Goal: Information Seeking & Learning: Learn about a topic

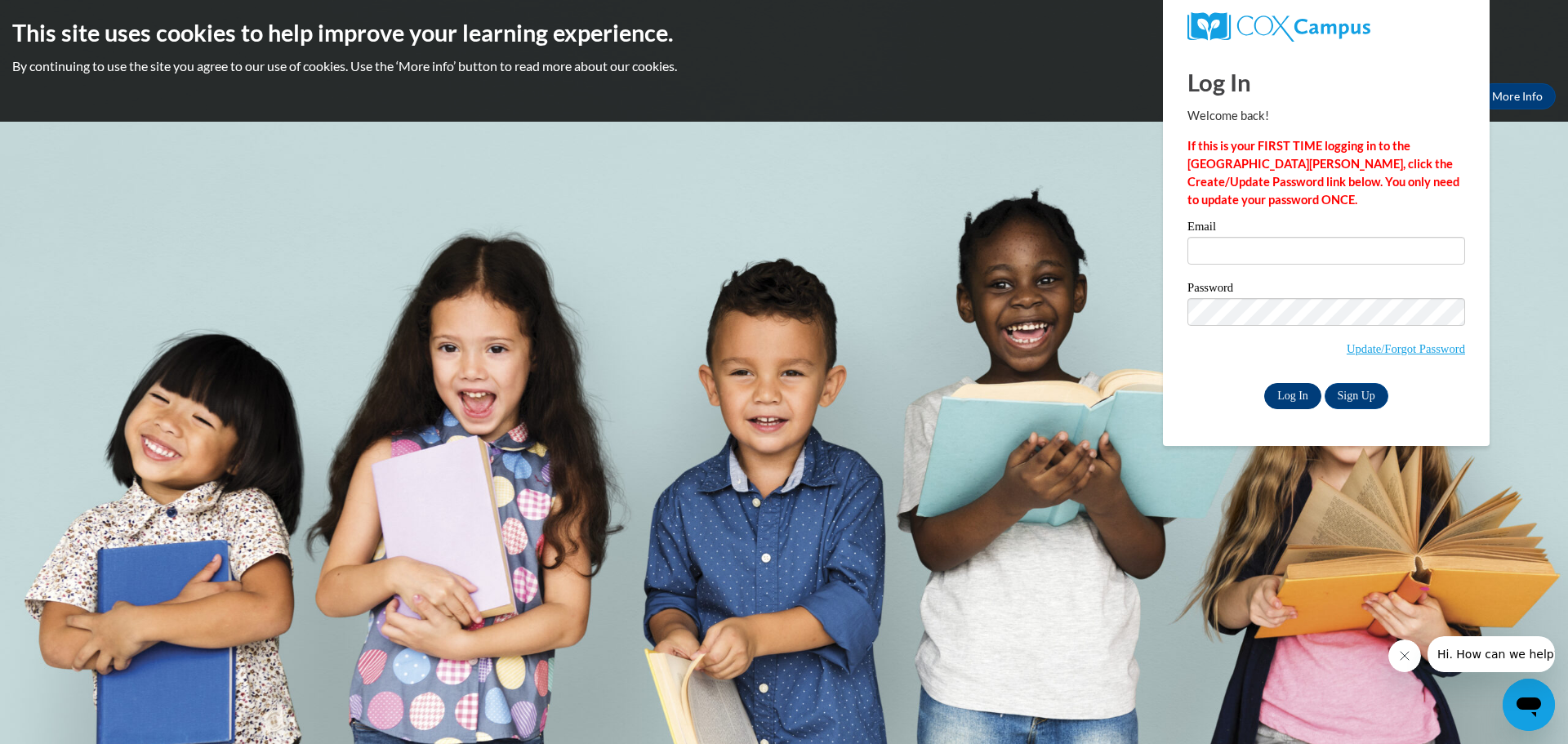
type input "mleonard@waupun.k12.wi.us"
click at [1272, 393] on input "Log In" at bounding box center [1292, 396] width 57 height 26
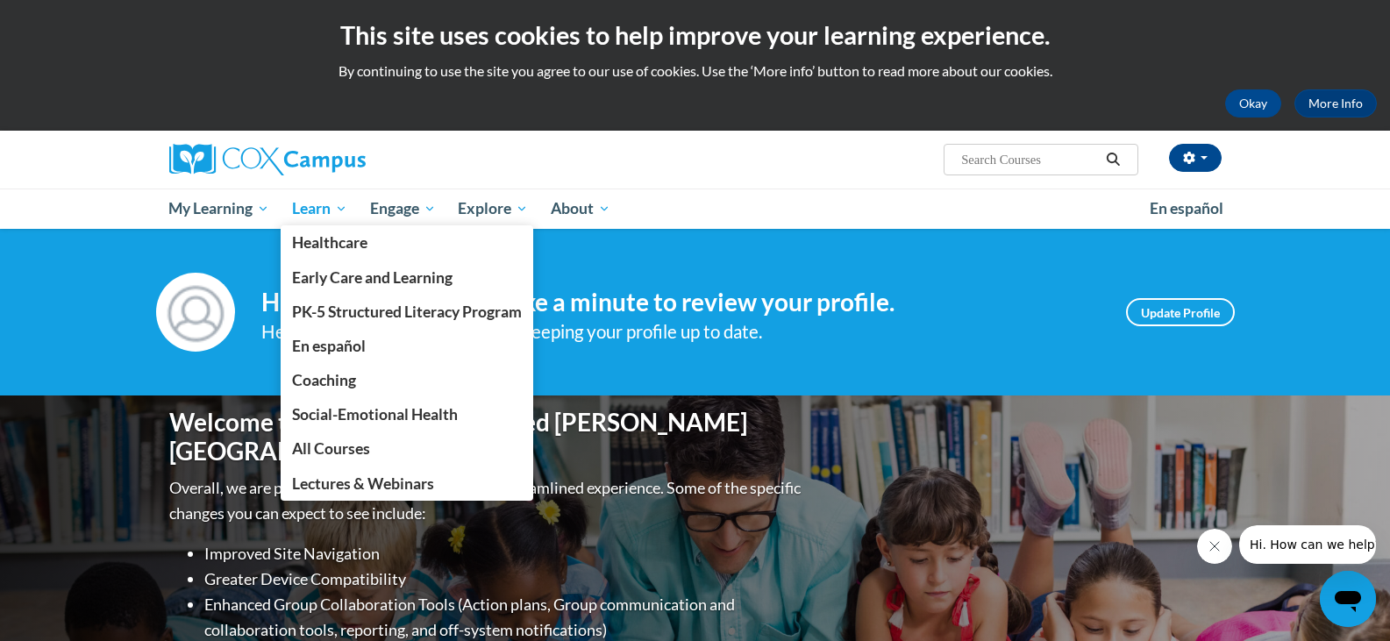
scroll to position [88, 0]
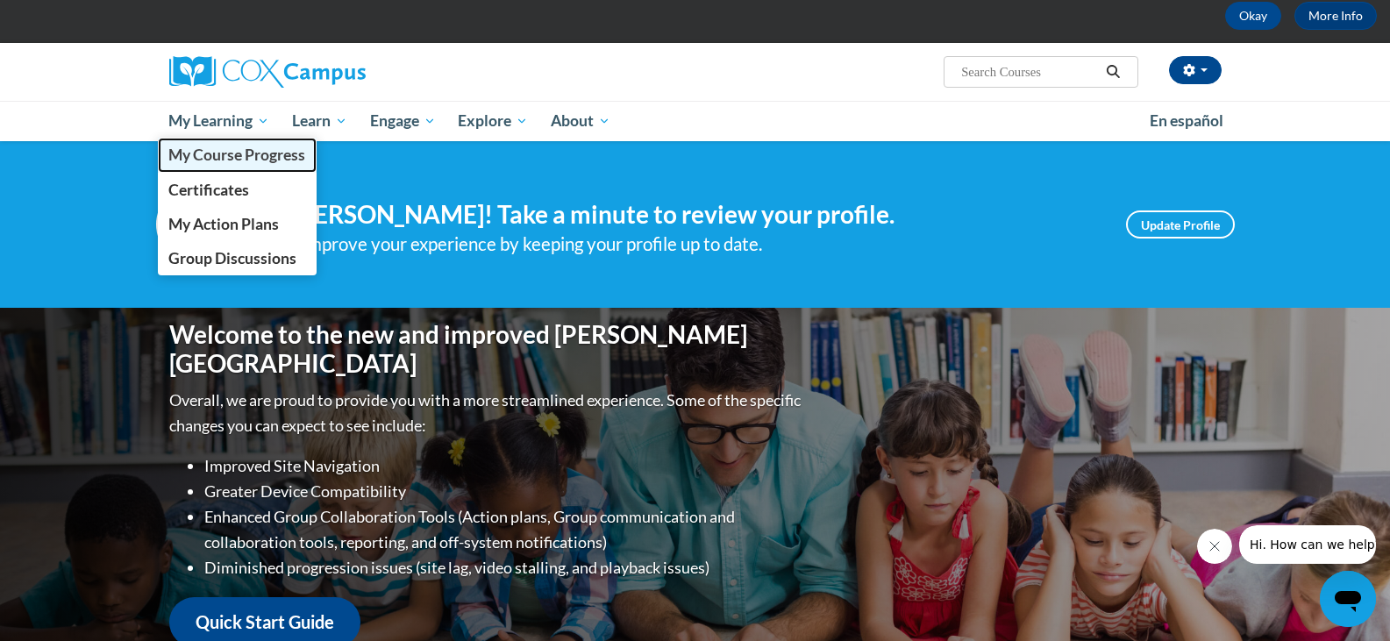
click at [235, 157] on span "My Course Progress" at bounding box center [236, 155] width 137 height 18
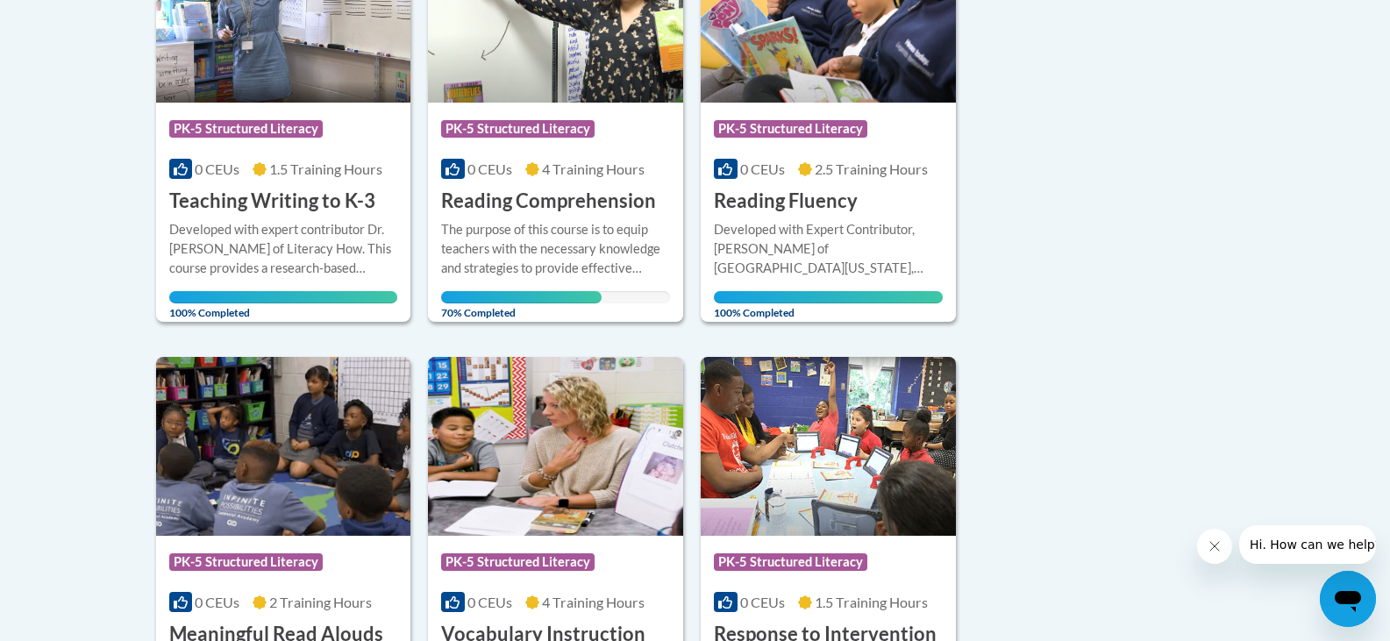
scroll to position [351, 0]
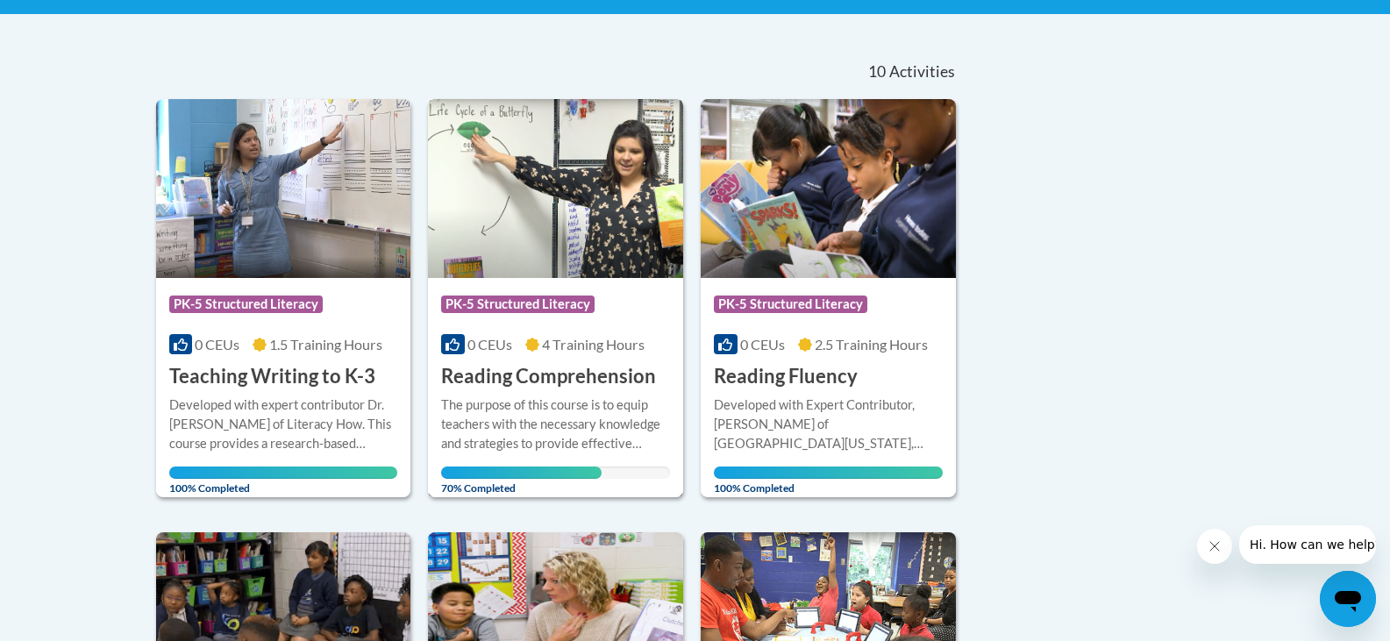
click at [537, 384] on h3 "Reading Comprehension" at bounding box center [548, 376] width 215 height 27
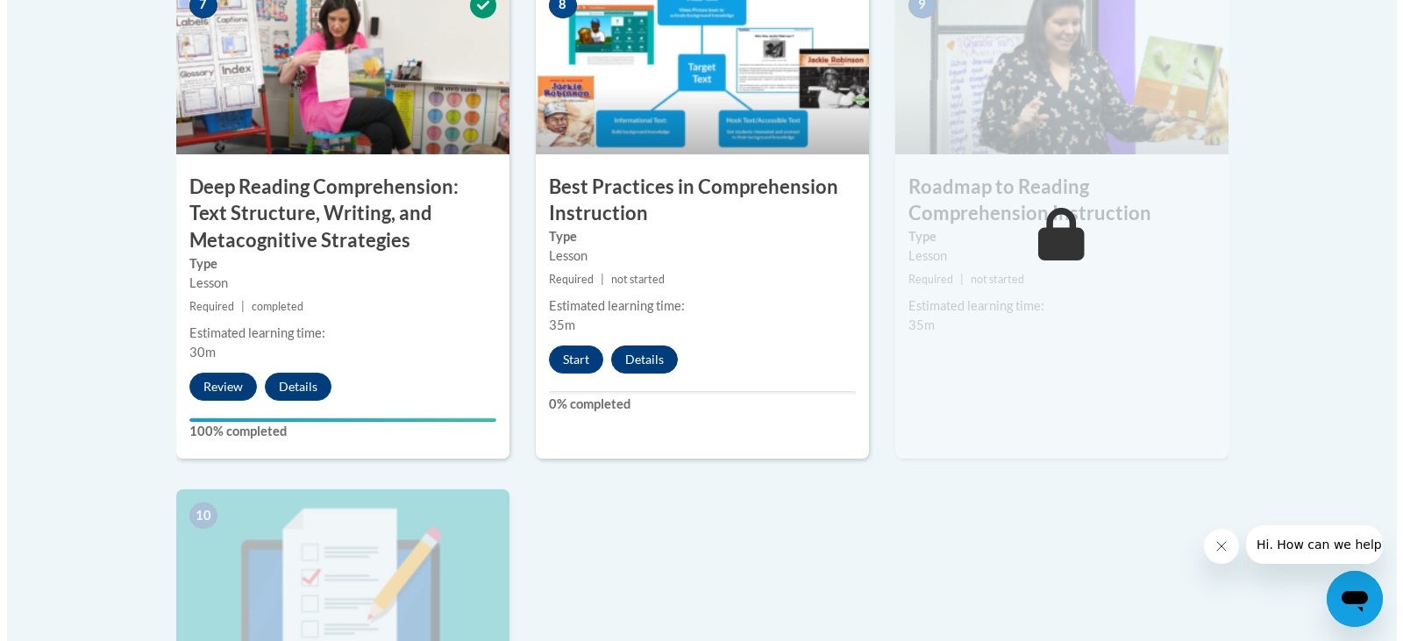
scroll to position [1666, 0]
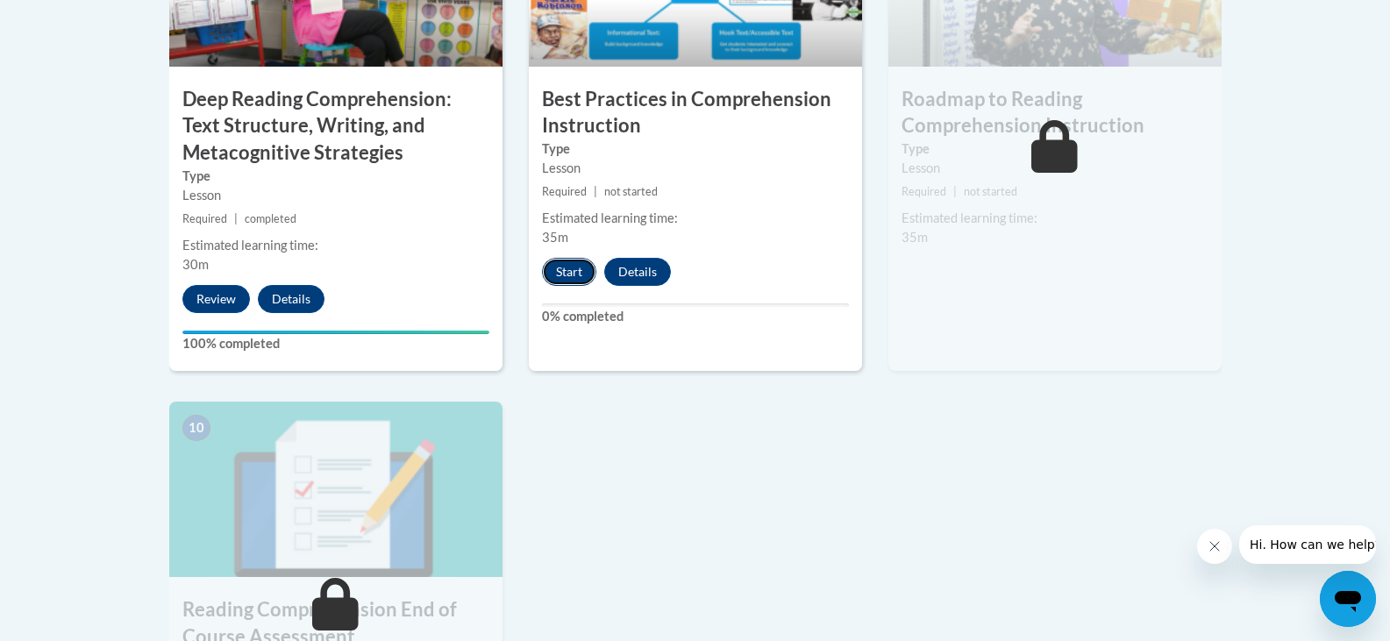
click at [571, 282] on button "Start" at bounding box center [569, 272] width 54 height 28
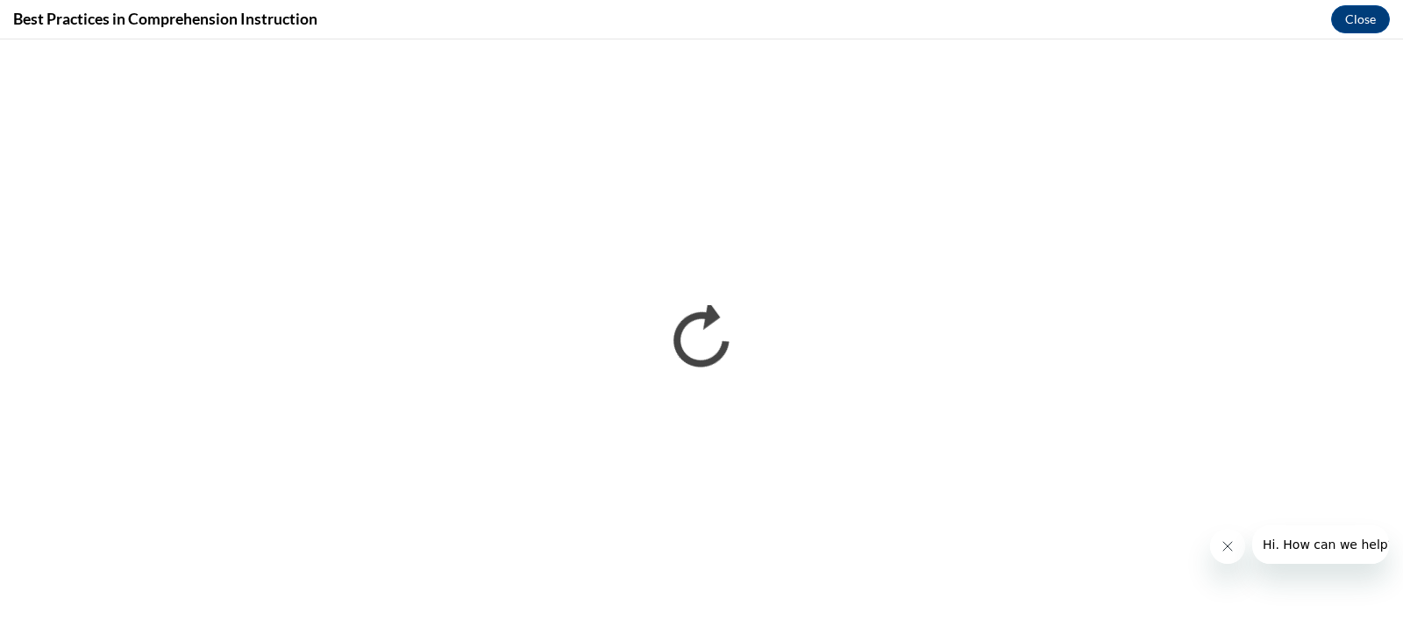
scroll to position [0, 0]
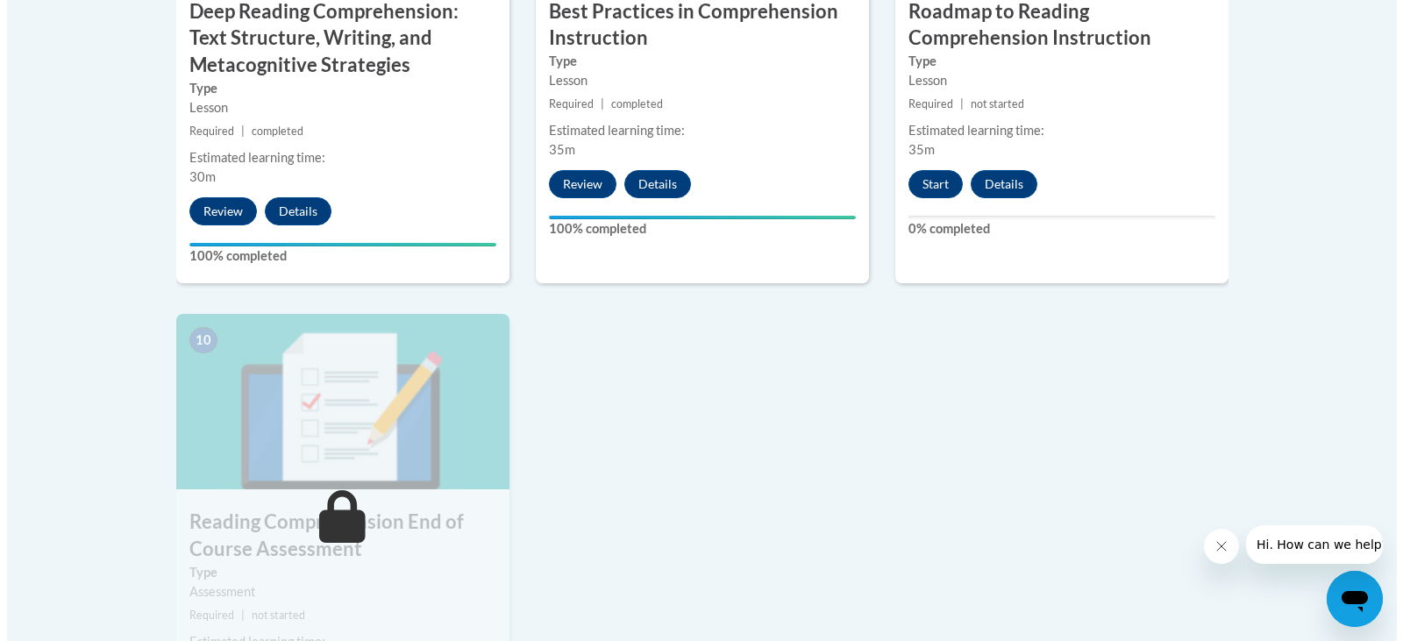
scroll to position [1578, 0]
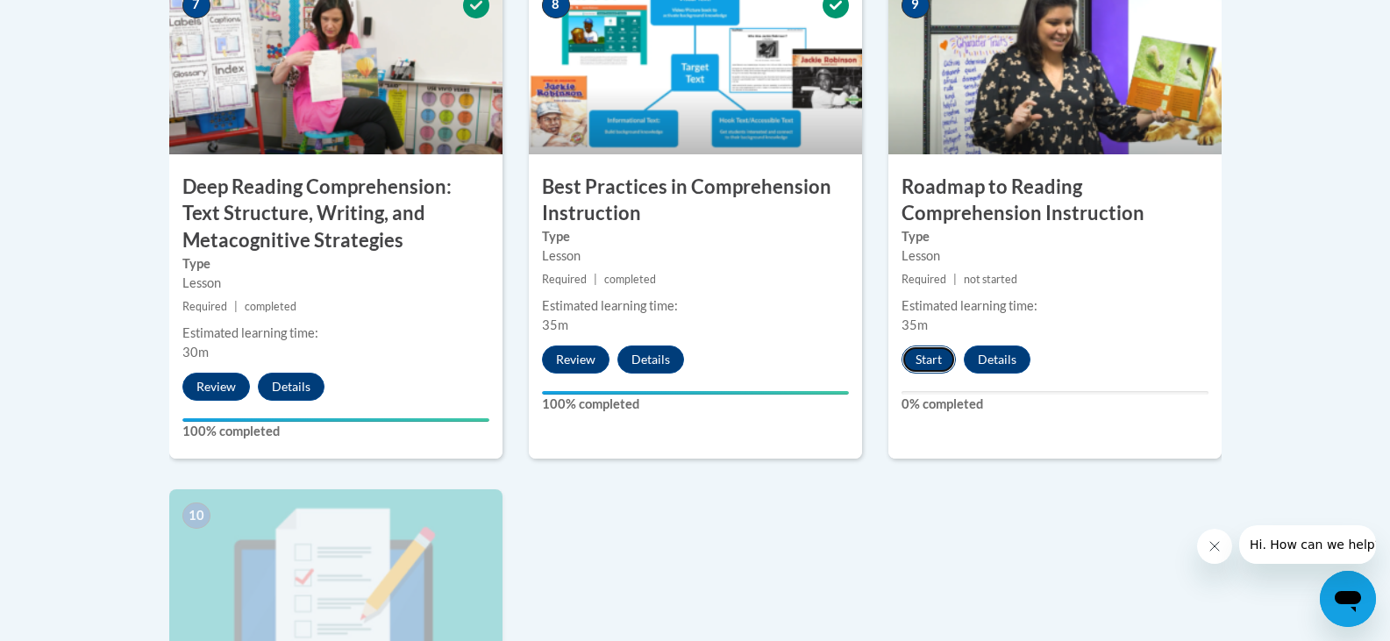
click at [931, 365] on button "Start" at bounding box center [928, 359] width 54 height 28
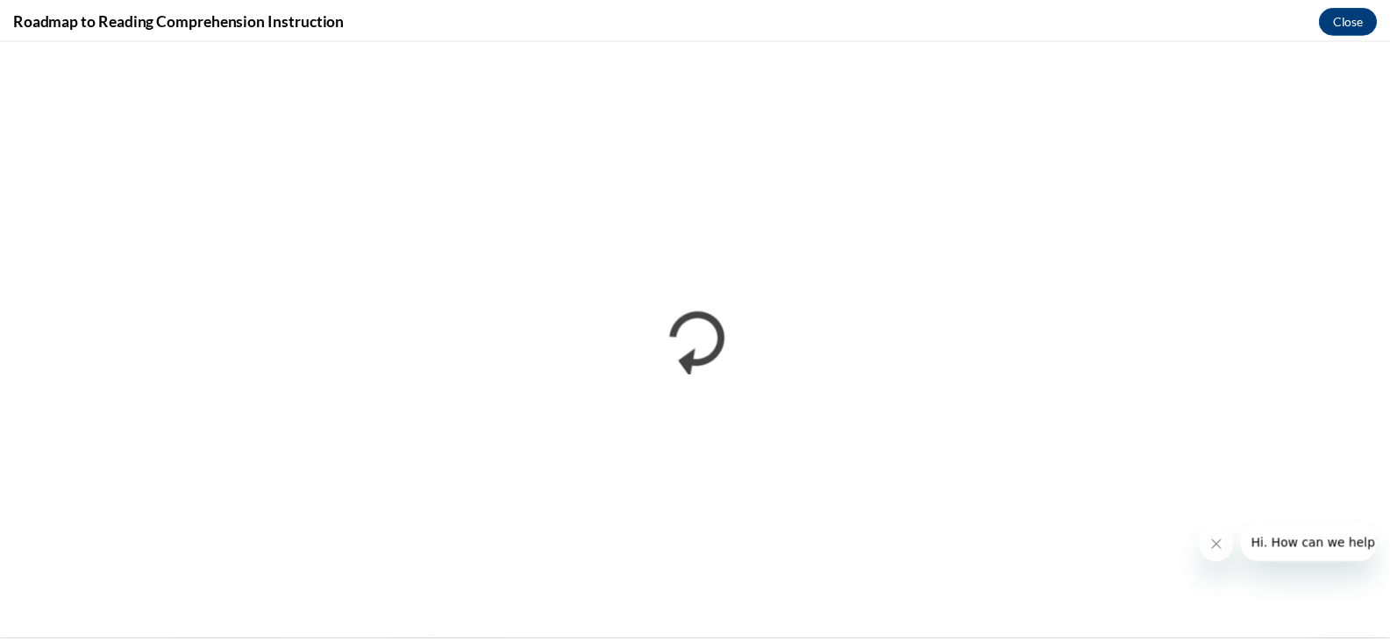
scroll to position [0, 0]
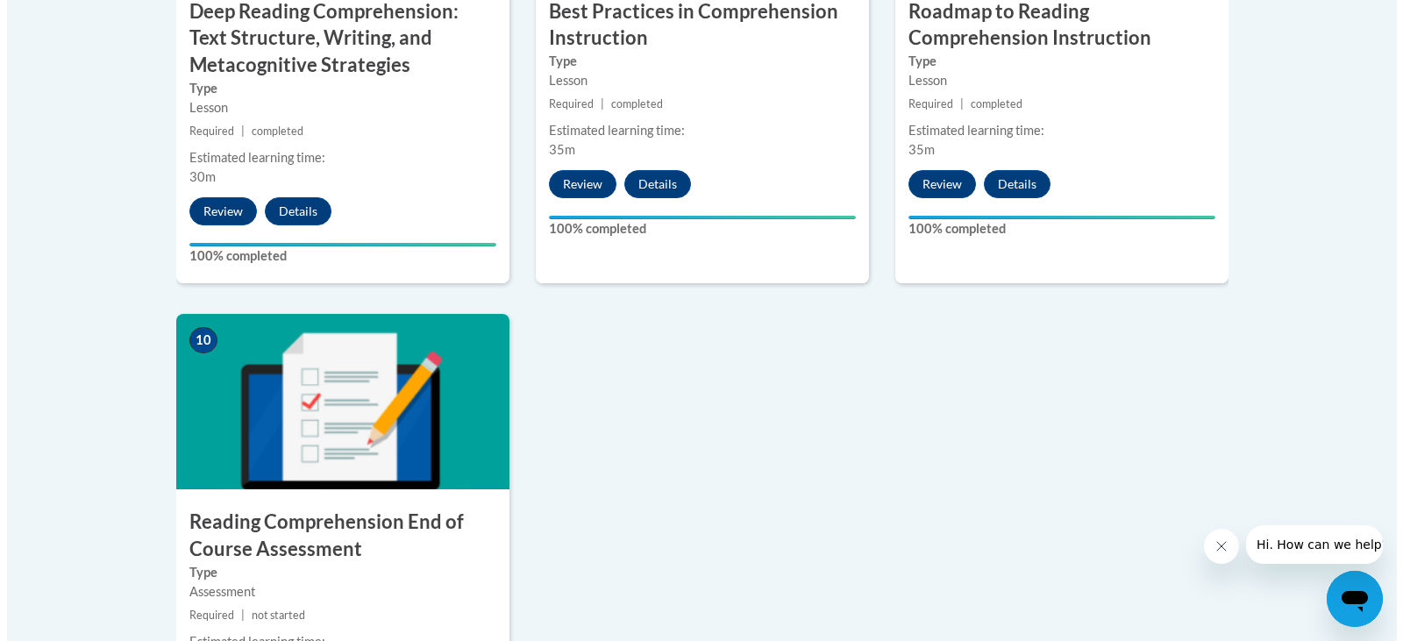
scroll to position [2016, 0]
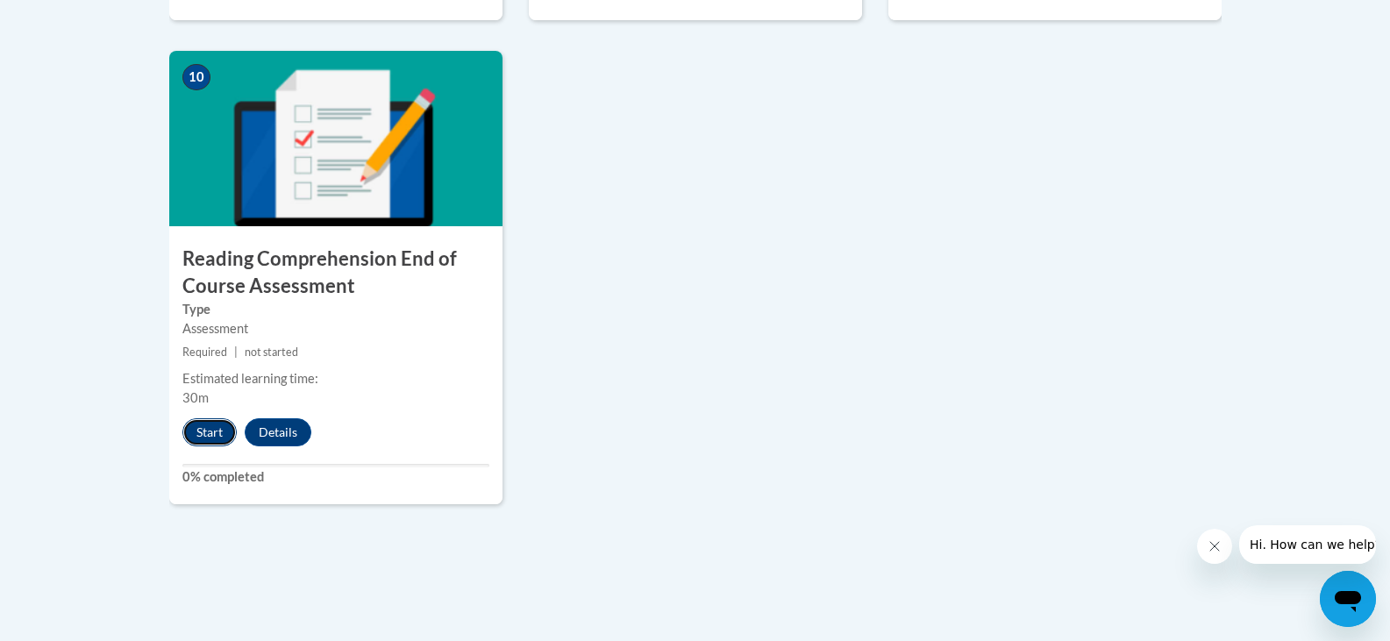
click at [210, 437] on button "Start" at bounding box center [209, 432] width 54 height 28
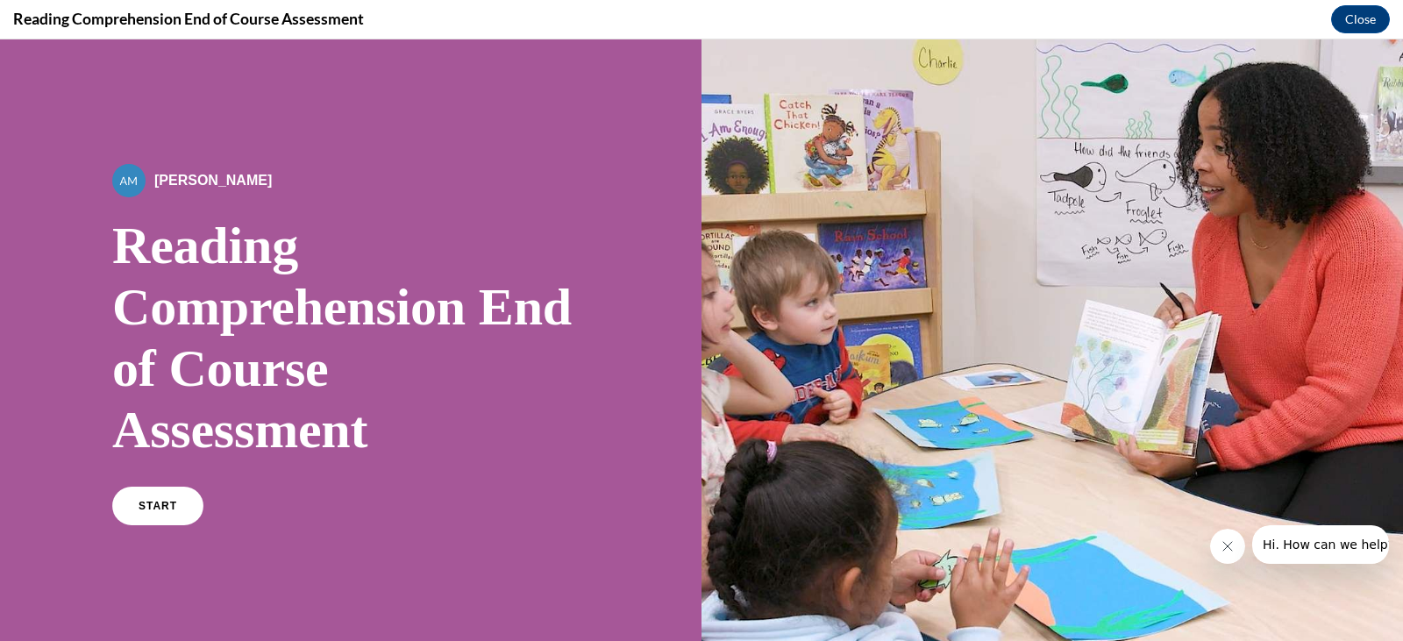
scroll to position [278, 0]
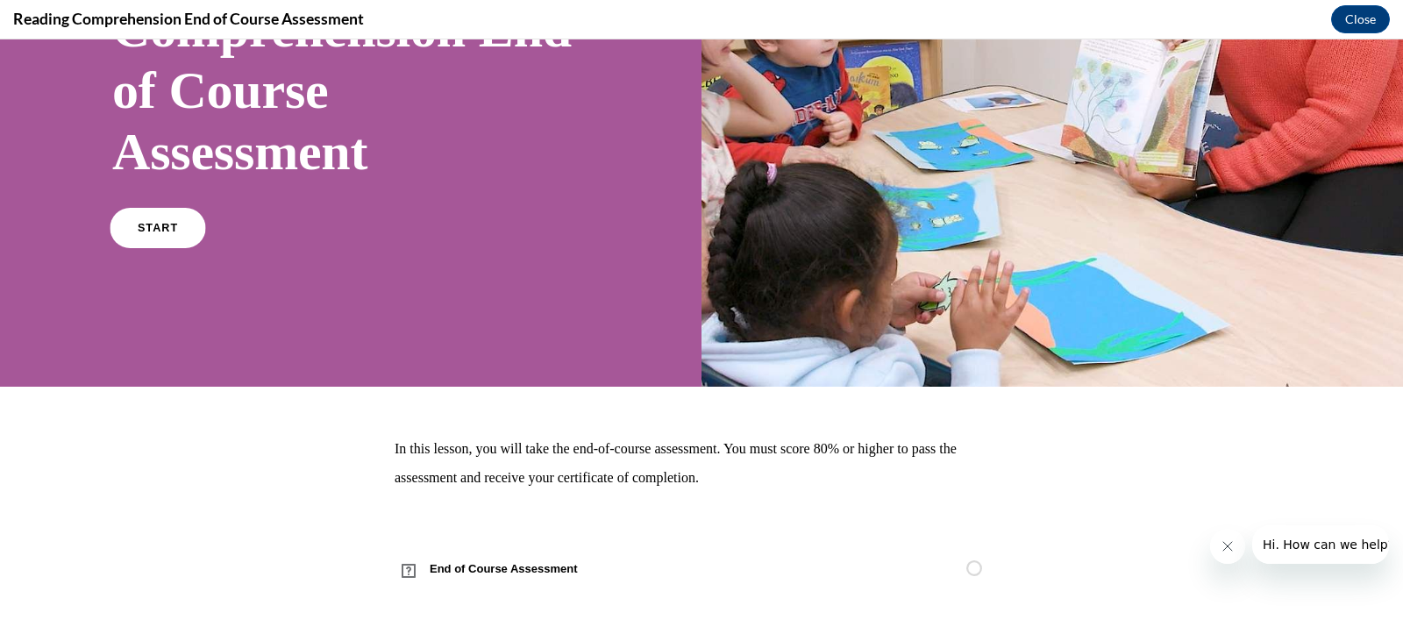
click at [167, 241] on link "START" at bounding box center [158, 228] width 96 height 40
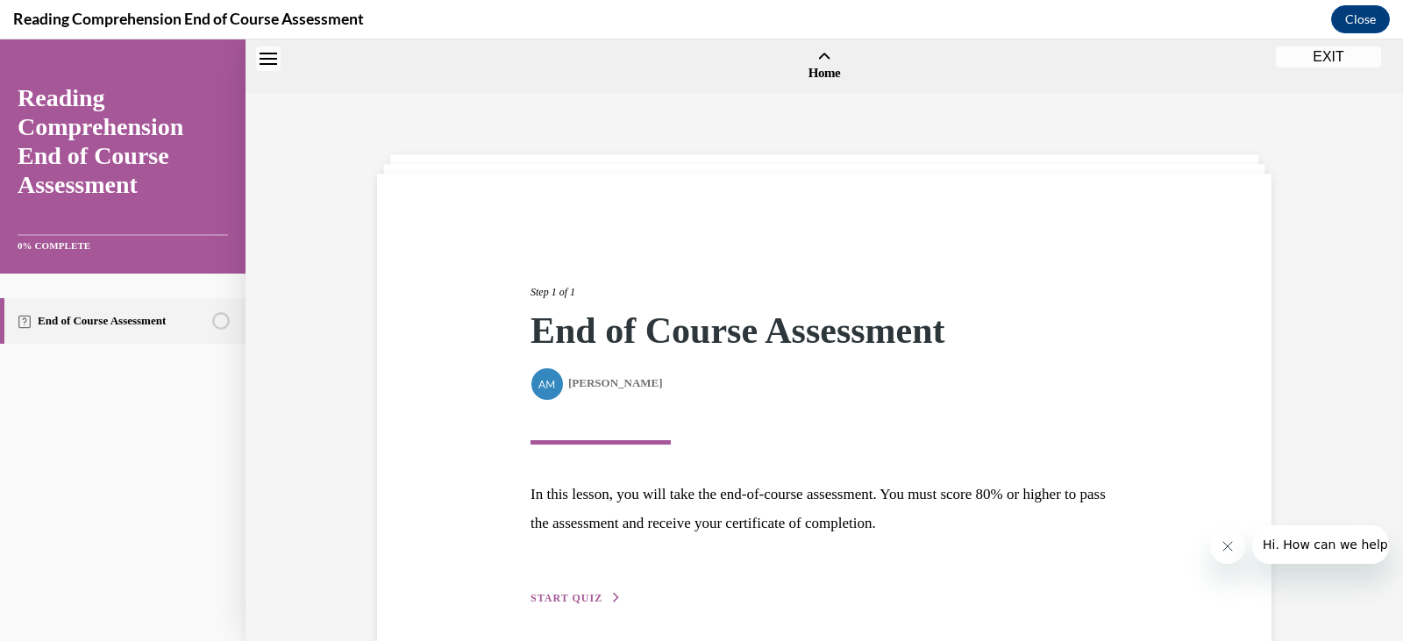
scroll to position [54, 0]
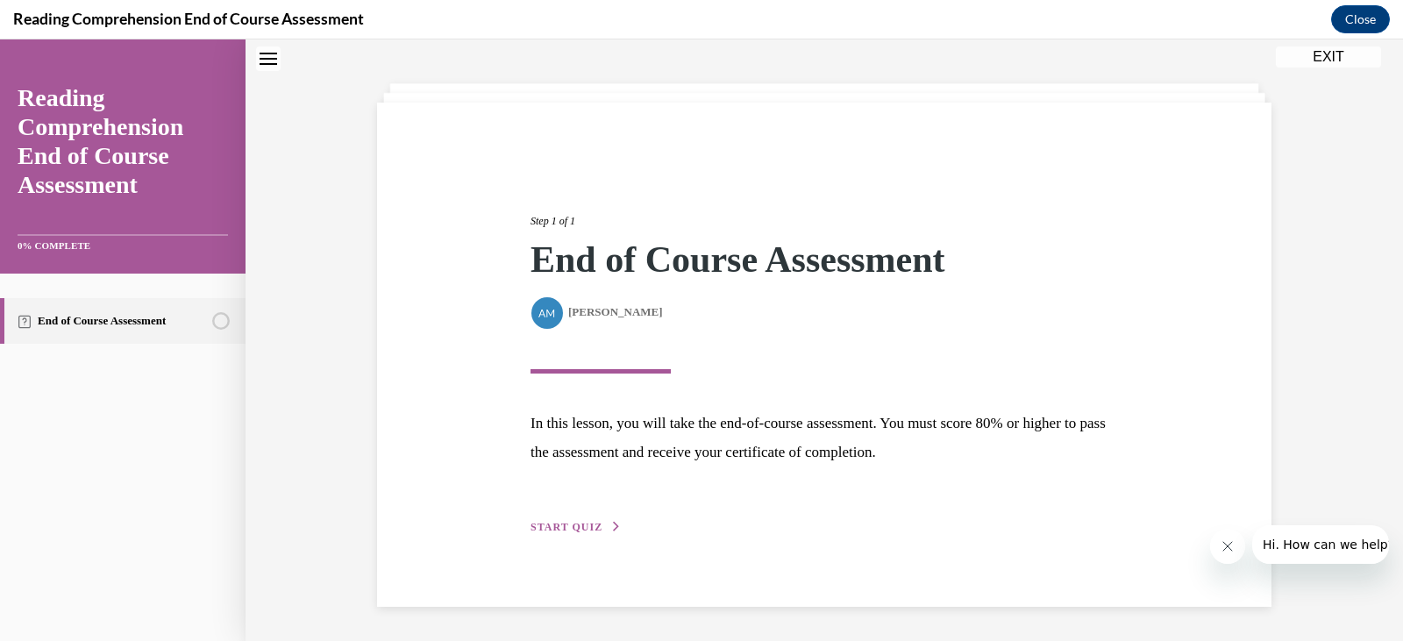
click at [551, 529] on span "START QUIZ" at bounding box center [566, 527] width 72 height 12
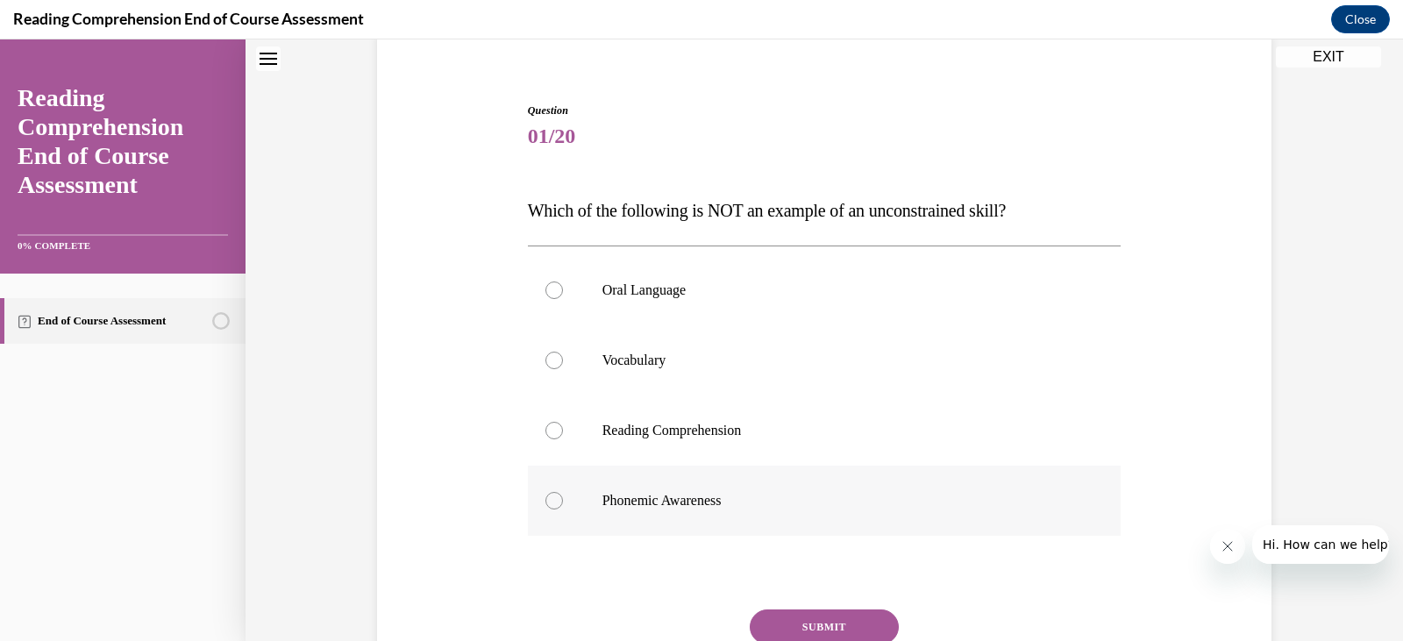
scroll to position [236, 0]
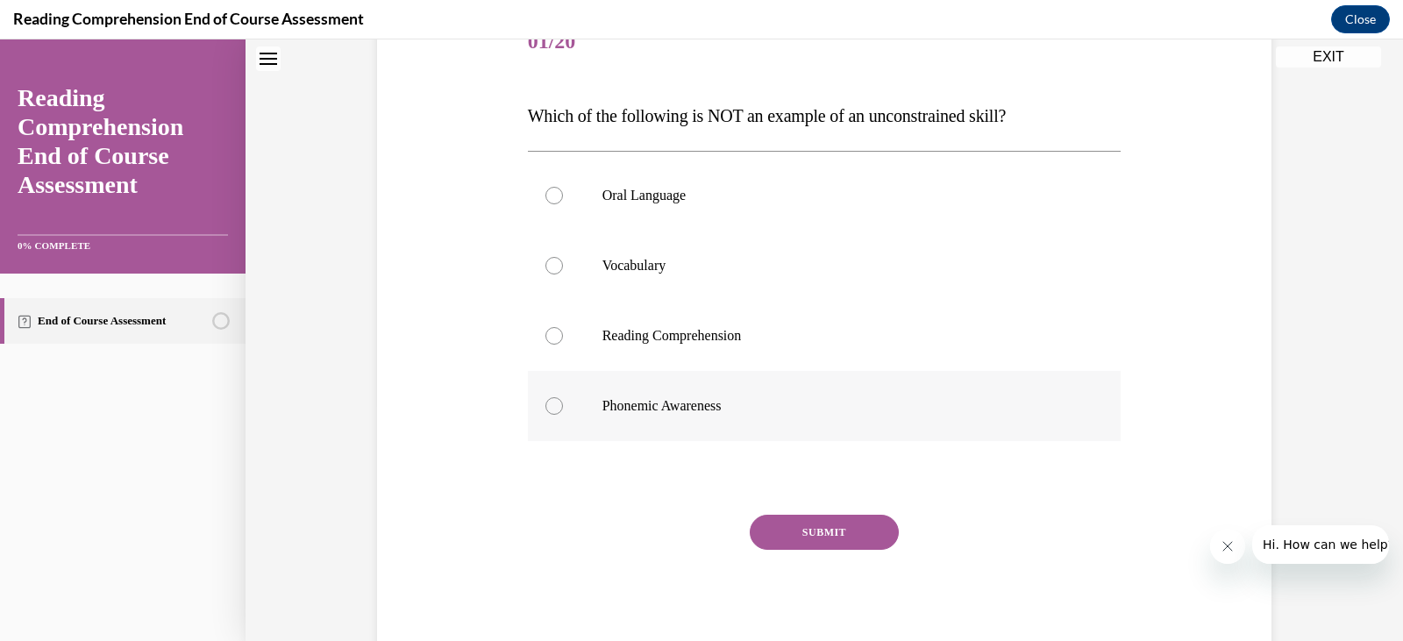
click at [586, 411] on label "Phonemic Awareness" at bounding box center [825, 406] width 594 height 70
click at [563, 411] on input "Phonemic Awareness" at bounding box center [554, 406] width 18 height 18
radio input "true"
click at [825, 528] on button "SUBMIT" at bounding box center [824, 532] width 149 height 35
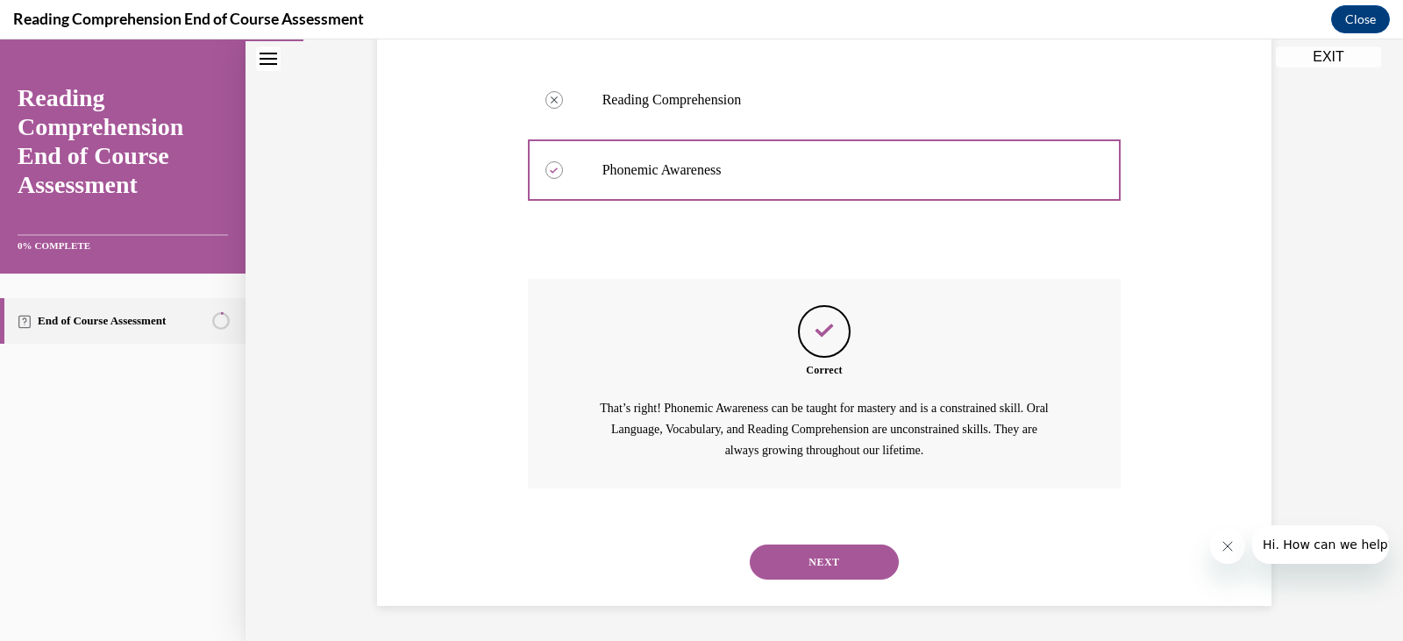
click at [857, 548] on button "NEXT" at bounding box center [824, 561] width 149 height 35
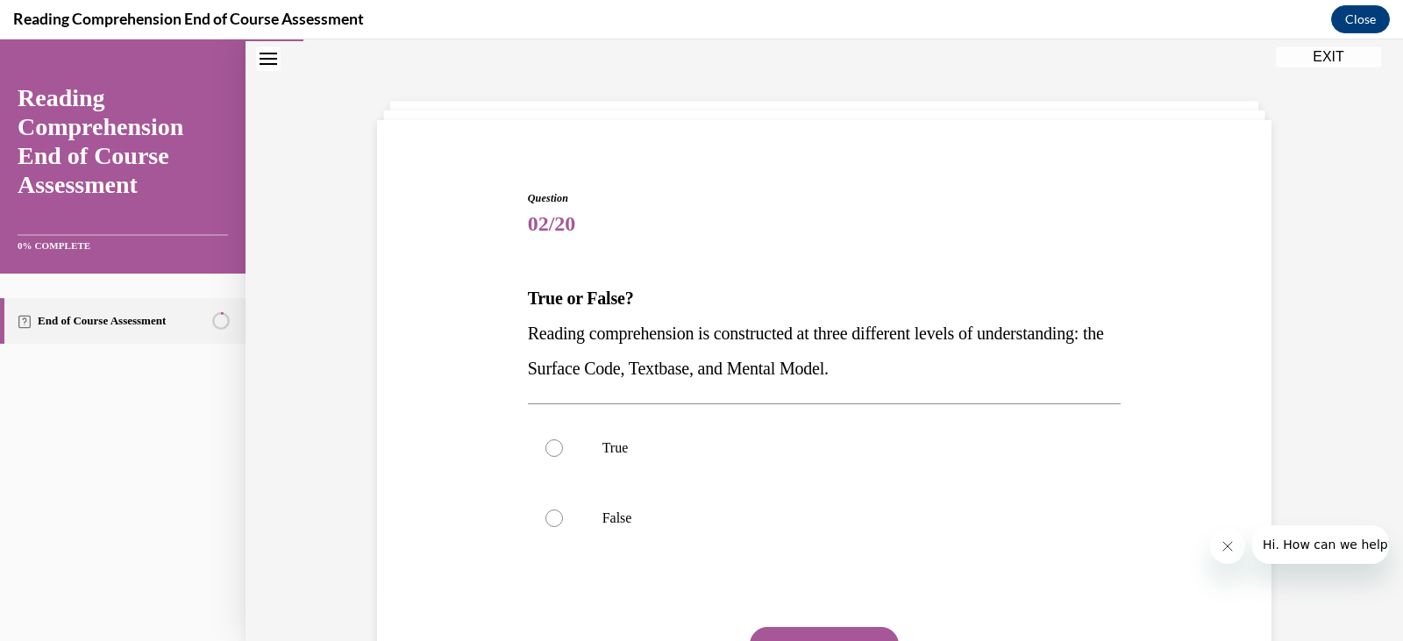
scroll to position [141, 0]
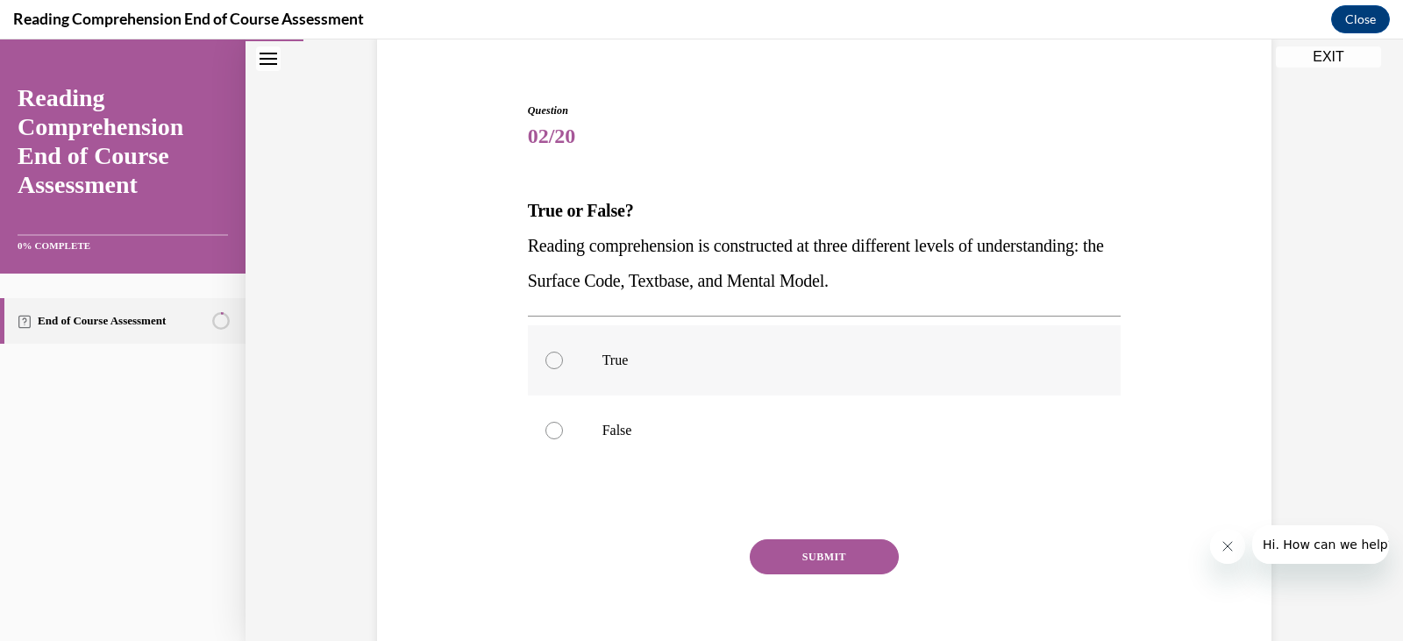
click at [545, 355] on div at bounding box center [554, 361] width 18 height 18
click at [545, 355] on input "True" at bounding box center [554, 361] width 18 height 18
radio input "true"
click at [849, 558] on button "SUBMIT" at bounding box center [824, 556] width 149 height 35
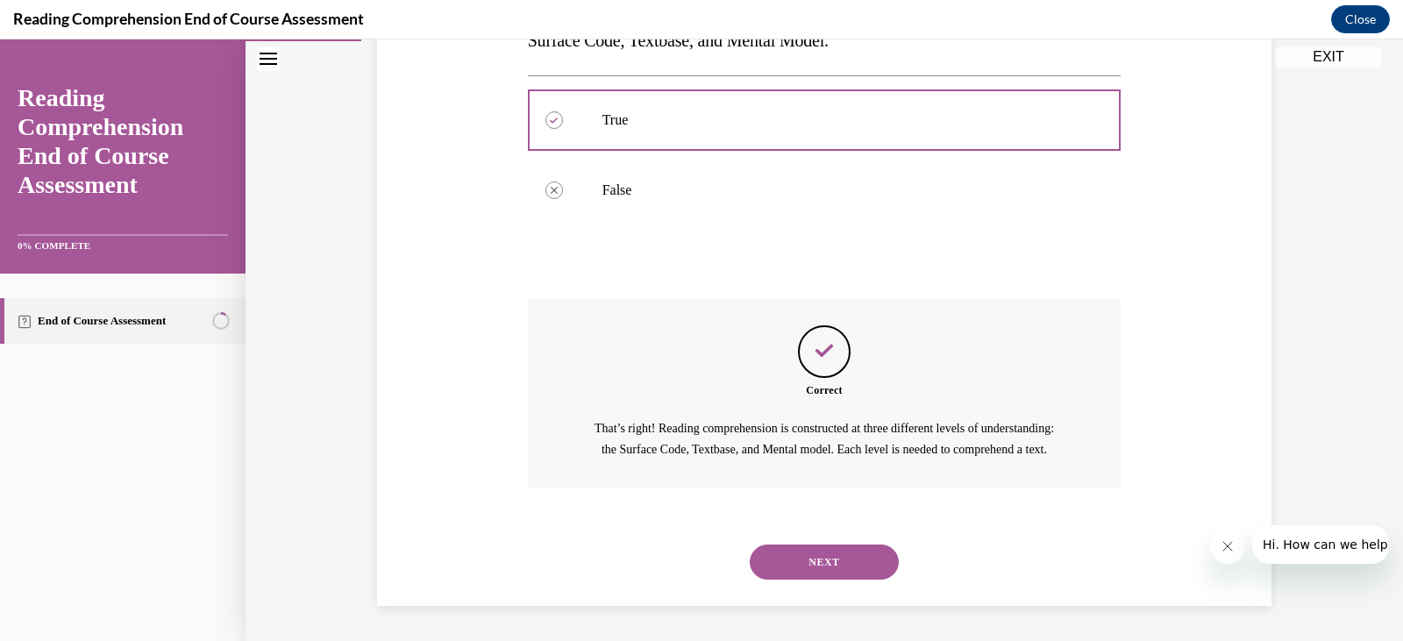
click at [858, 571] on button "NEXT" at bounding box center [824, 561] width 149 height 35
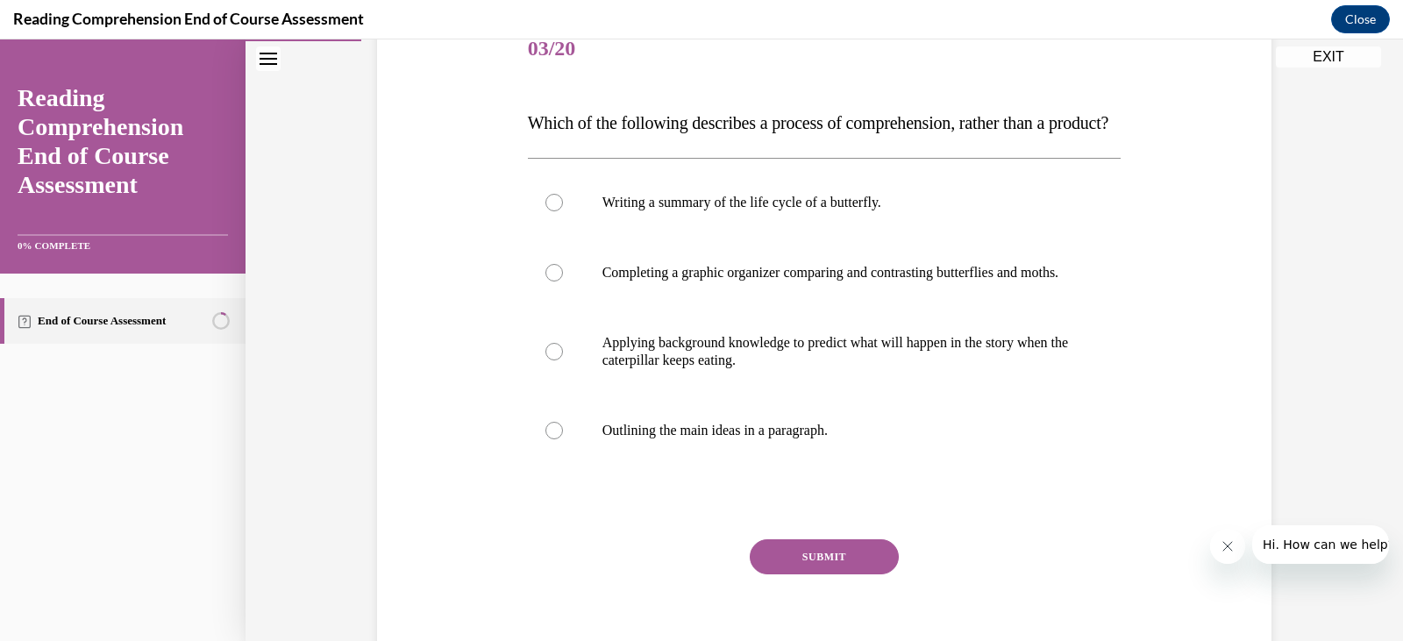
scroll to position [306, 0]
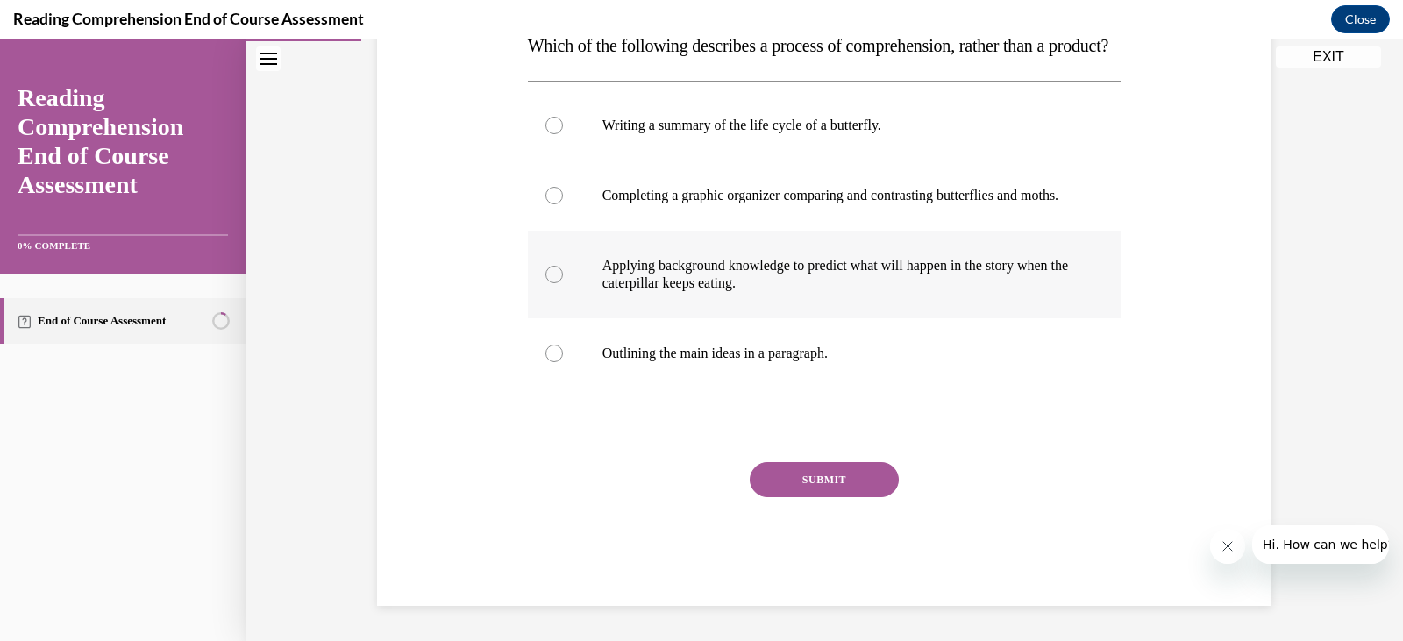
click at [719, 292] on p "Applying background knowledge to predict what will happen in the story when the…" at bounding box center [839, 274] width 475 height 35
click at [563, 283] on input "Applying background knowledge to predict what will happen in the story when the…" at bounding box center [554, 275] width 18 height 18
radio input "true"
click at [814, 497] on button "SUBMIT" at bounding box center [824, 479] width 149 height 35
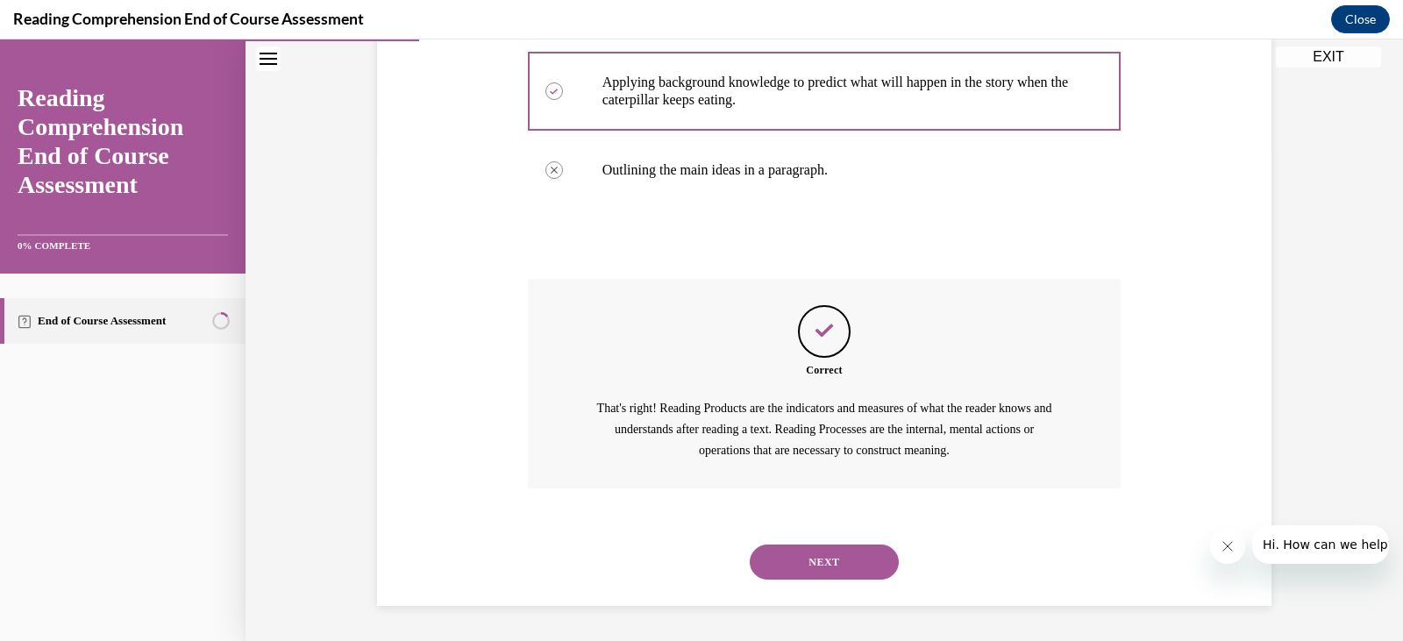
click at [814, 568] on button "NEXT" at bounding box center [824, 561] width 149 height 35
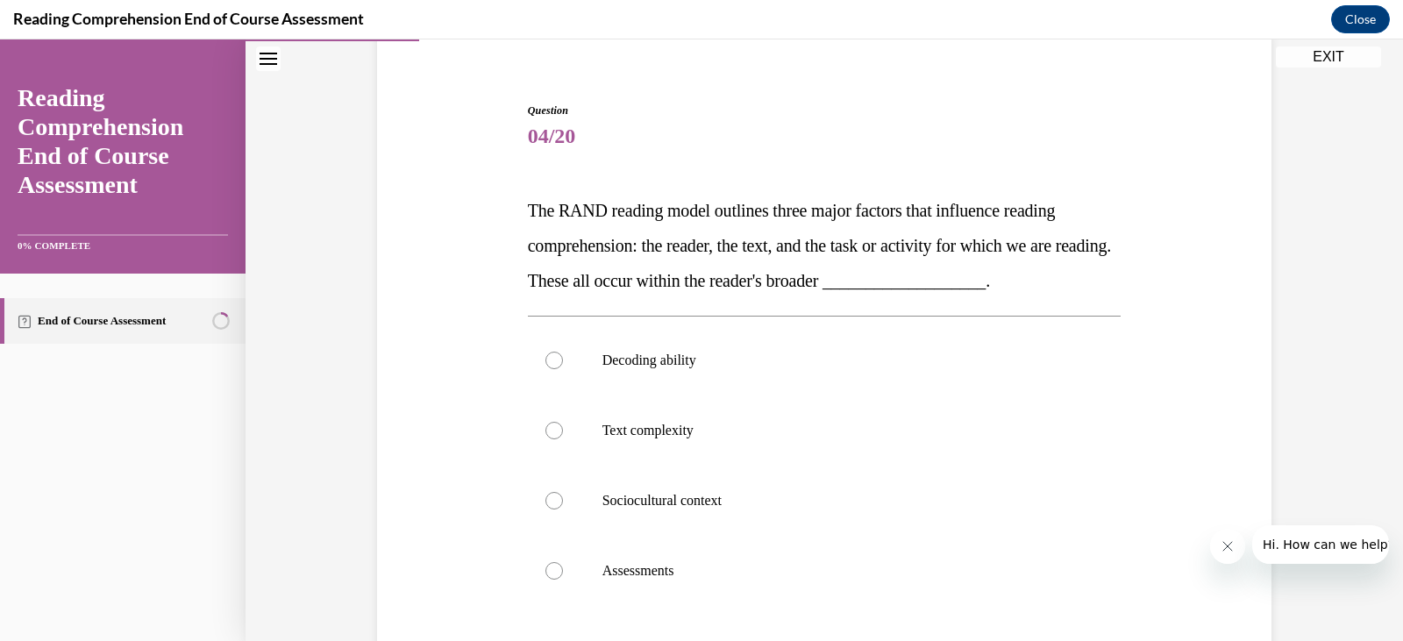
scroll to position [229, 0]
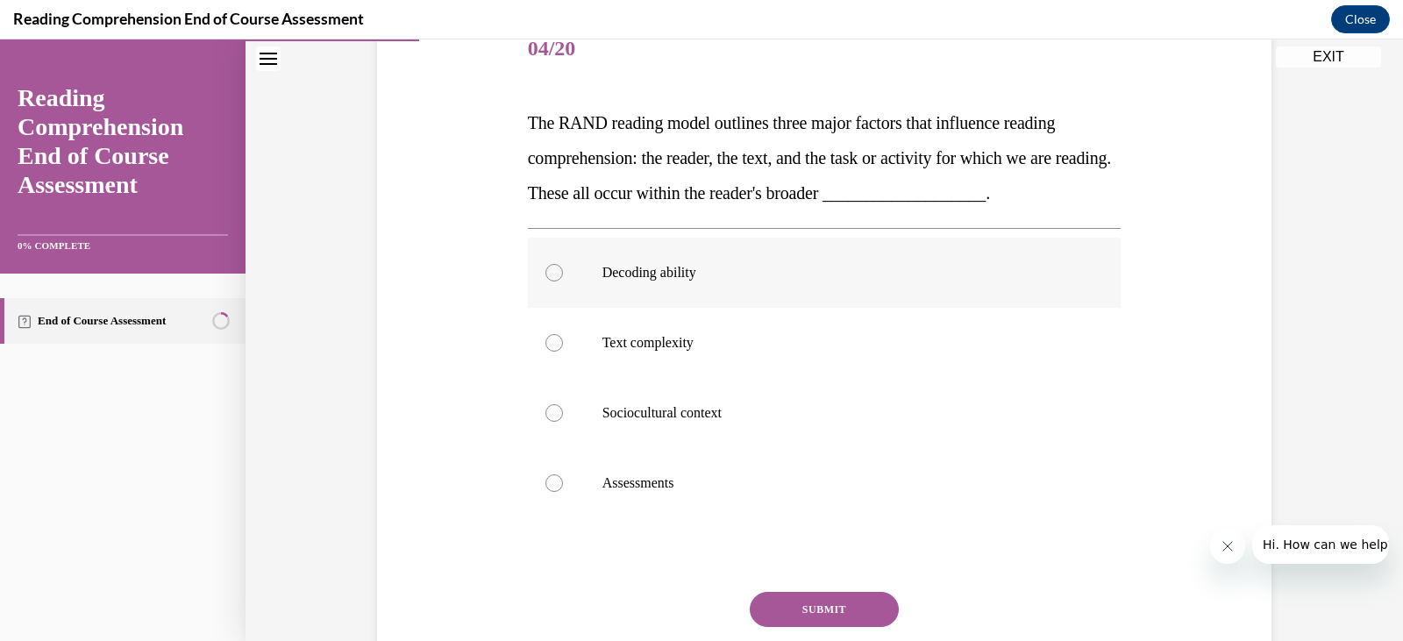
click at [563, 282] on label "Decoding ability" at bounding box center [825, 273] width 594 height 70
click at [563, 281] on input "Decoding ability" at bounding box center [554, 273] width 18 height 18
radio input "true"
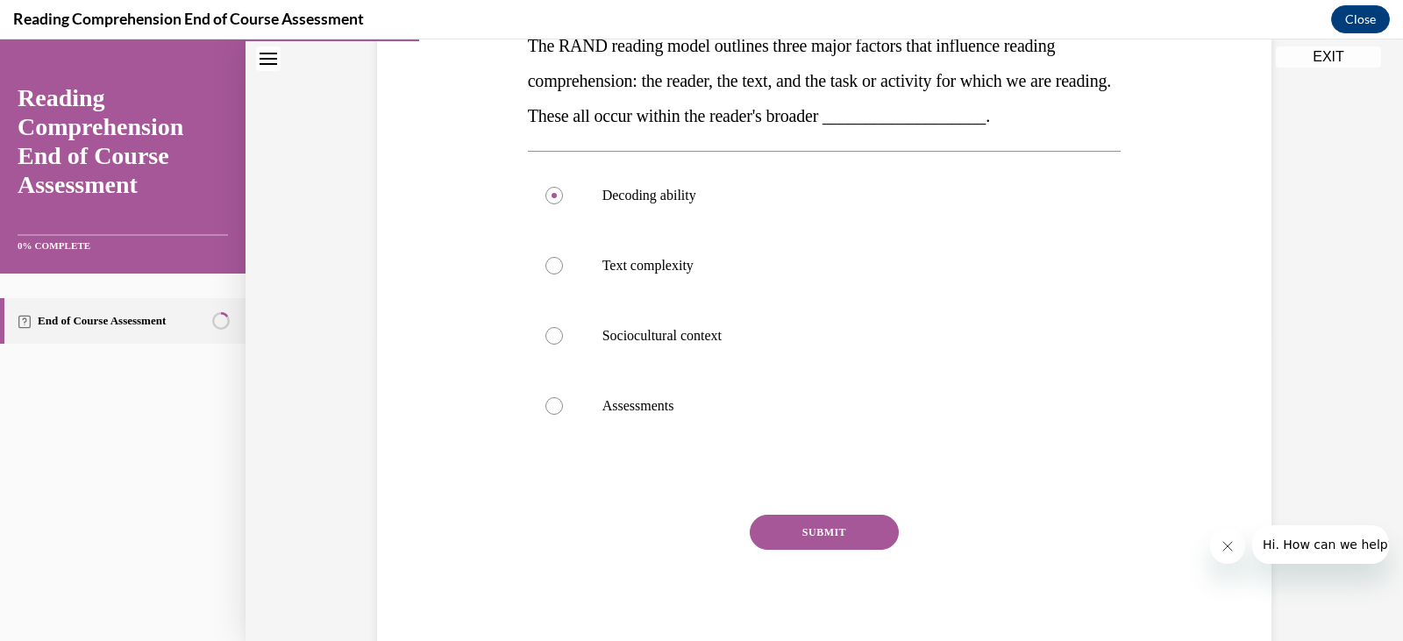
click at [842, 538] on button "SUBMIT" at bounding box center [824, 532] width 149 height 35
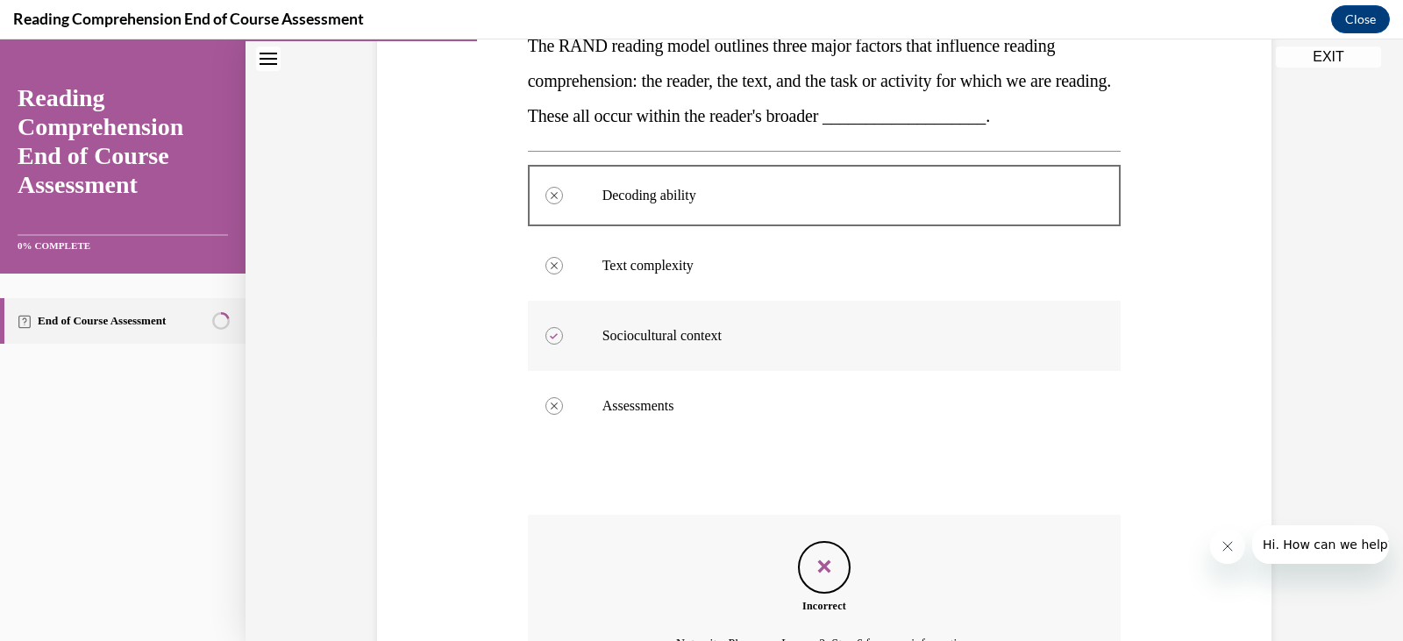
scroll to position [481, 0]
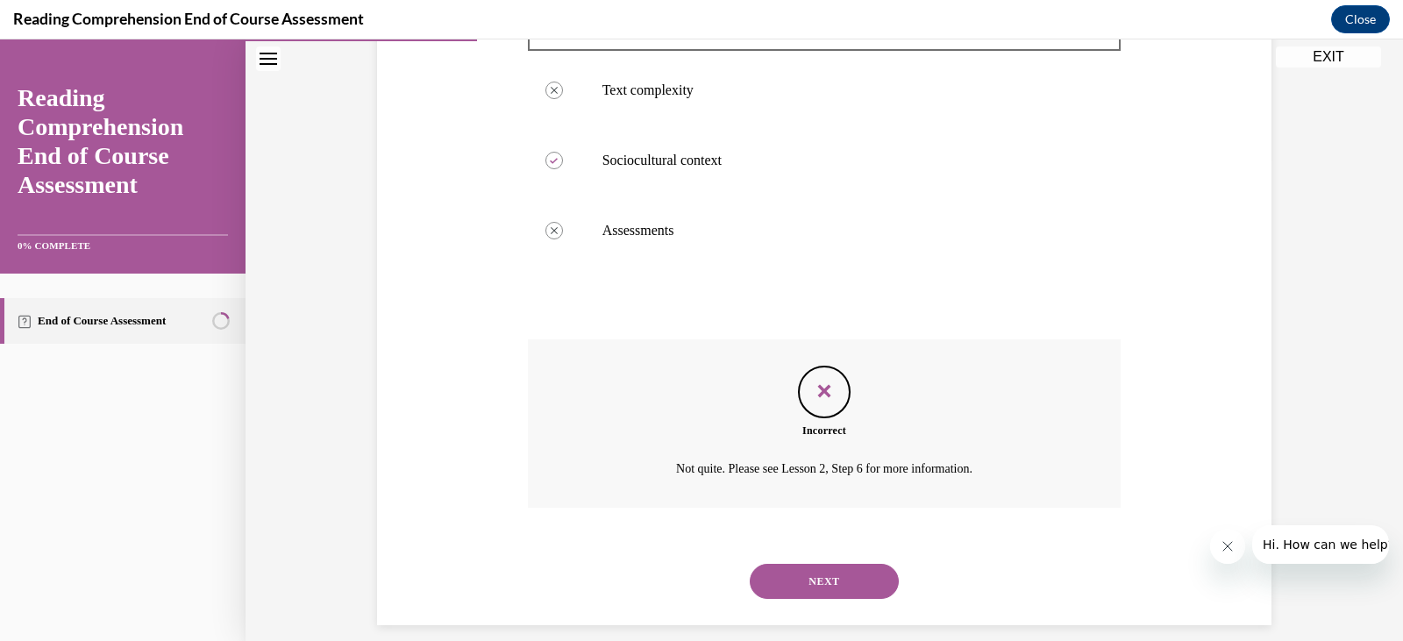
click at [832, 590] on button "NEXT" at bounding box center [824, 581] width 149 height 35
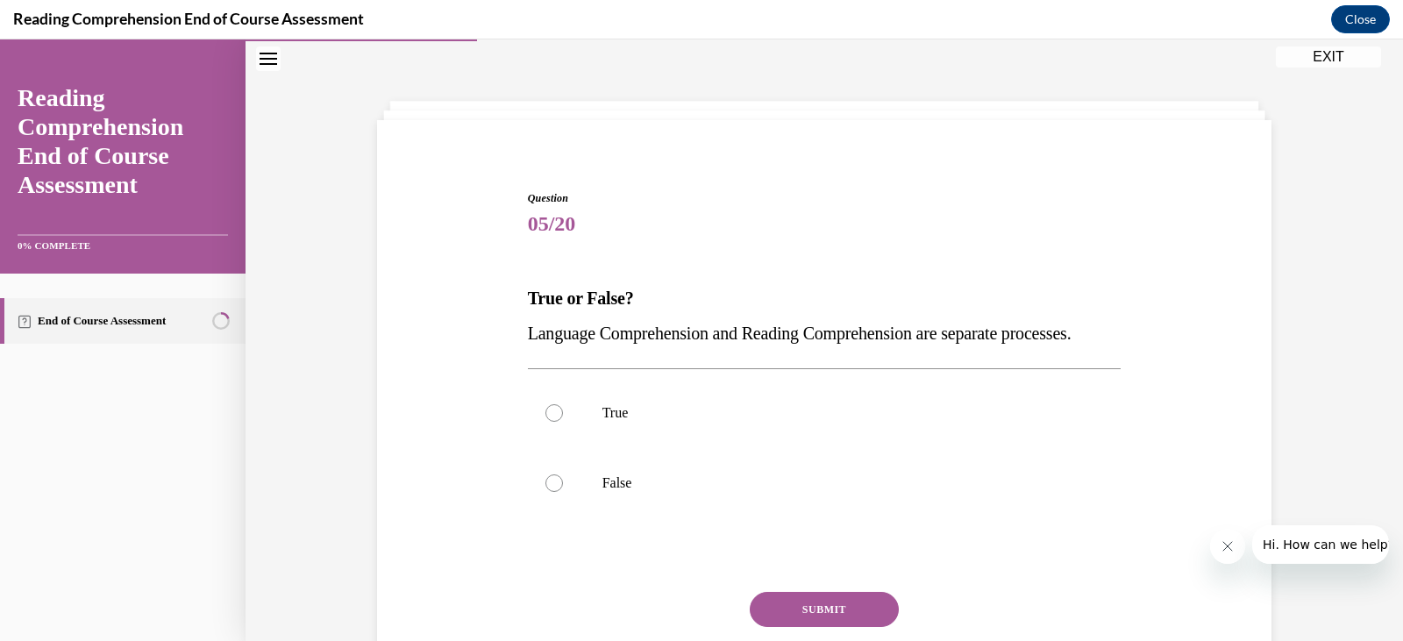
scroll to position [141, 0]
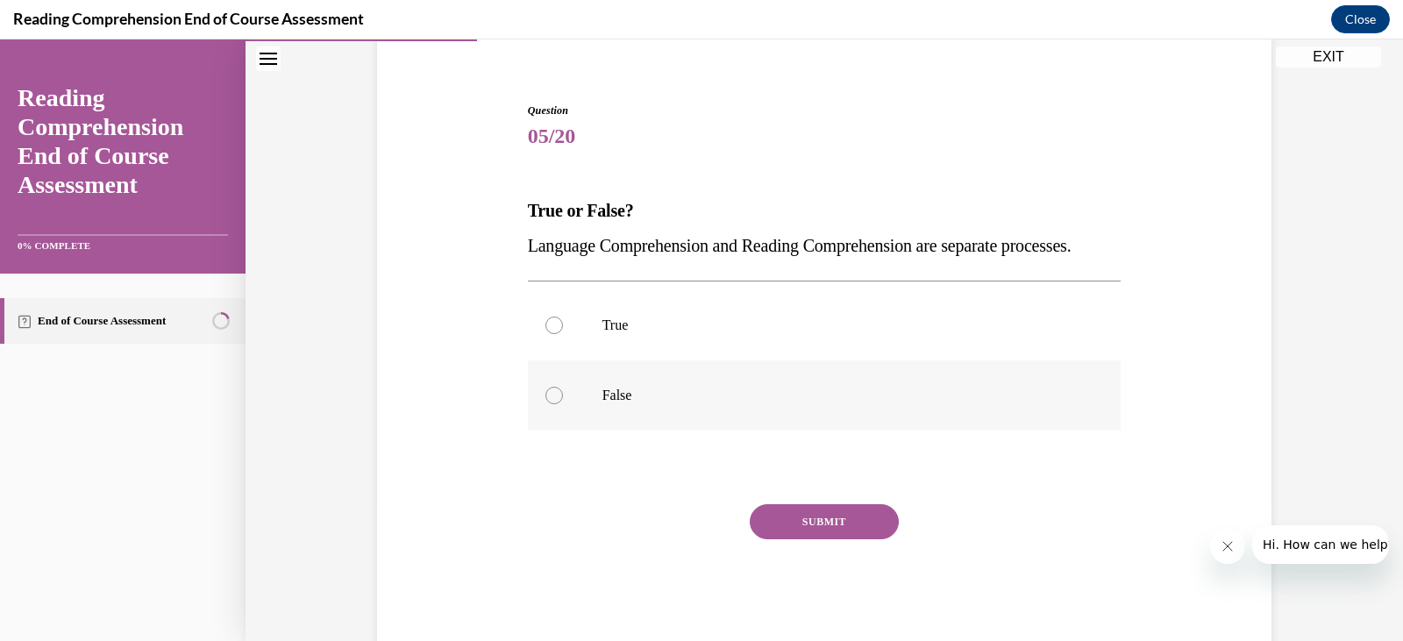
click at [602, 404] on p "False" at bounding box center [839, 396] width 475 height 18
click at [563, 404] on input "False" at bounding box center [554, 396] width 18 height 18
radio input "true"
click at [814, 539] on button "SUBMIT" at bounding box center [824, 521] width 149 height 35
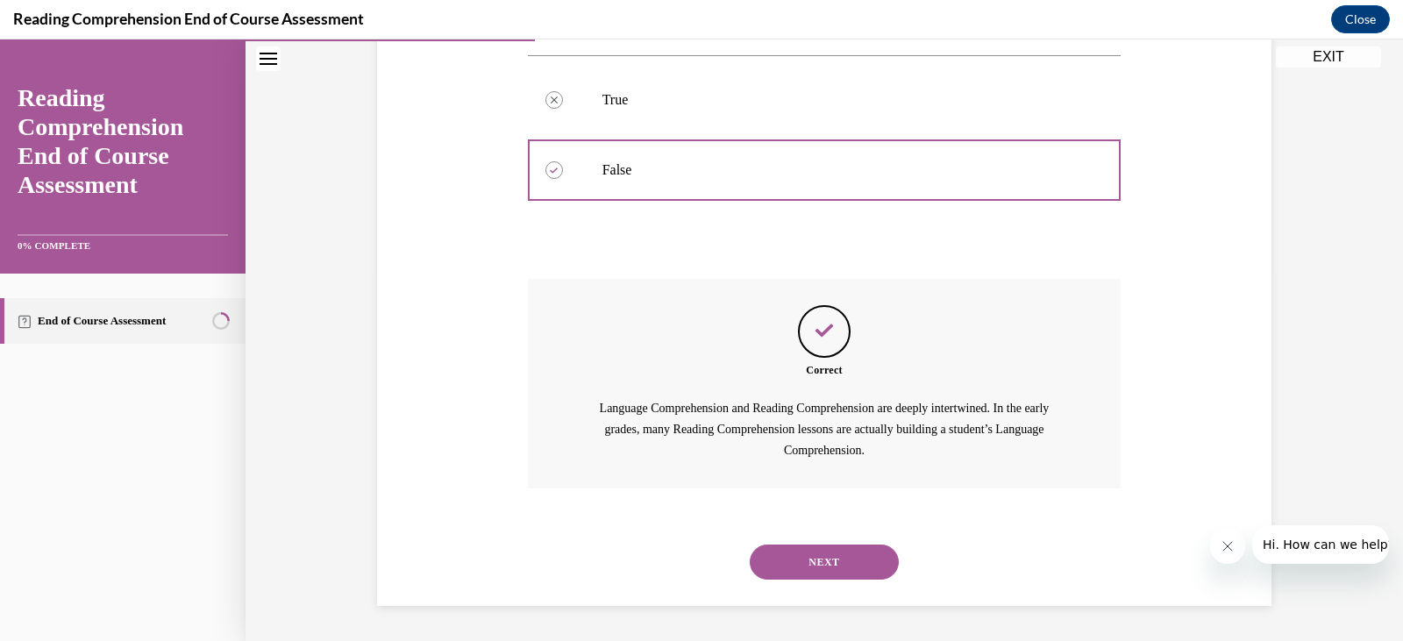
click at [842, 544] on button "NEXT" at bounding box center [824, 561] width 149 height 35
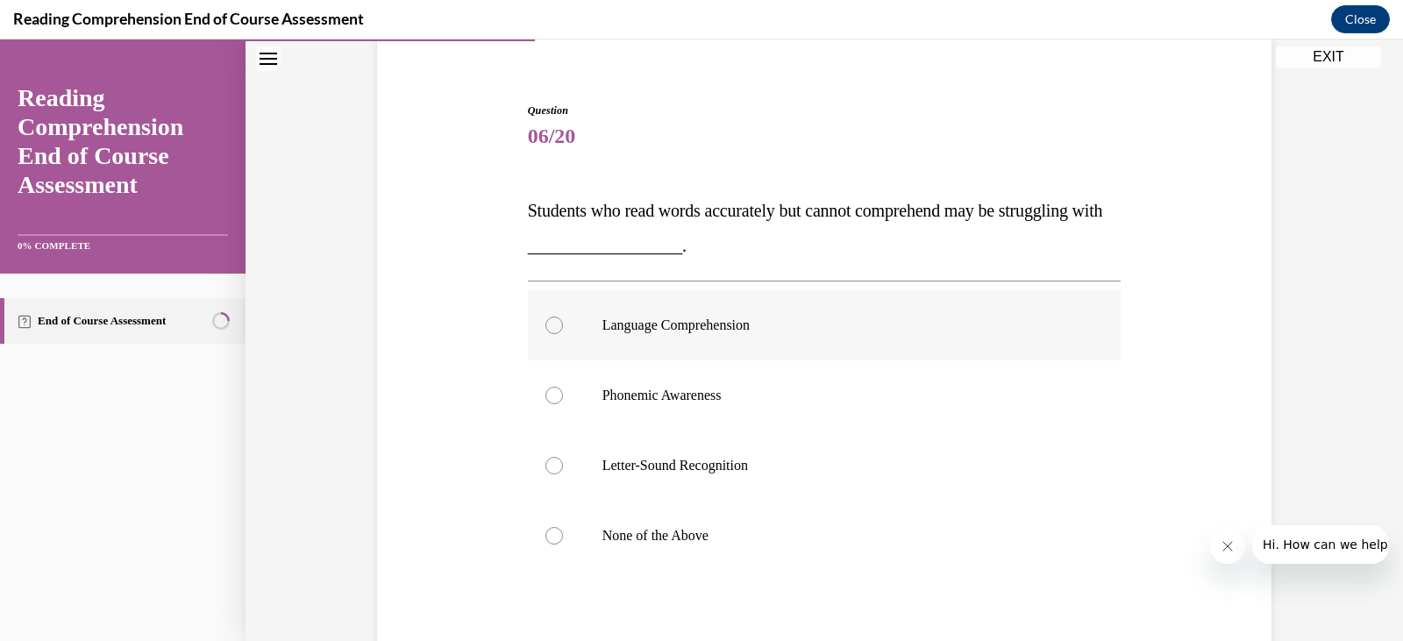
click at [545, 325] on div at bounding box center [554, 325] width 18 height 18
click at [545, 325] on input "Language Comprehension" at bounding box center [554, 325] width 18 height 18
radio input "true"
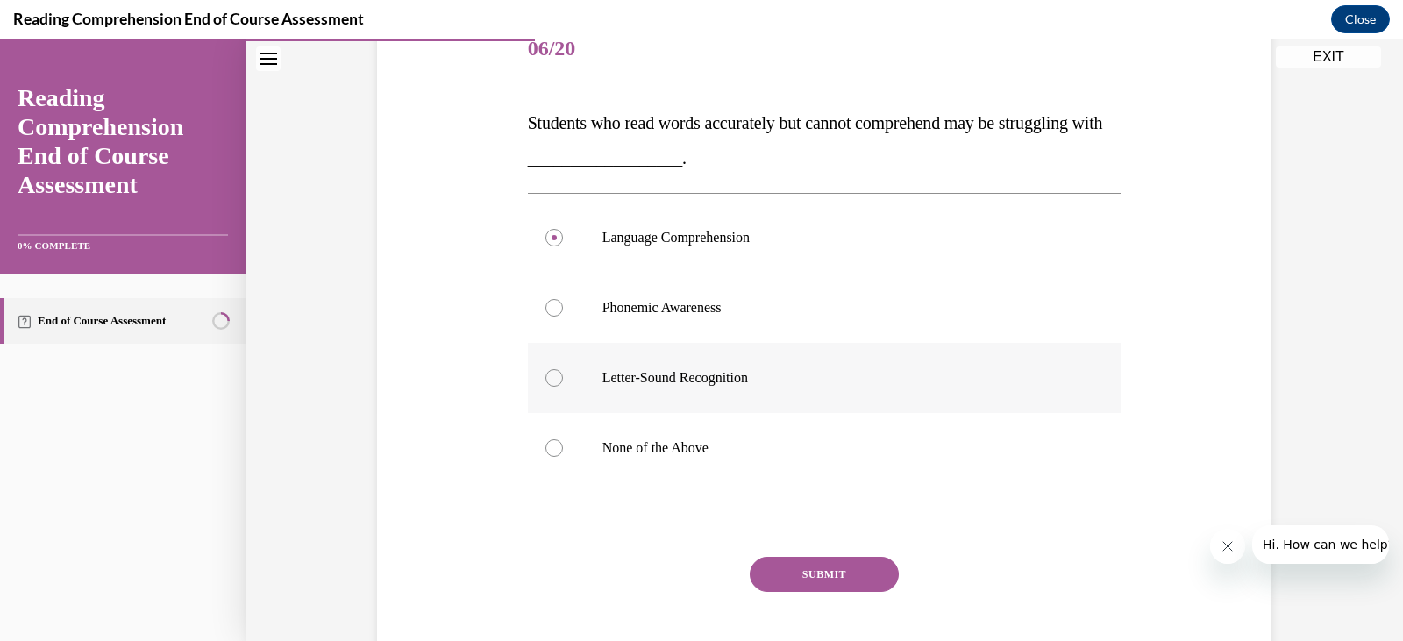
scroll to position [271, 0]
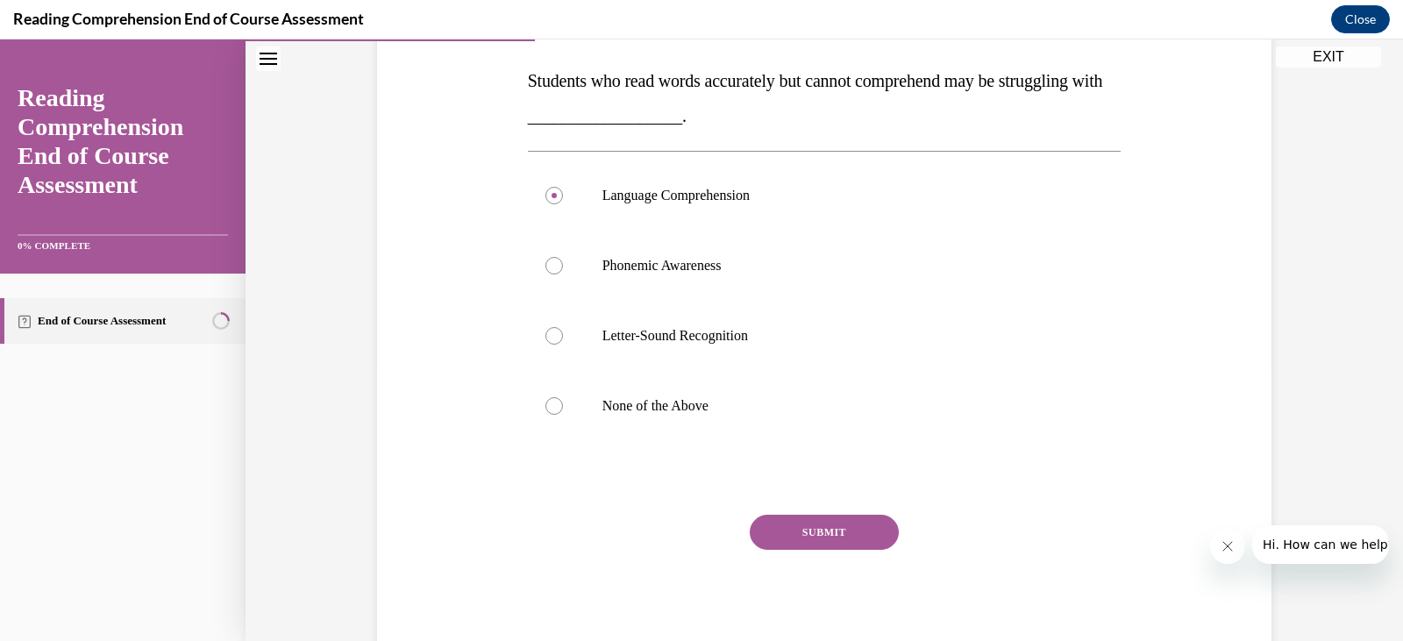
click at [848, 549] on button "SUBMIT" at bounding box center [824, 532] width 149 height 35
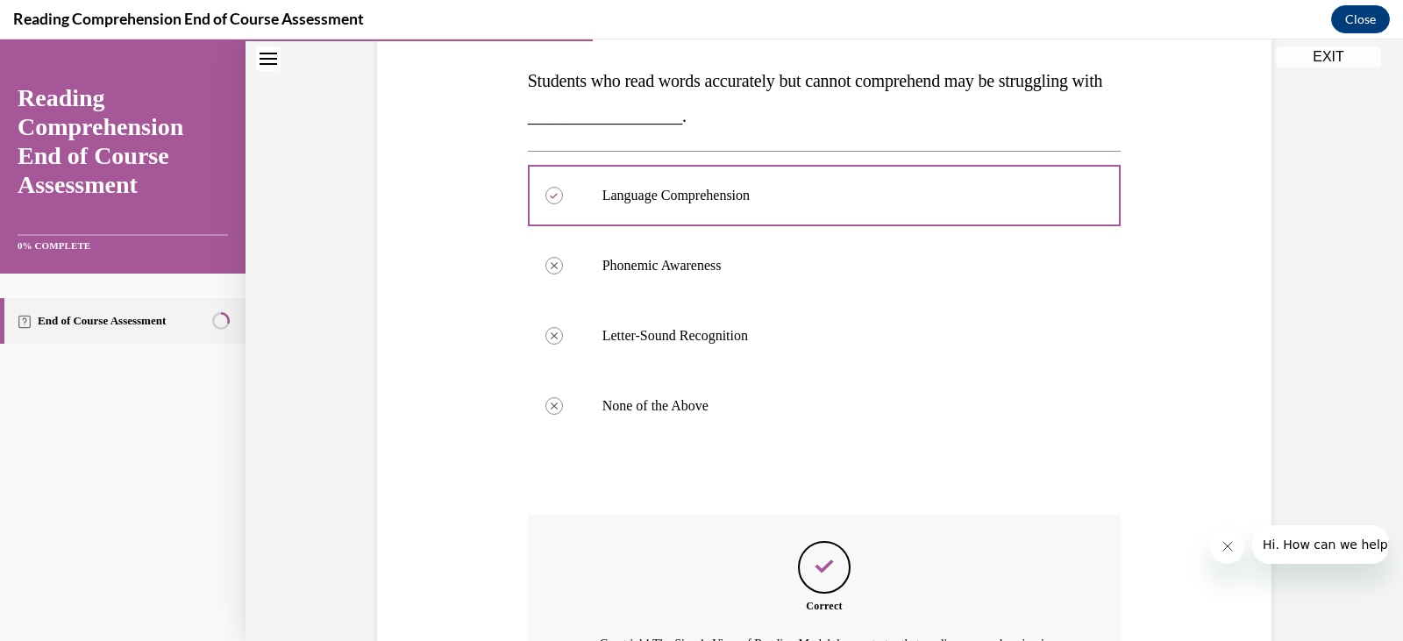
scroll to position [446, 0]
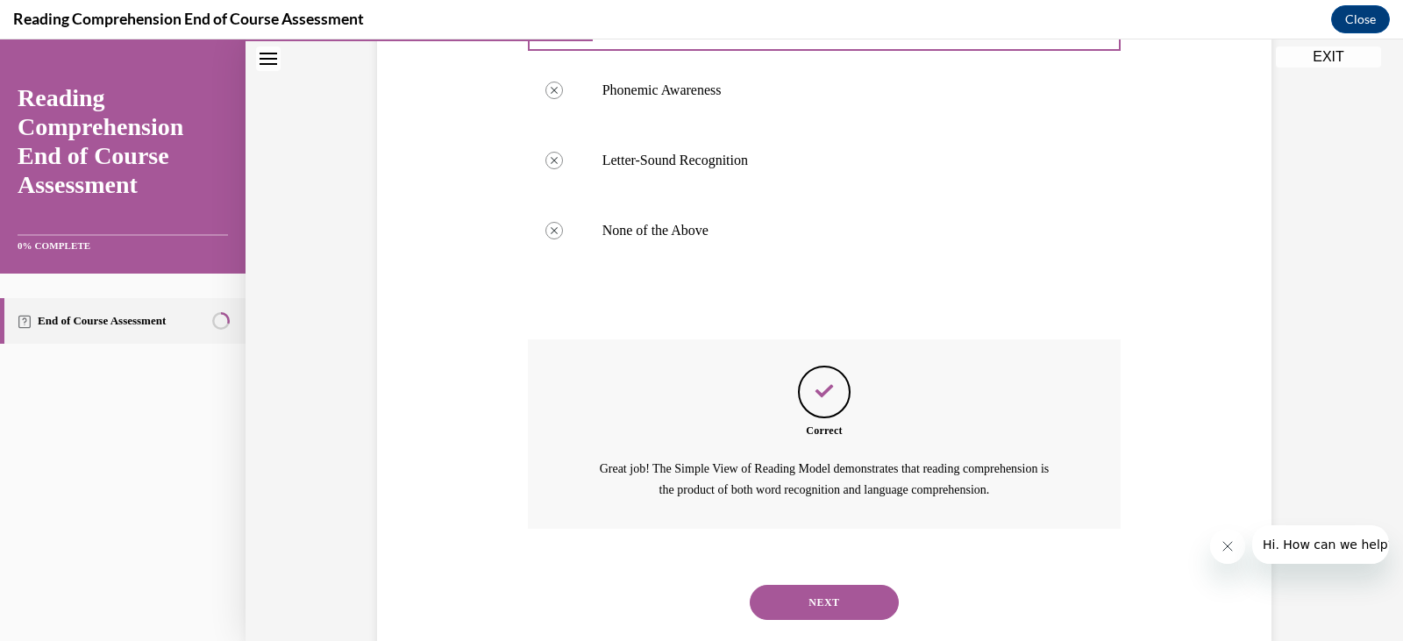
click at [845, 581] on div "NEXT" at bounding box center [825, 602] width 594 height 70
click at [853, 605] on button "NEXT" at bounding box center [824, 602] width 149 height 35
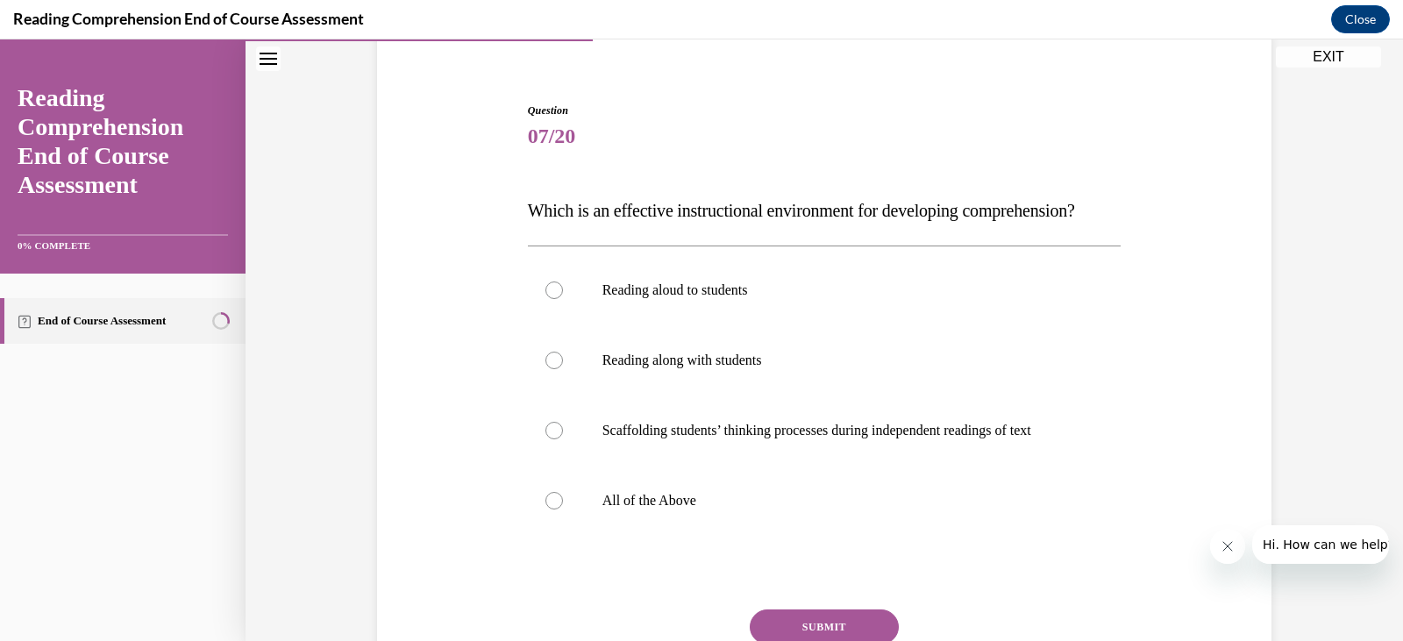
scroll to position [229, 0]
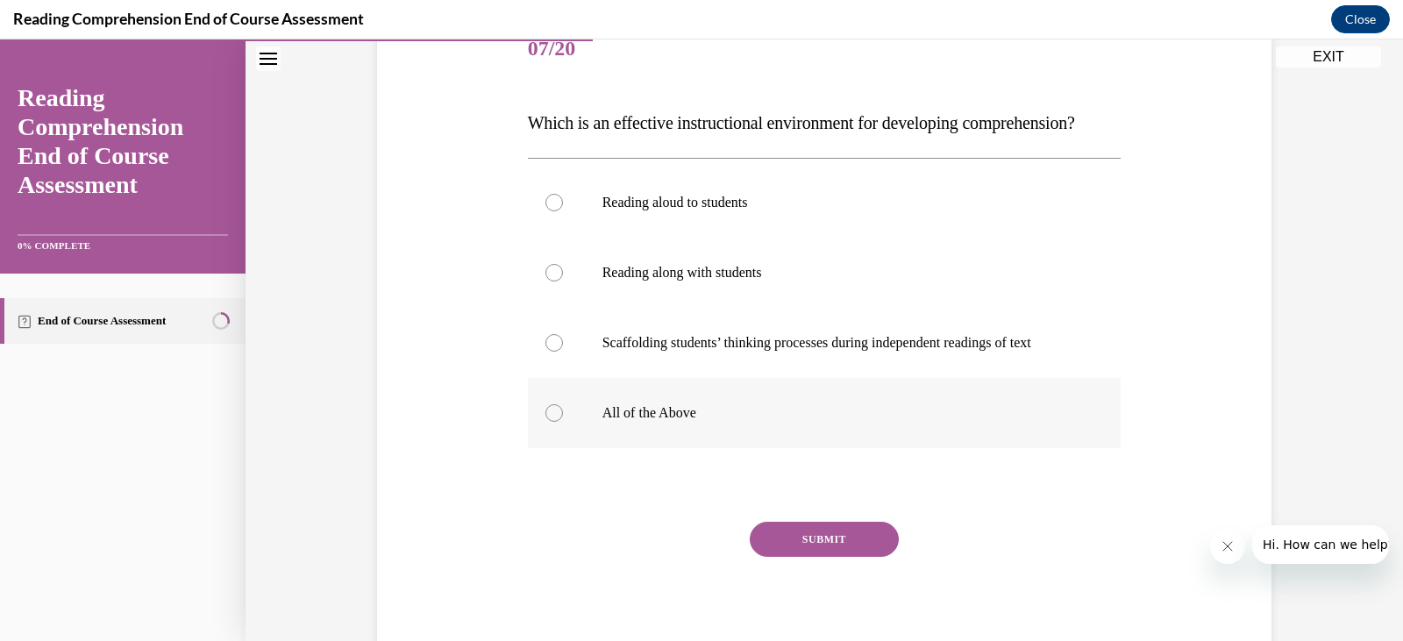
click at [593, 444] on label "All of the Above" at bounding box center [825, 413] width 594 height 70
click at [563, 422] on input "All of the Above" at bounding box center [554, 413] width 18 height 18
radio input "true"
click at [800, 557] on button "SUBMIT" at bounding box center [824, 539] width 149 height 35
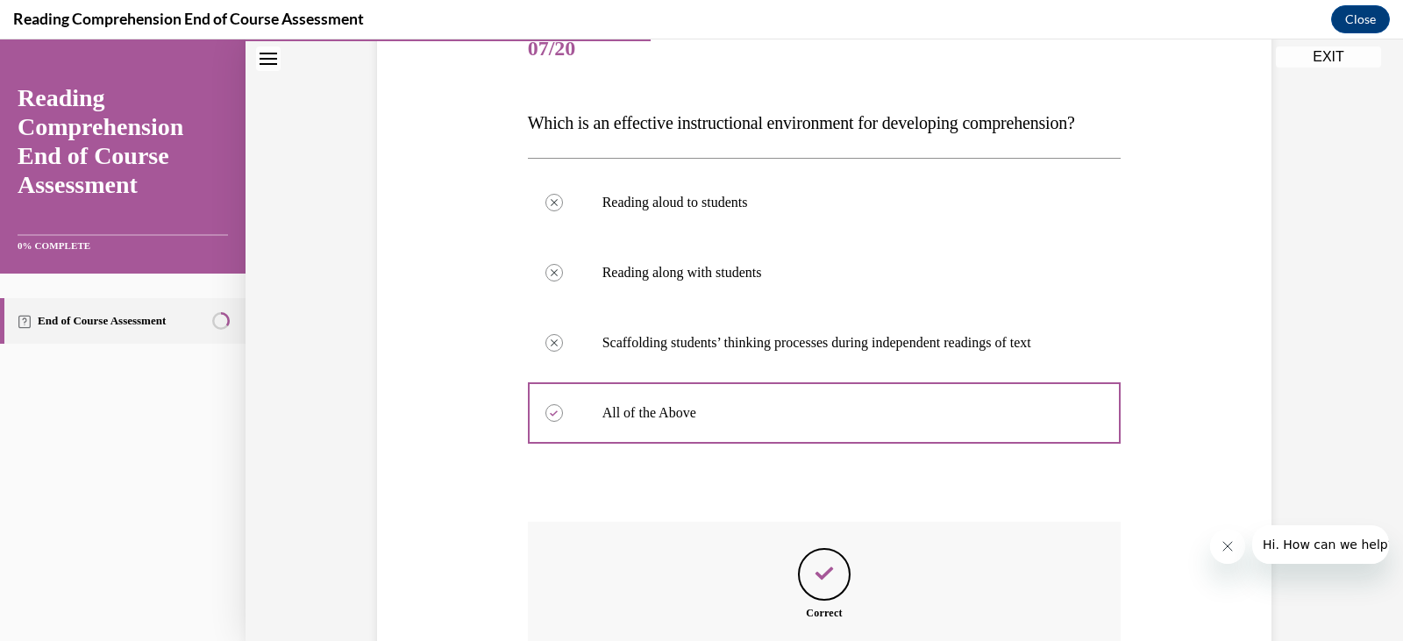
scroll to position [487, 0]
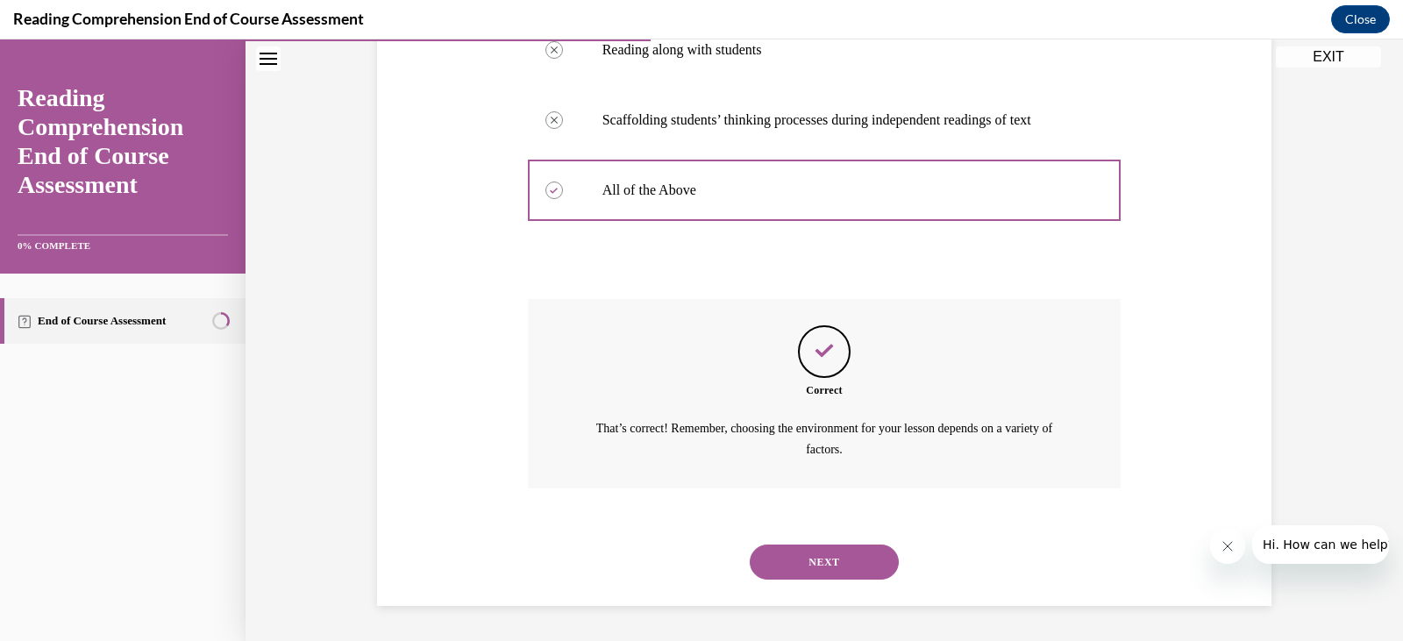
click at [814, 559] on button "NEXT" at bounding box center [824, 561] width 149 height 35
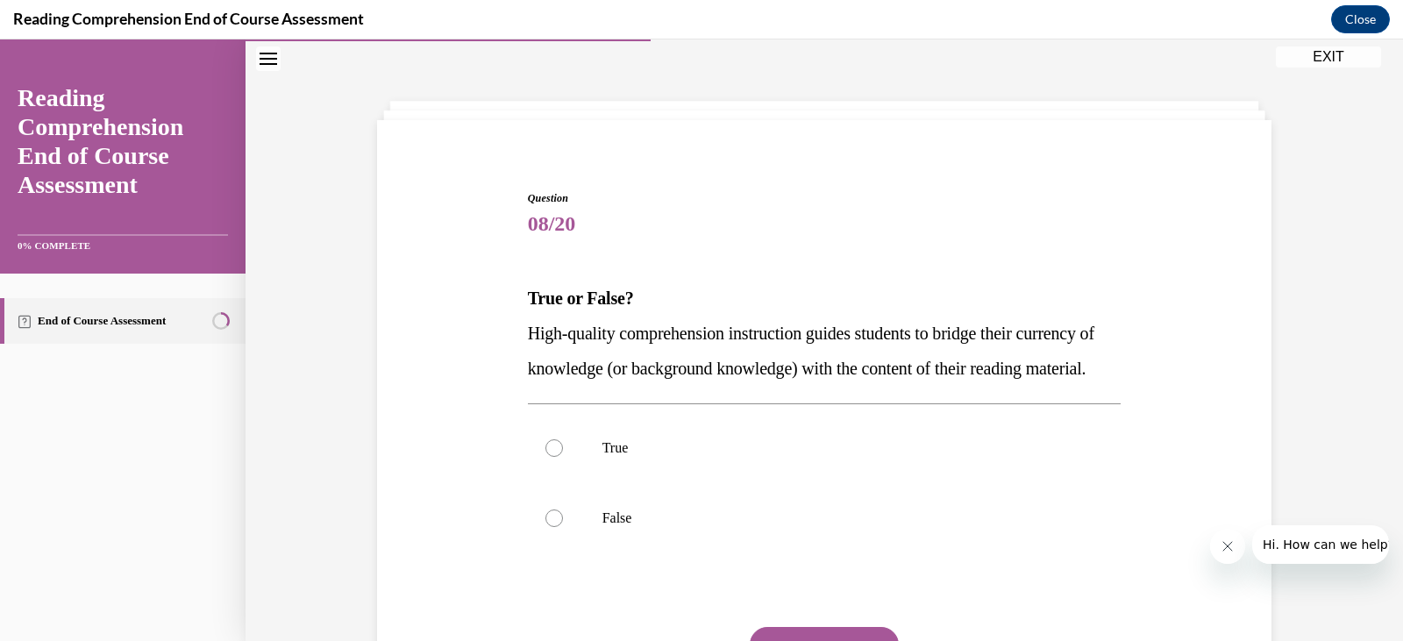
scroll to position [141, 0]
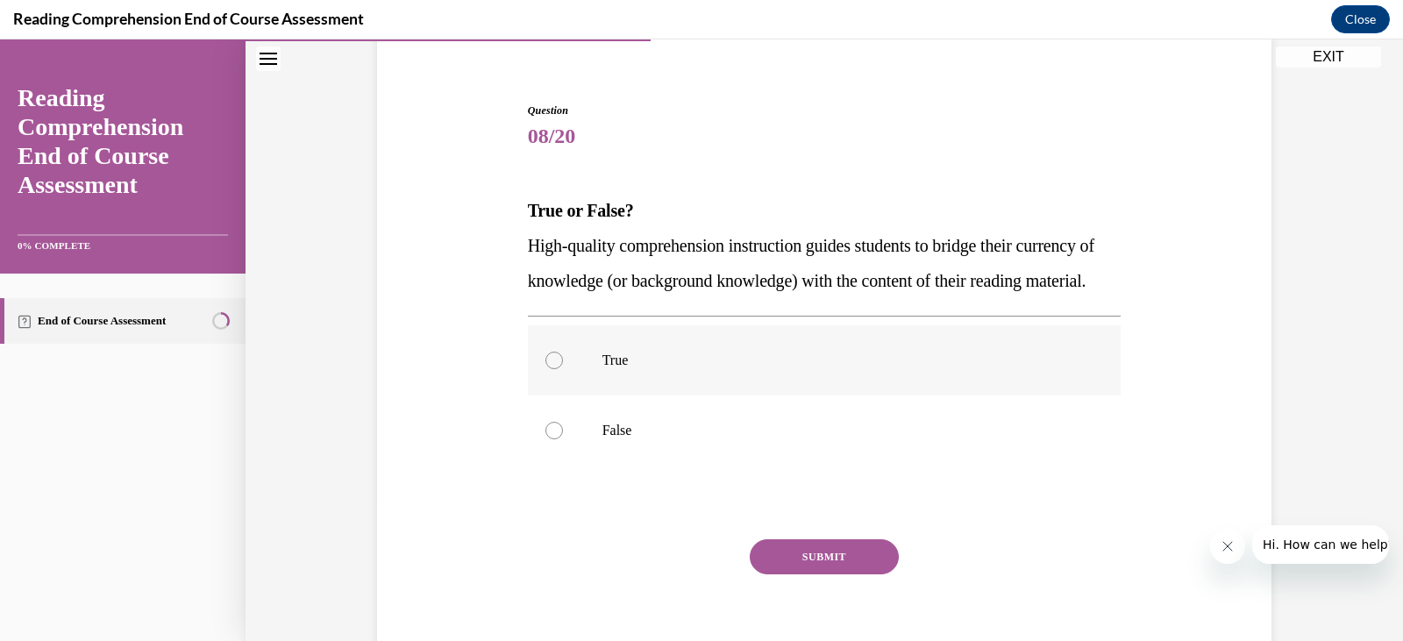
click at [623, 369] on p "True" at bounding box center [839, 361] width 475 height 18
click at [563, 369] on input "True" at bounding box center [554, 361] width 18 height 18
radio input "true"
click at [780, 574] on button "SUBMIT" at bounding box center [824, 556] width 149 height 35
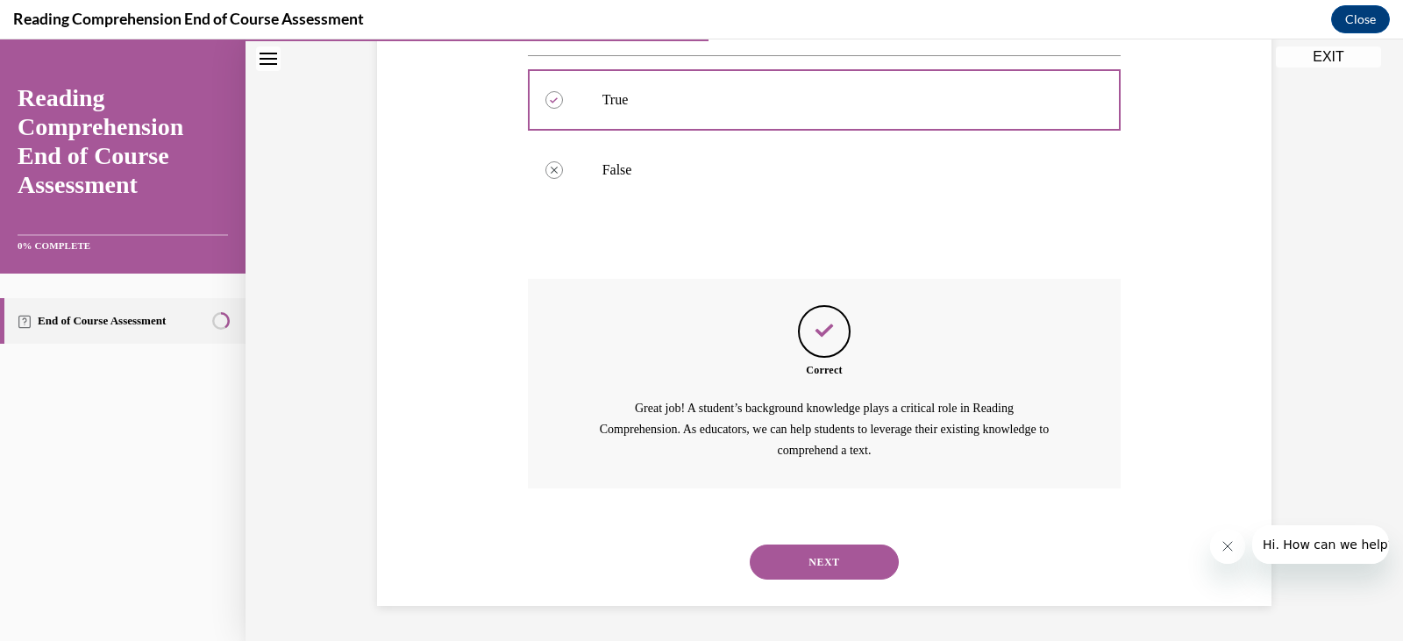
scroll to position [437, 0]
click at [835, 554] on button "NEXT" at bounding box center [824, 561] width 149 height 35
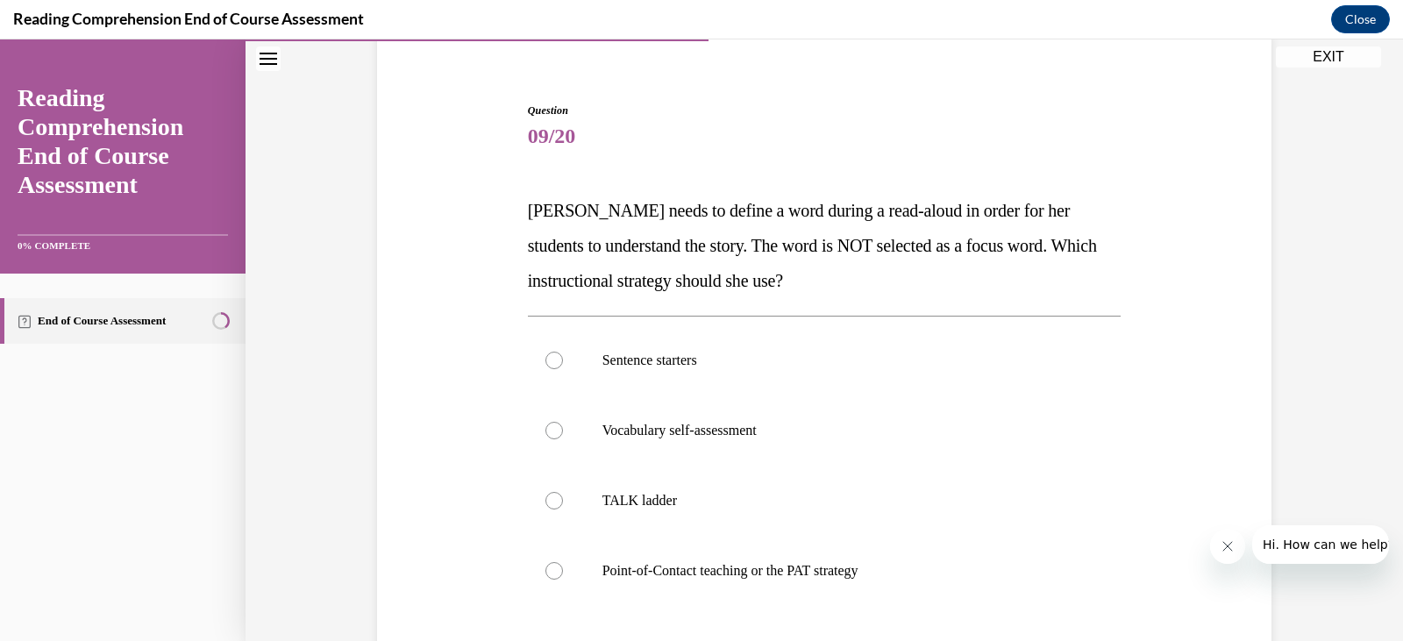
scroll to position [229, 0]
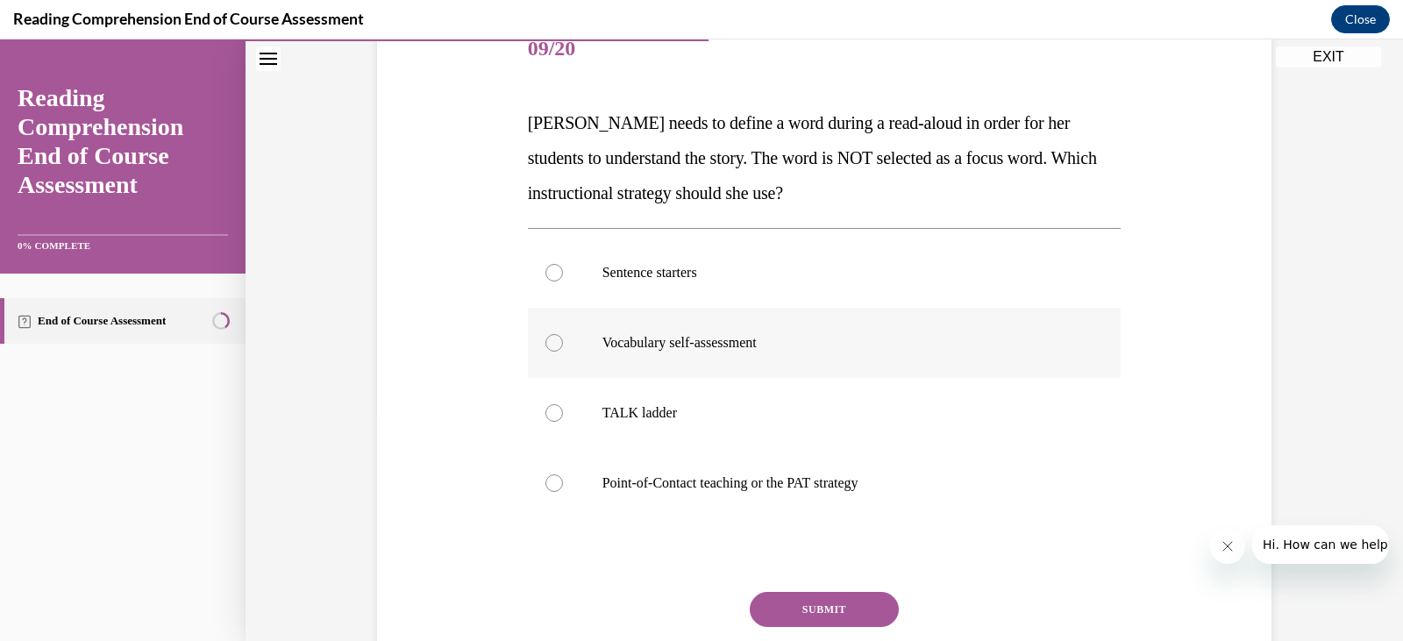
click at [565, 341] on label "Vocabulary self-assessment" at bounding box center [825, 343] width 594 height 70
click at [563, 341] on input "Vocabulary self-assessment" at bounding box center [554, 343] width 18 height 18
radio input "true"
click at [821, 598] on button "SUBMIT" at bounding box center [824, 609] width 149 height 35
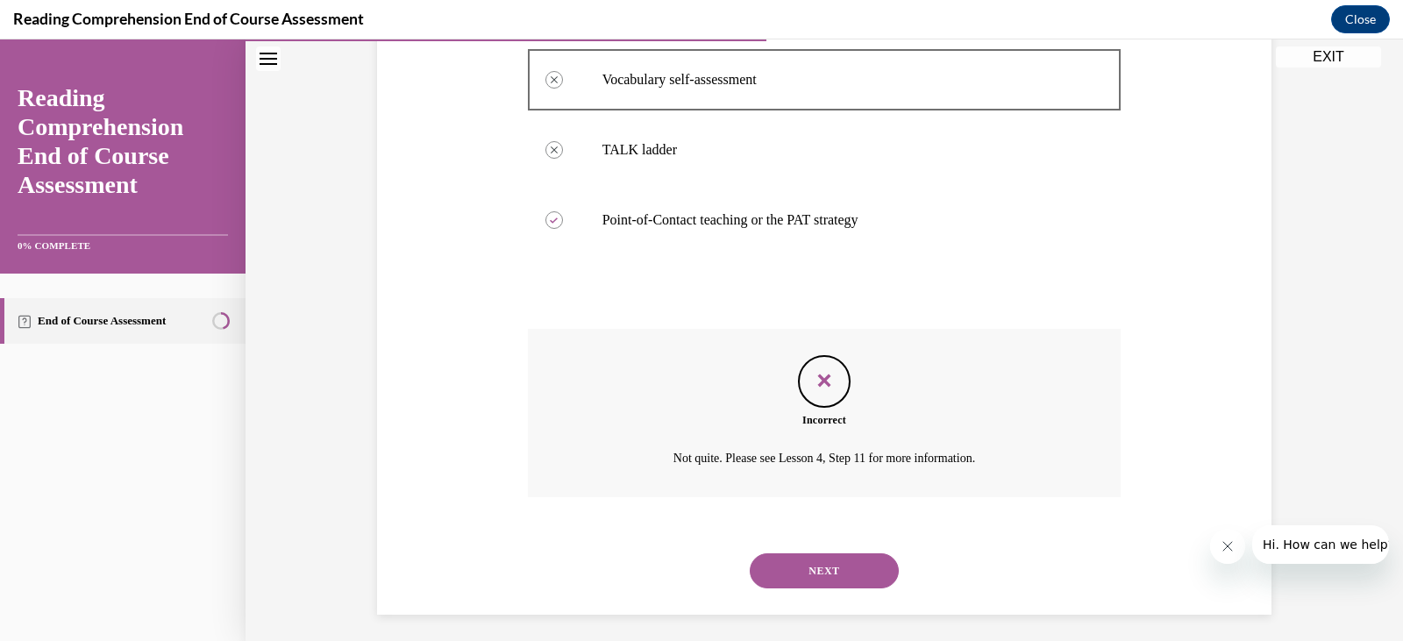
scroll to position [501, 0]
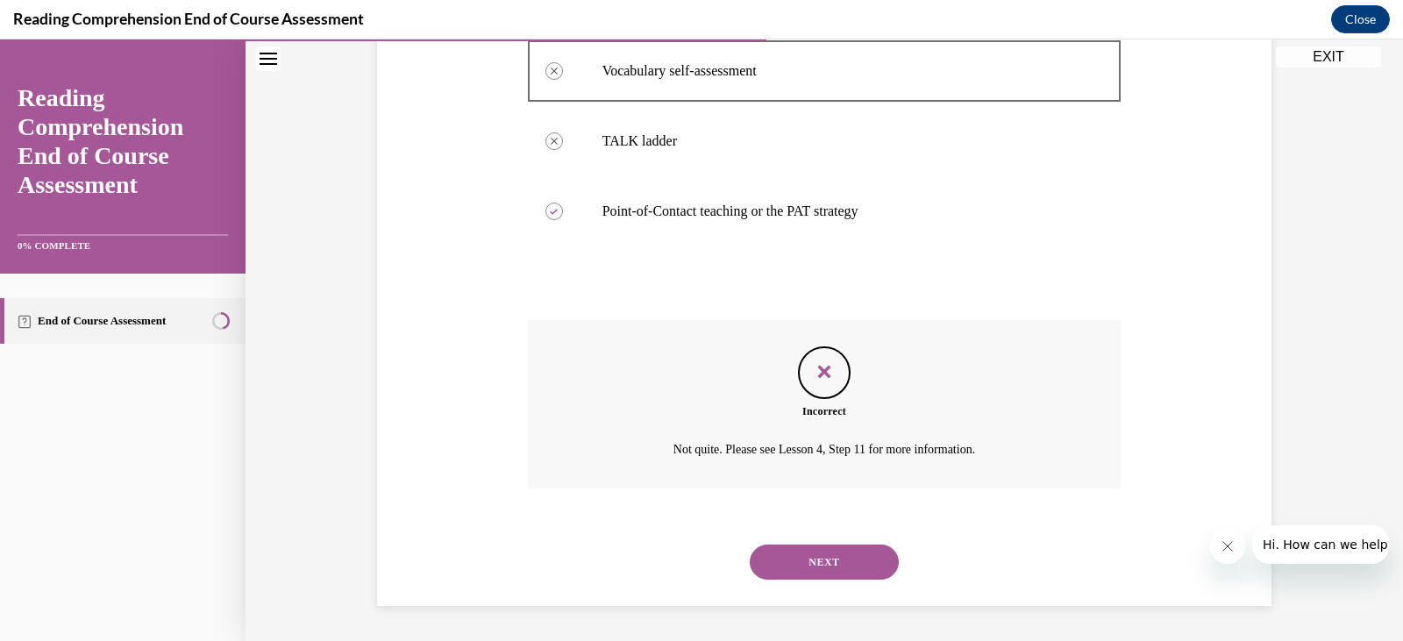
click at [859, 560] on button "NEXT" at bounding box center [824, 561] width 149 height 35
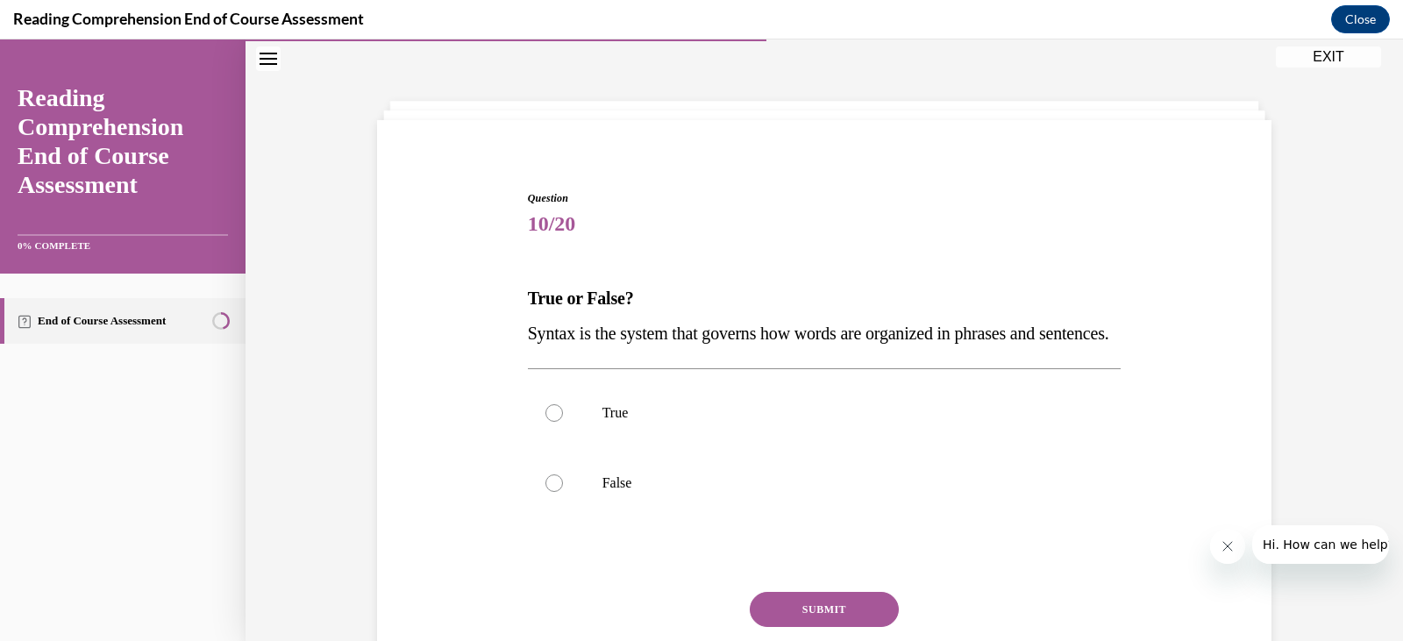
scroll to position [166, 0]
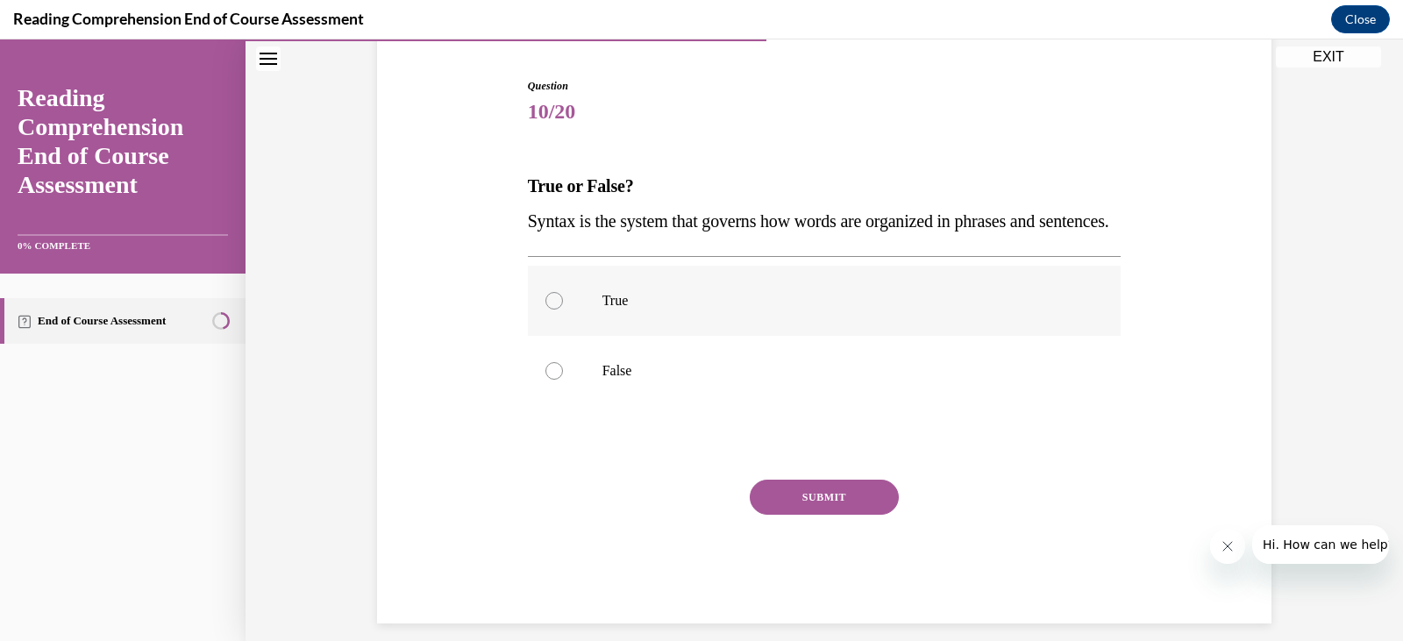
click at [546, 309] on div at bounding box center [554, 301] width 18 height 18
click at [546, 309] on input "True" at bounding box center [554, 301] width 18 height 18
radio input "true"
click at [808, 515] on button "SUBMIT" at bounding box center [824, 497] width 149 height 35
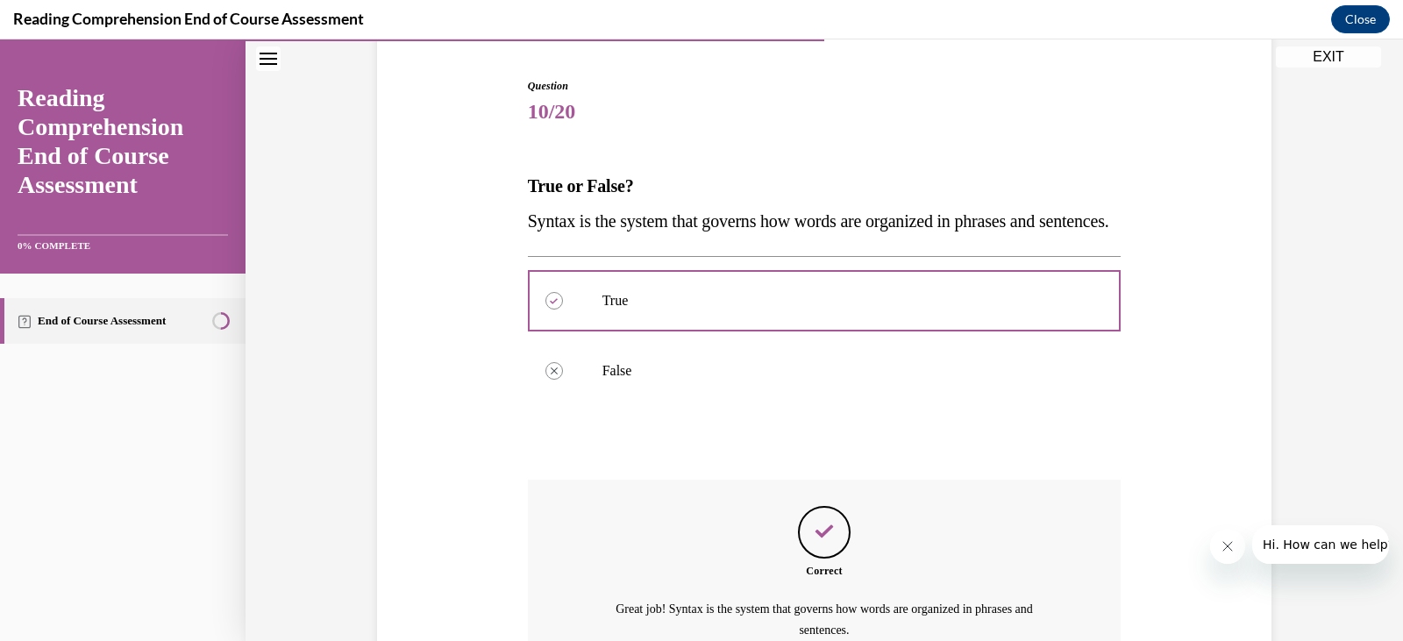
scroll to position [341, 0]
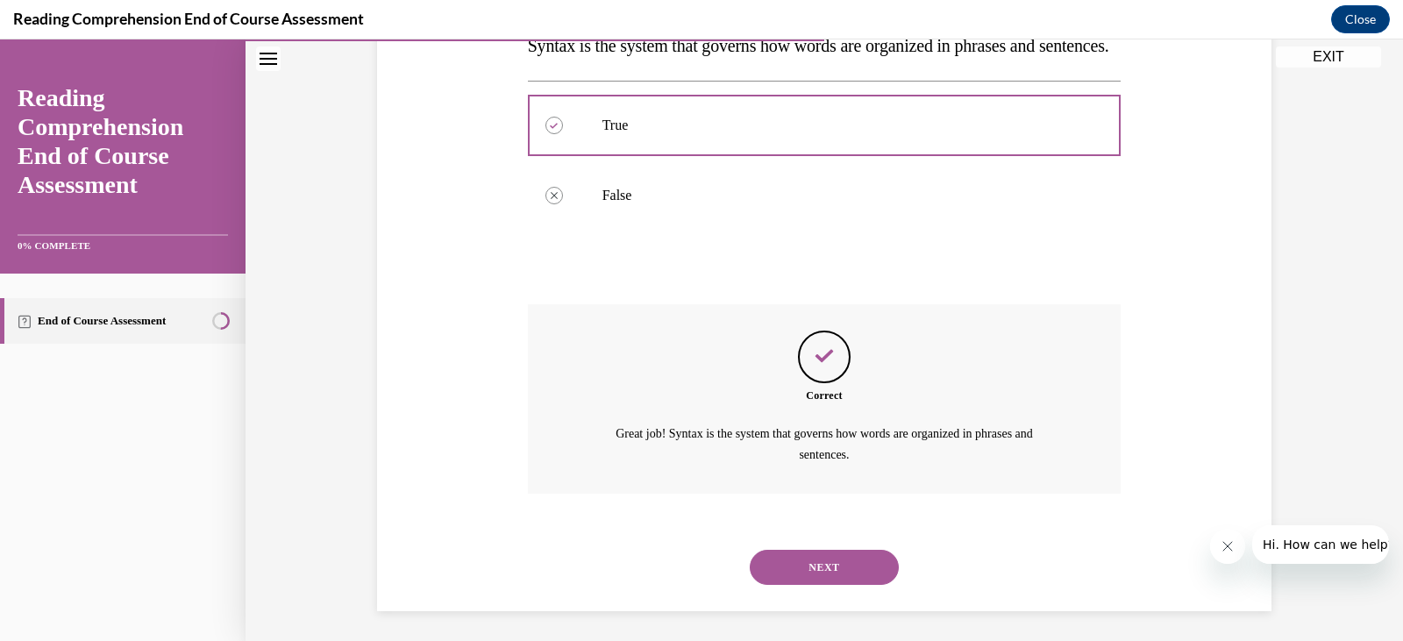
click at [831, 585] on button "NEXT" at bounding box center [824, 567] width 149 height 35
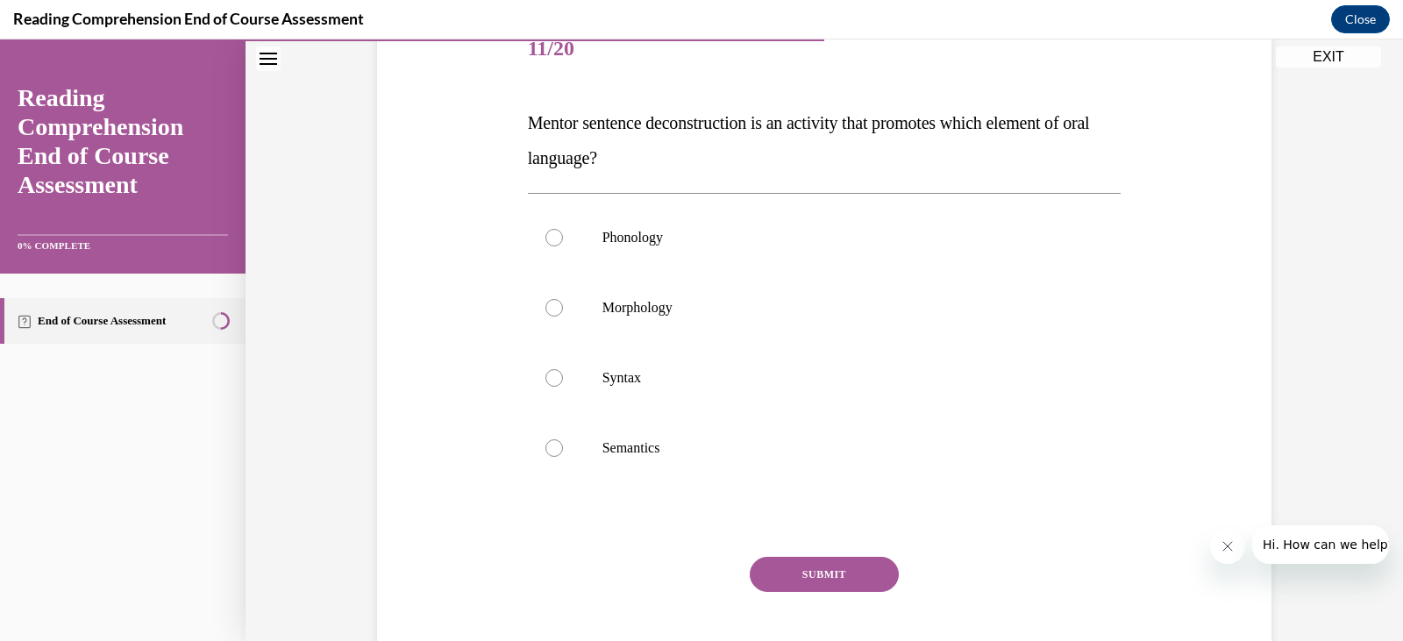
scroll to position [141, 0]
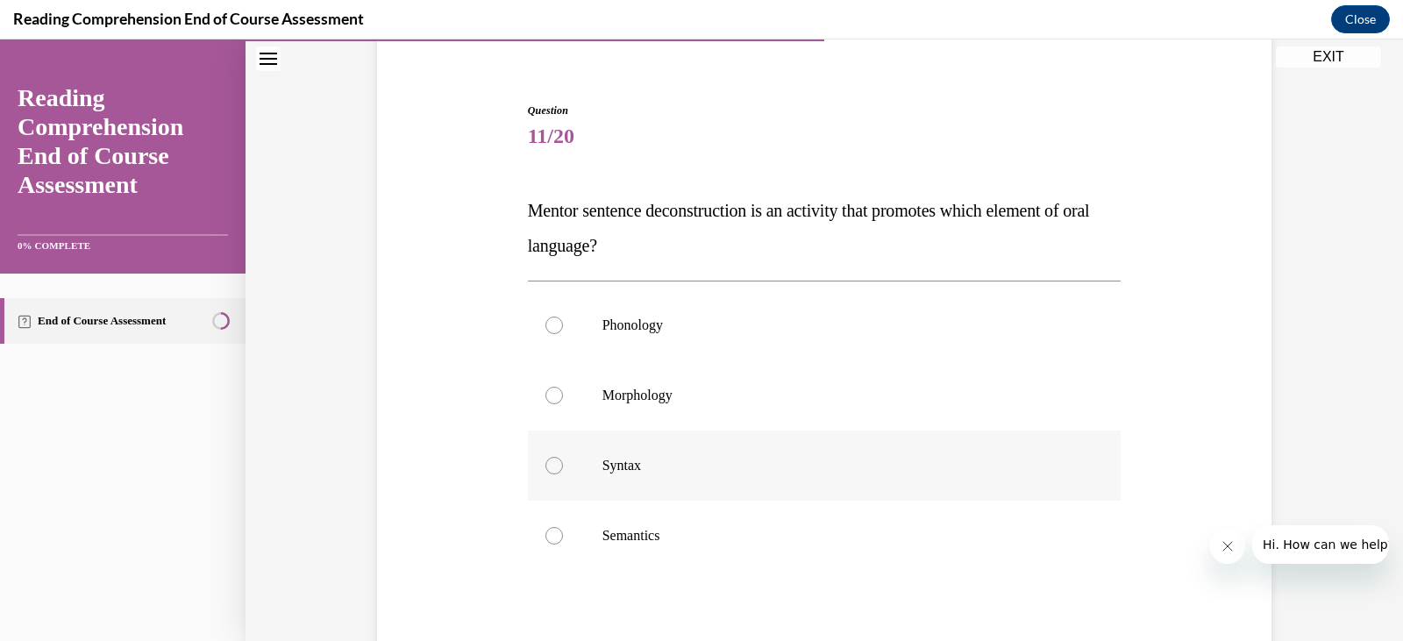
click at [612, 452] on label "Syntax" at bounding box center [825, 465] width 594 height 70
click at [563, 457] on input "Syntax" at bounding box center [554, 466] width 18 height 18
radio input "true"
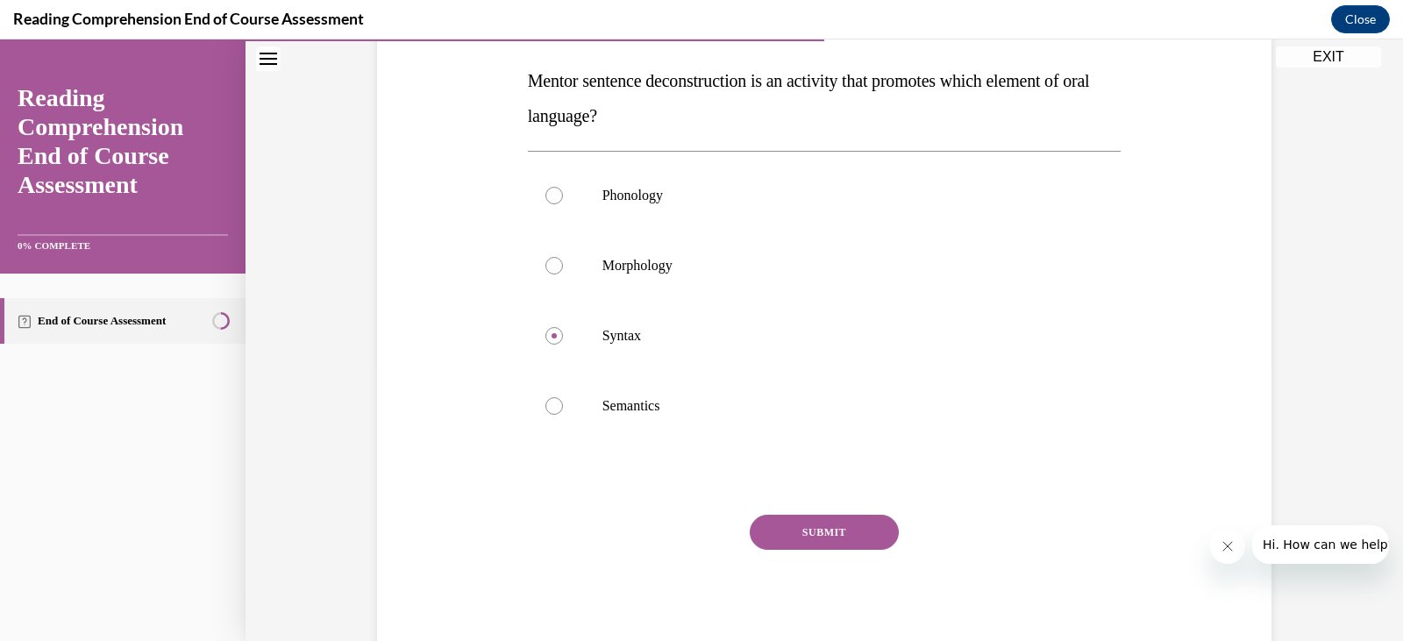
click at [835, 534] on button "SUBMIT" at bounding box center [824, 532] width 149 height 35
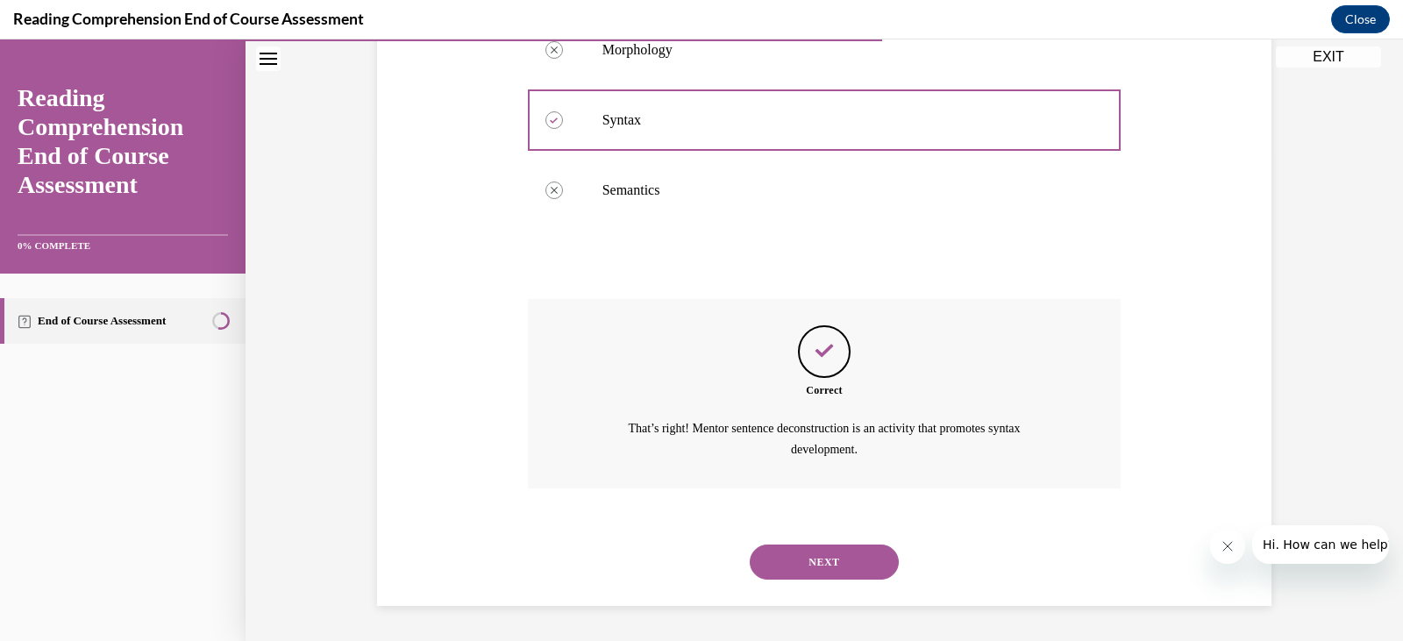
click at [819, 561] on button "NEXT" at bounding box center [824, 561] width 149 height 35
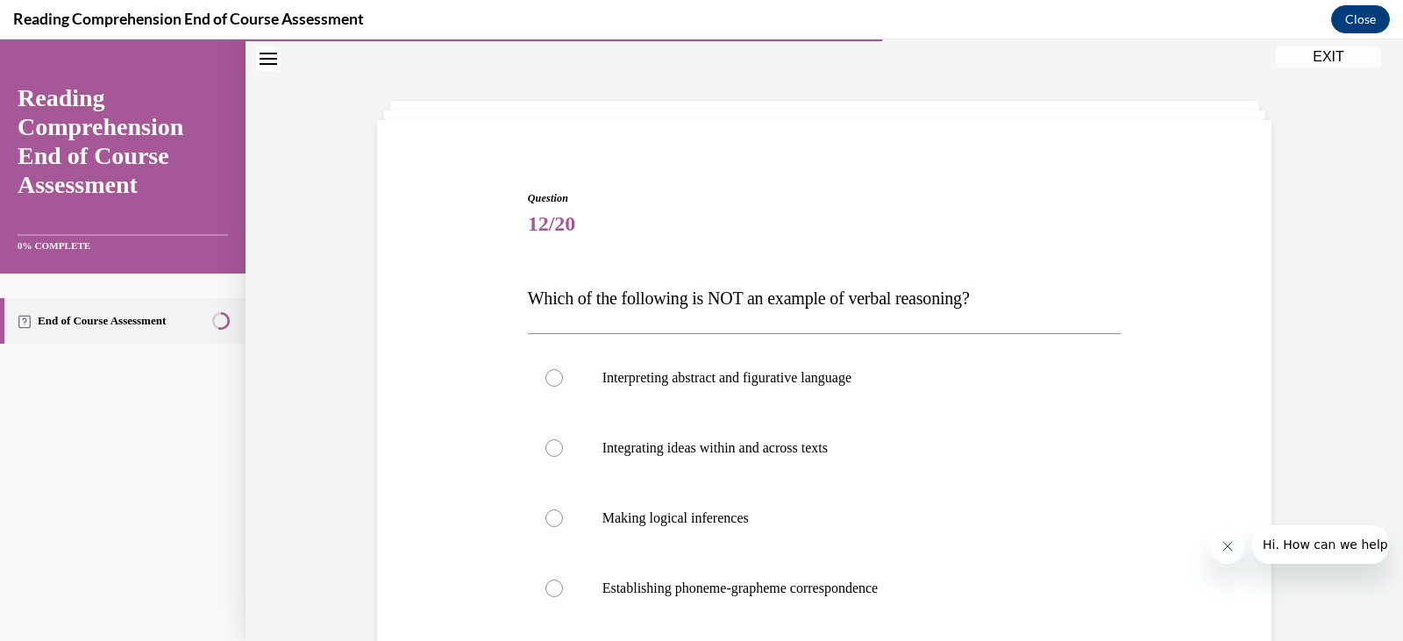
scroll to position [141, 0]
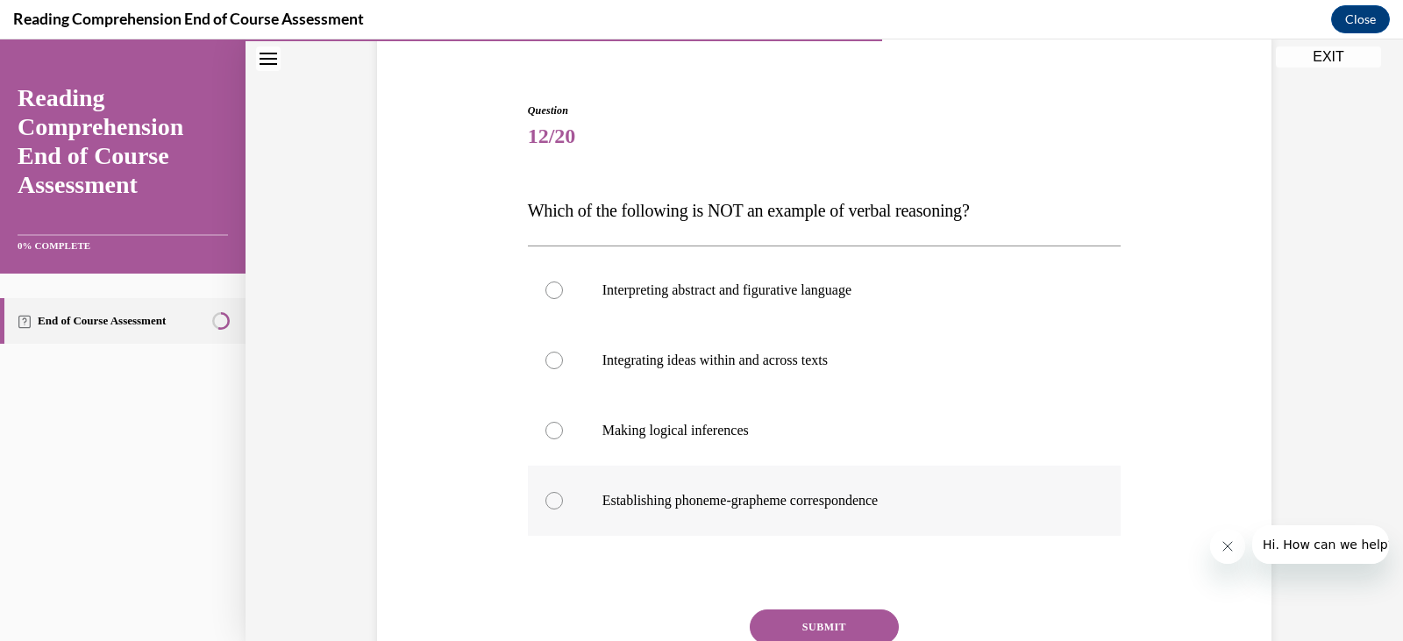
click at [672, 506] on p "Establishing phoneme-grapheme correspondence" at bounding box center [839, 501] width 475 height 18
click at [563, 506] on input "Establishing phoneme-grapheme correspondence" at bounding box center [554, 501] width 18 height 18
radio input "true"
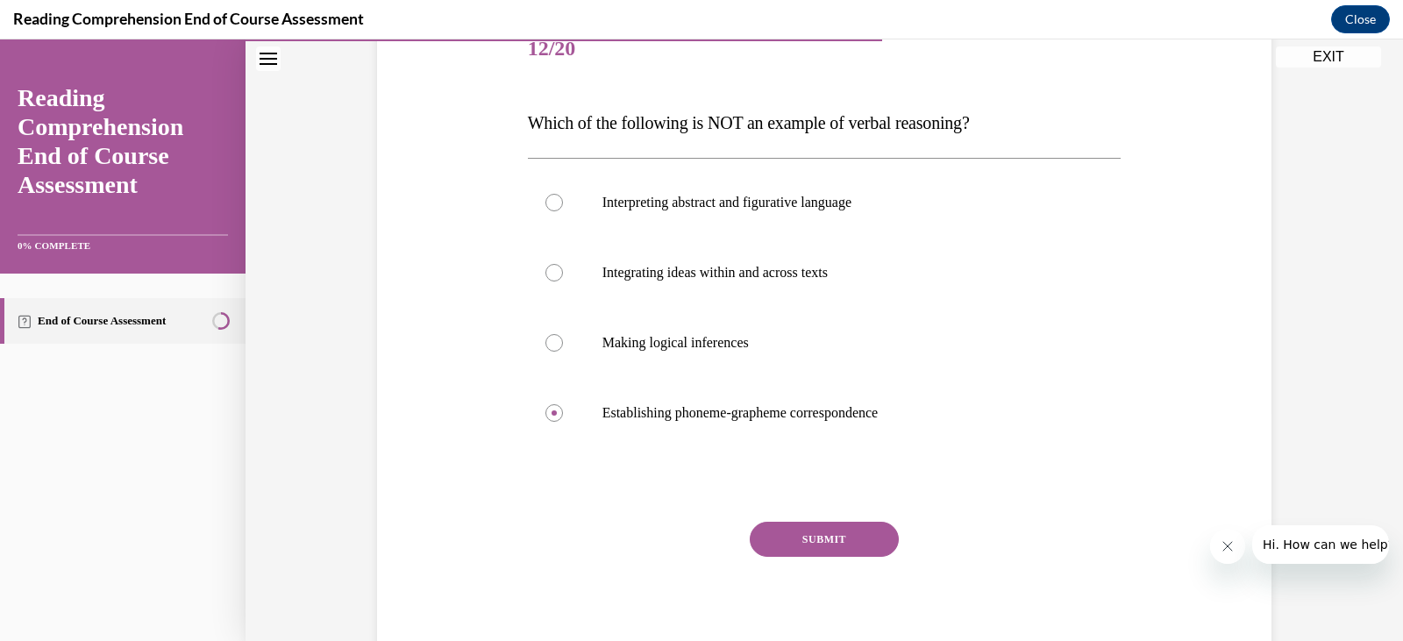
click at [857, 548] on button "SUBMIT" at bounding box center [824, 539] width 149 height 35
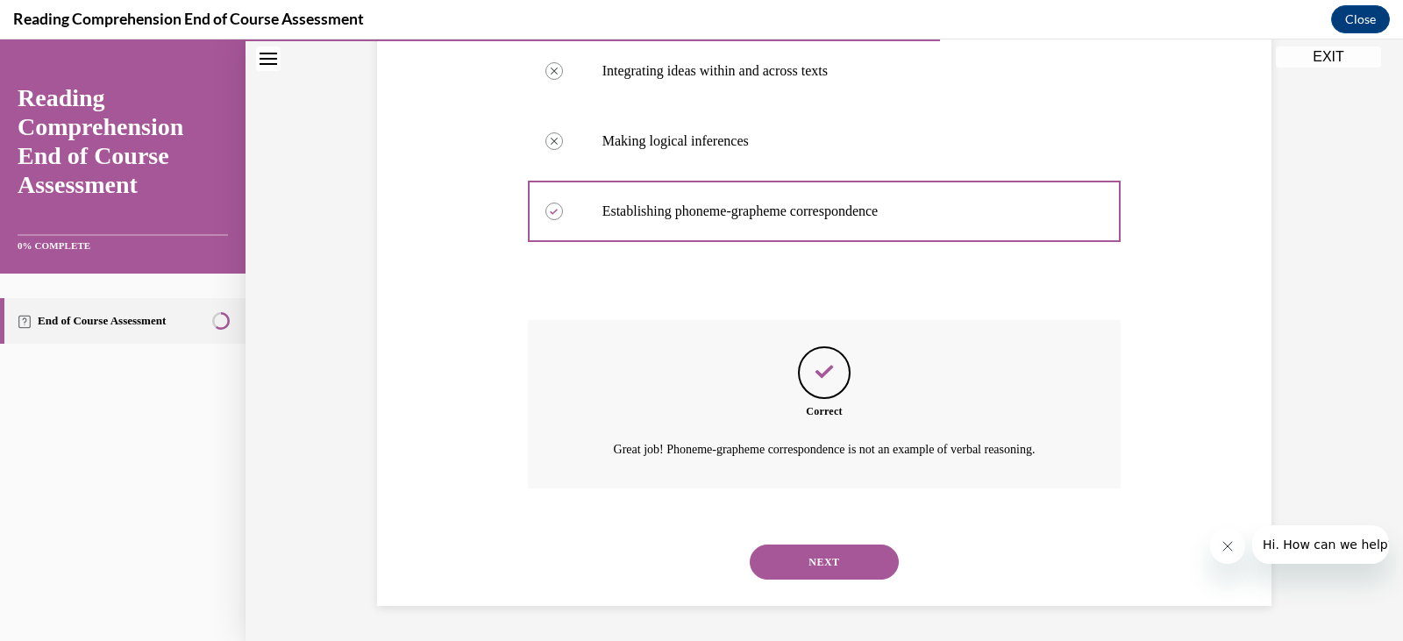
click at [842, 565] on button "NEXT" at bounding box center [824, 561] width 149 height 35
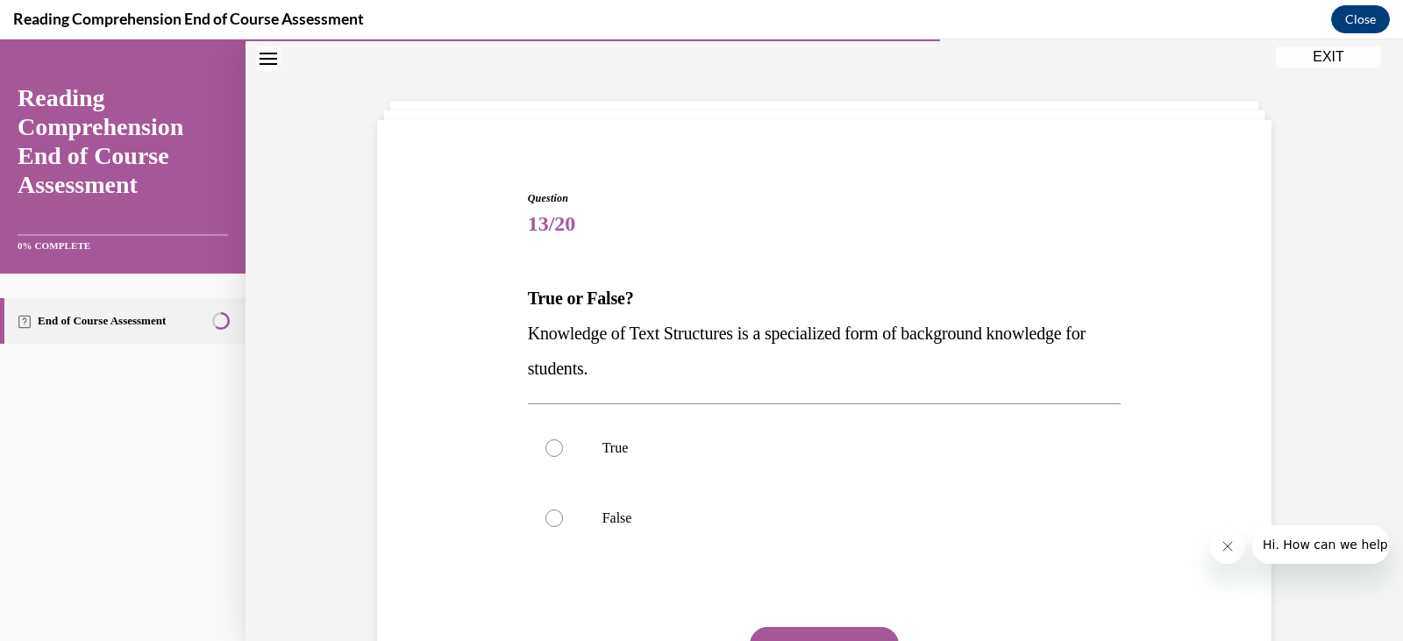
scroll to position [141, 0]
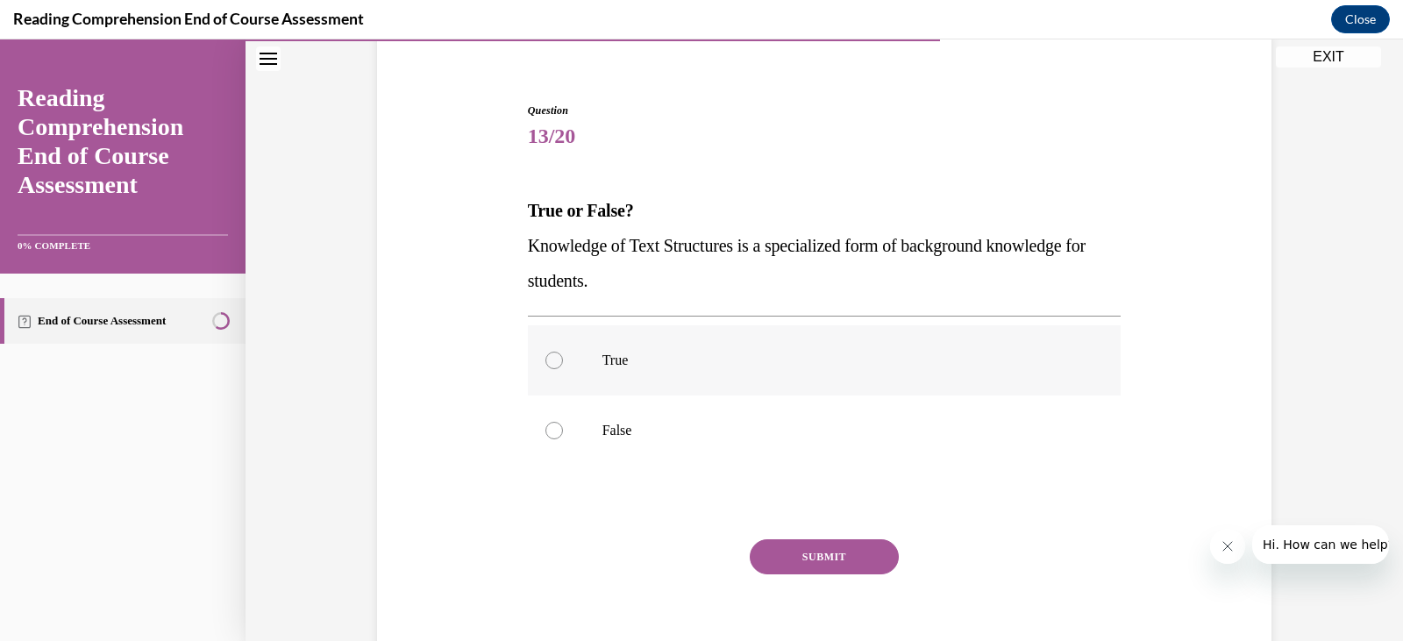
click at [620, 363] on p "True" at bounding box center [839, 361] width 475 height 18
click at [563, 363] on input "True" at bounding box center [554, 361] width 18 height 18
radio input "true"
click at [834, 548] on button "SUBMIT" at bounding box center [824, 556] width 149 height 35
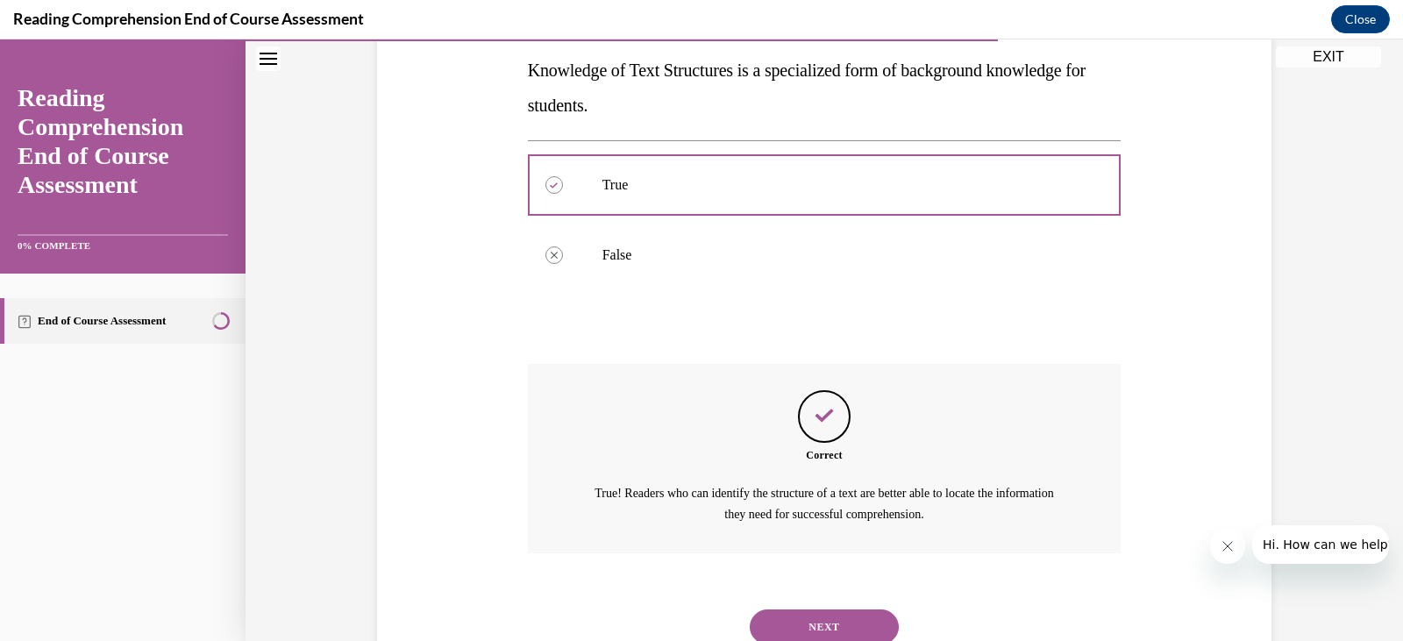
scroll to position [381, 0]
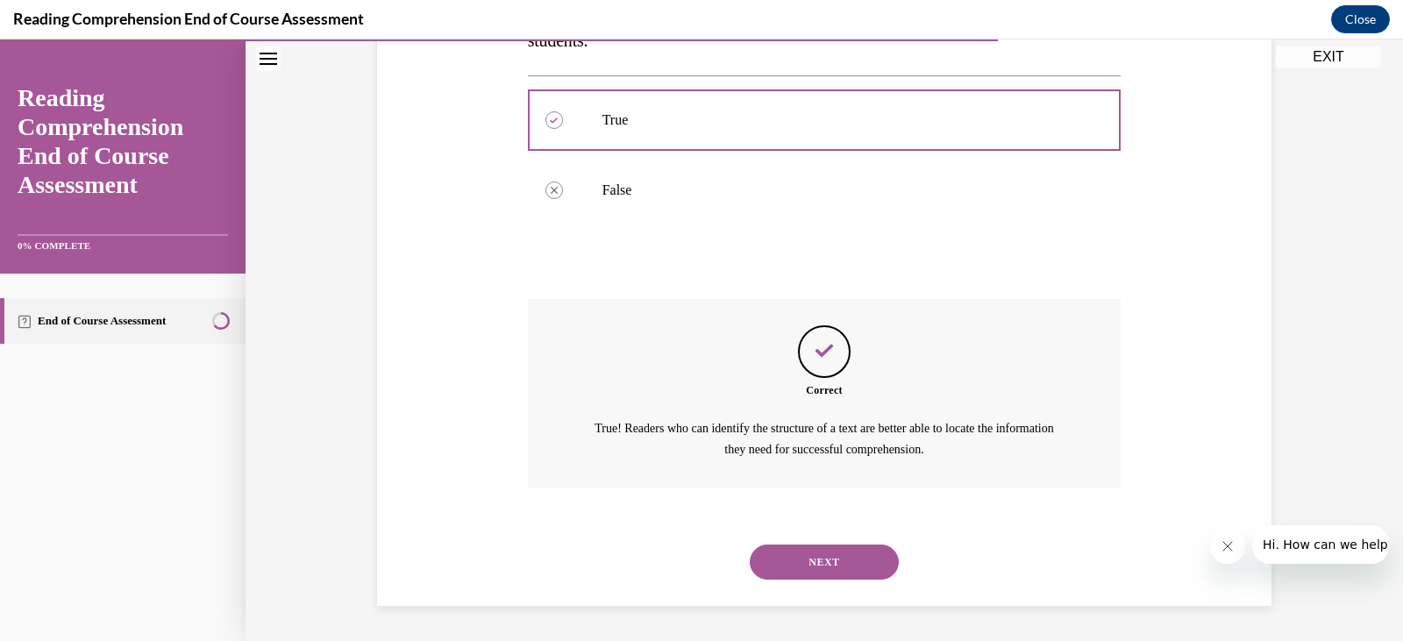
click at [767, 563] on button "NEXT" at bounding box center [824, 561] width 149 height 35
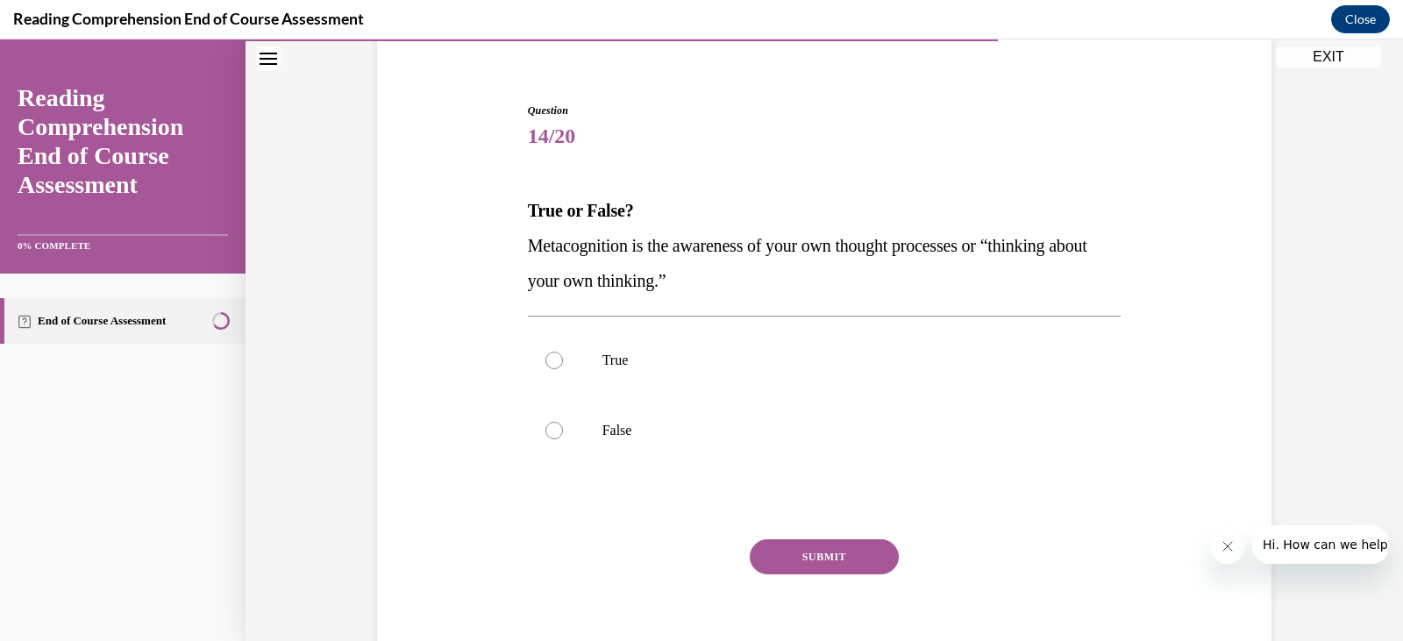
scroll to position [166, 0]
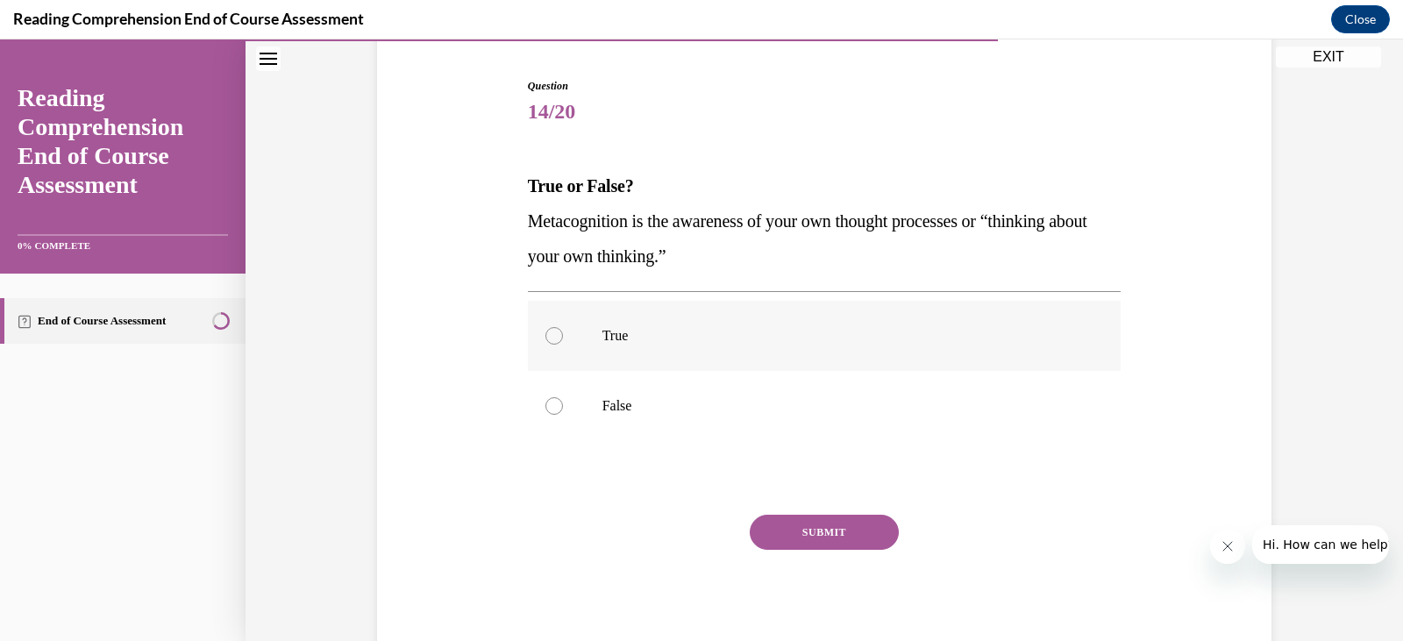
click at [559, 333] on label "True" at bounding box center [825, 336] width 594 height 70
click at [559, 333] on input "True" at bounding box center [554, 336] width 18 height 18
radio input "true"
click at [822, 524] on button "SUBMIT" at bounding box center [824, 532] width 149 height 35
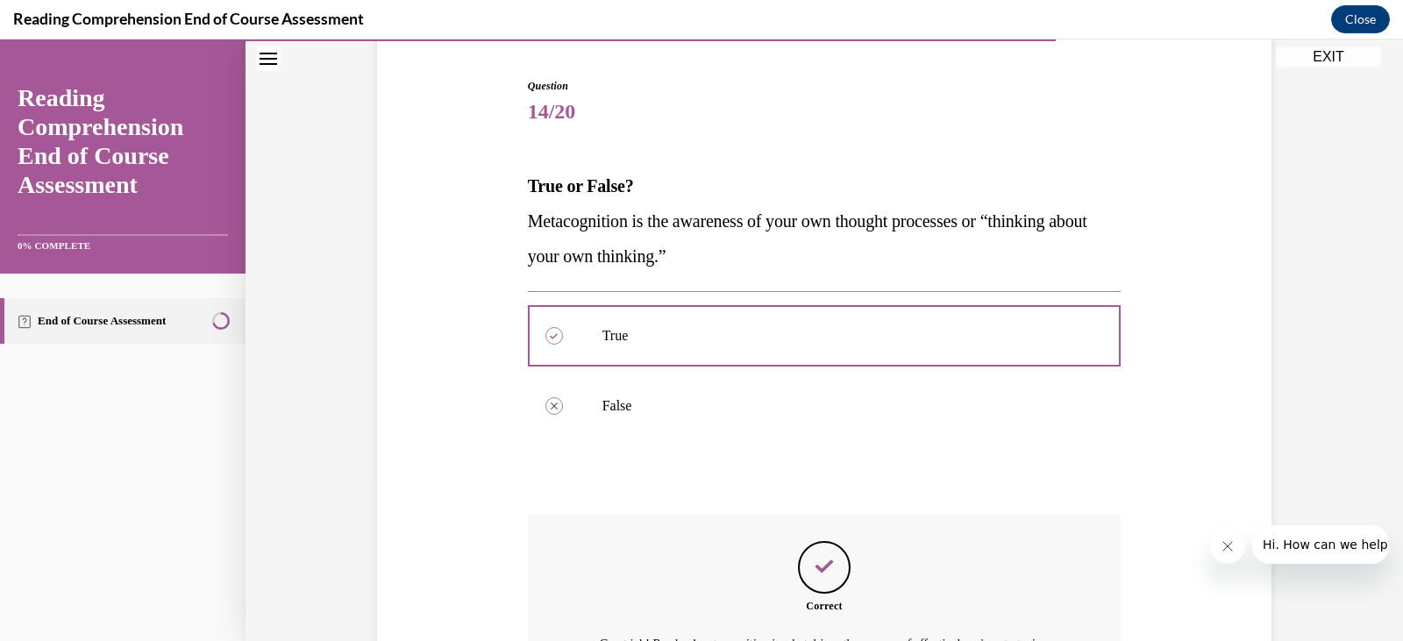
scroll to position [381, 0]
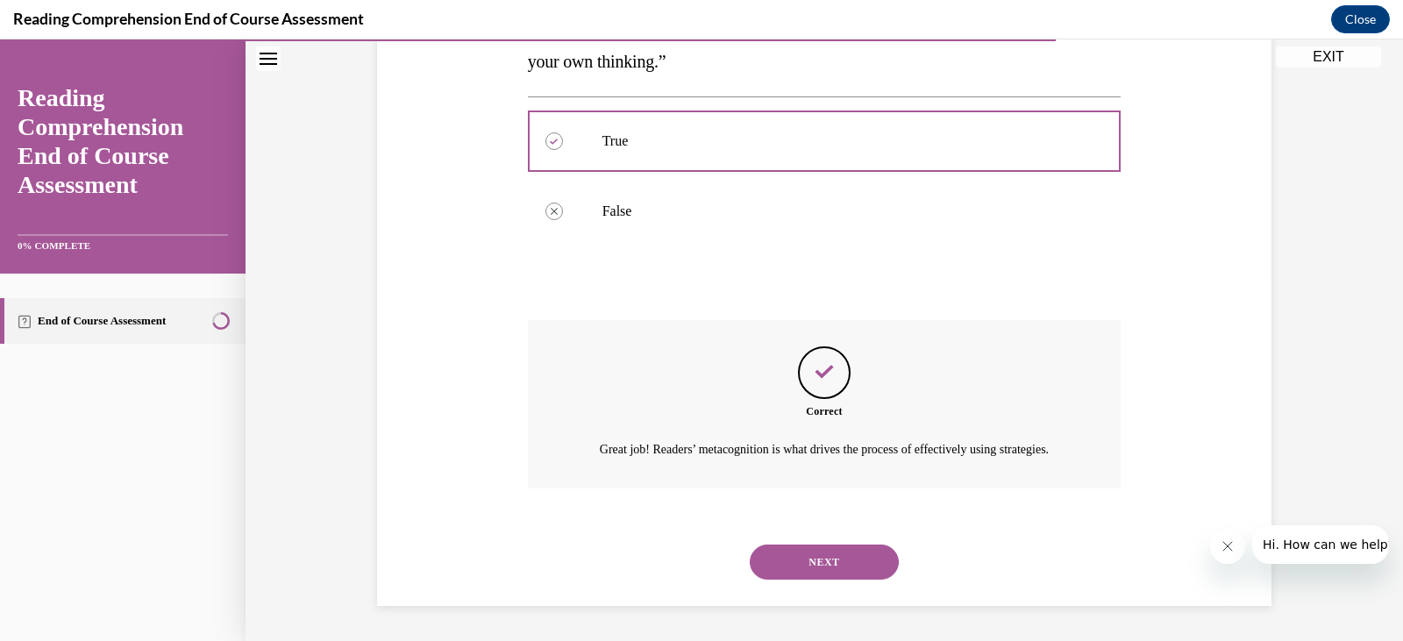
click at [792, 563] on button "NEXT" at bounding box center [824, 561] width 149 height 35
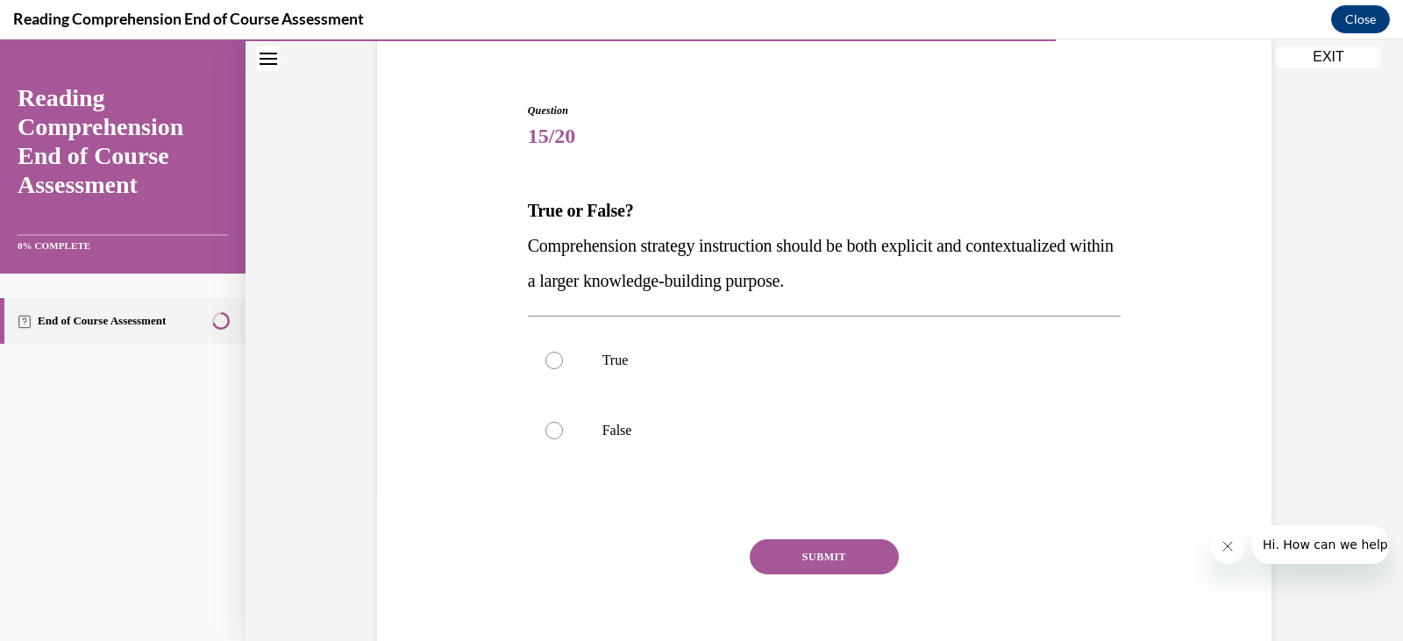
scroll to position [166, 0]
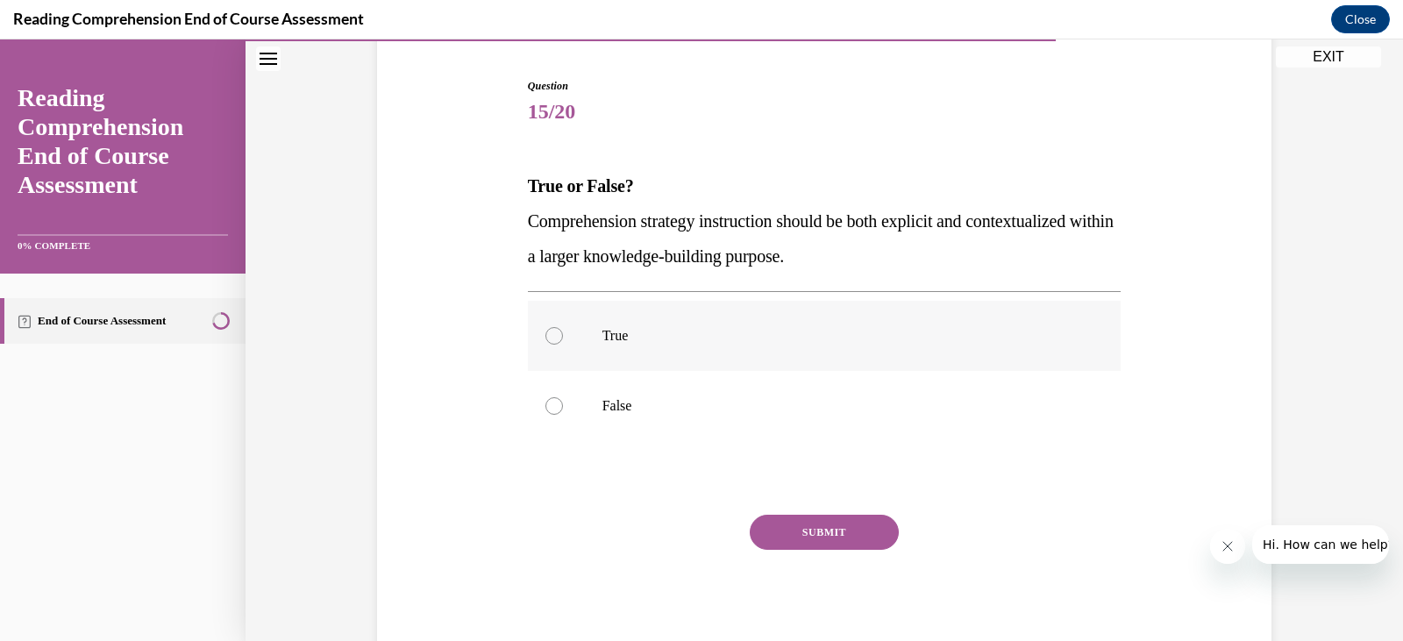
click at [608, 339] on p "True" at bounding box center [839, 336] width 475 height 18
click at [563, 339] on input "True" at bounding box center [554, 336] width 18 height 18
radio input "true"
click at [778, 538] on button "SUBMIT" at bounding box center [824, 532] width 149 height 35
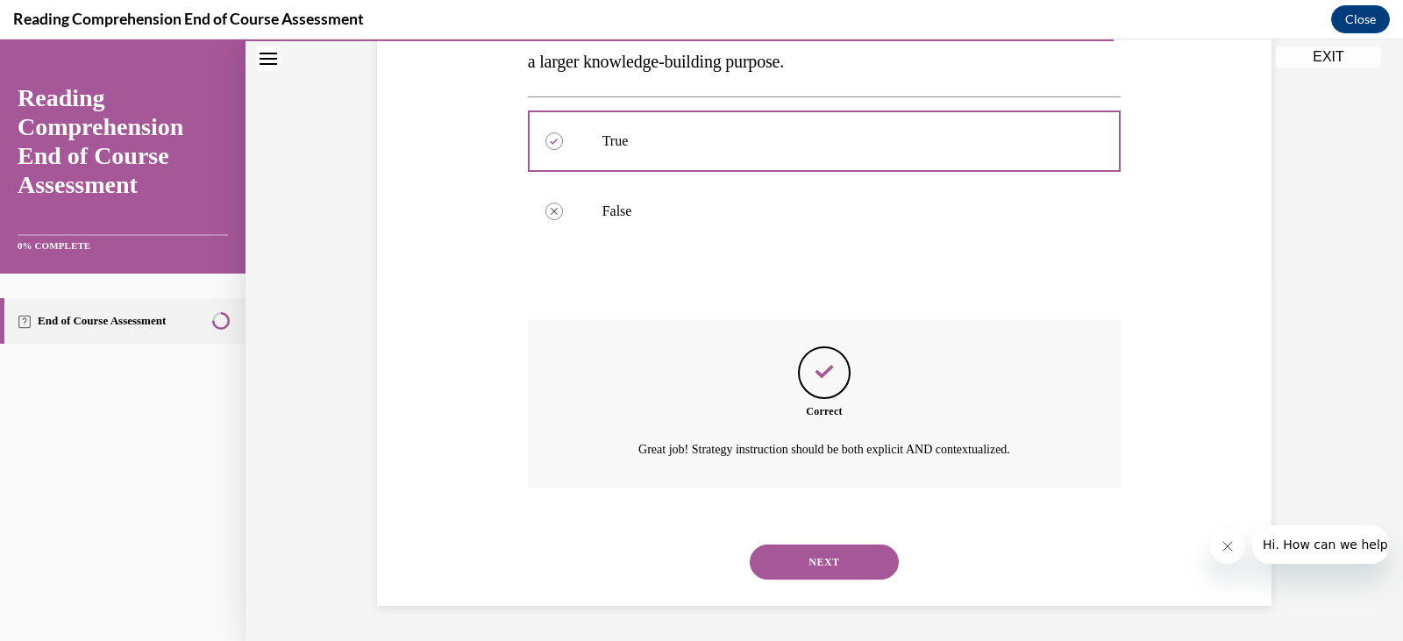
click at [810, 565] on button "NEXT" at bounding box center [824, 561] width 149 height 35
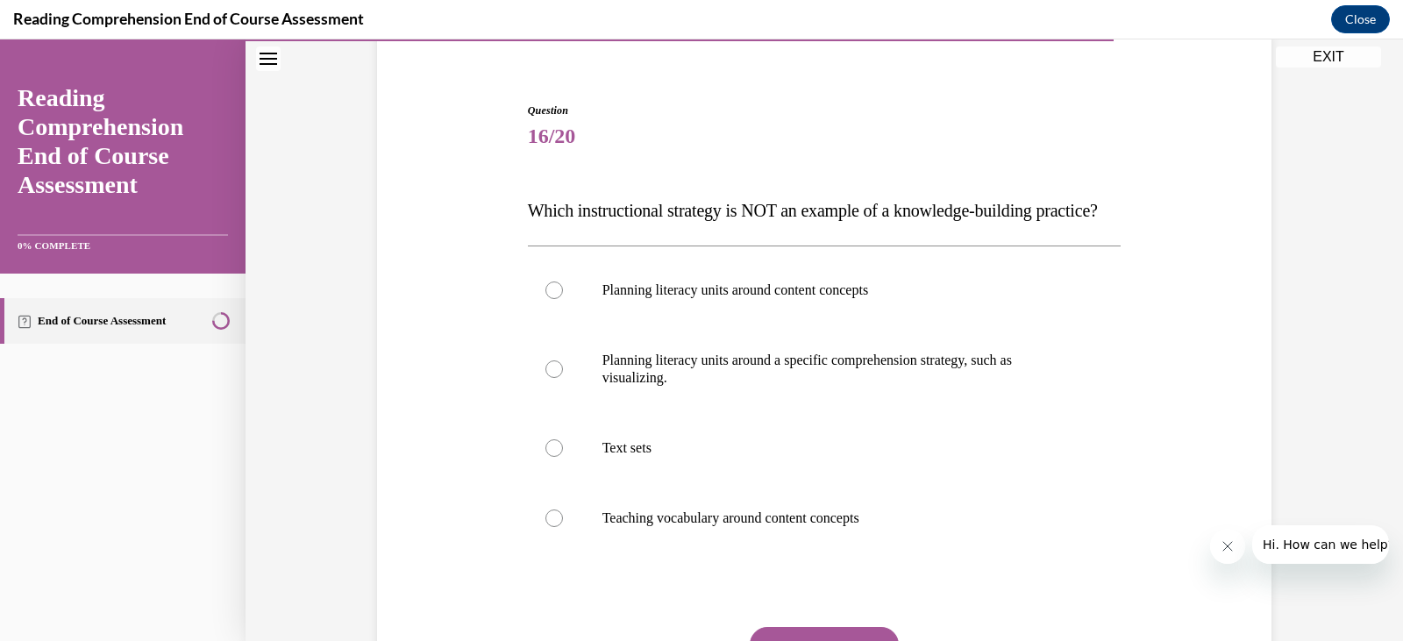
scroll to position [229, 0]
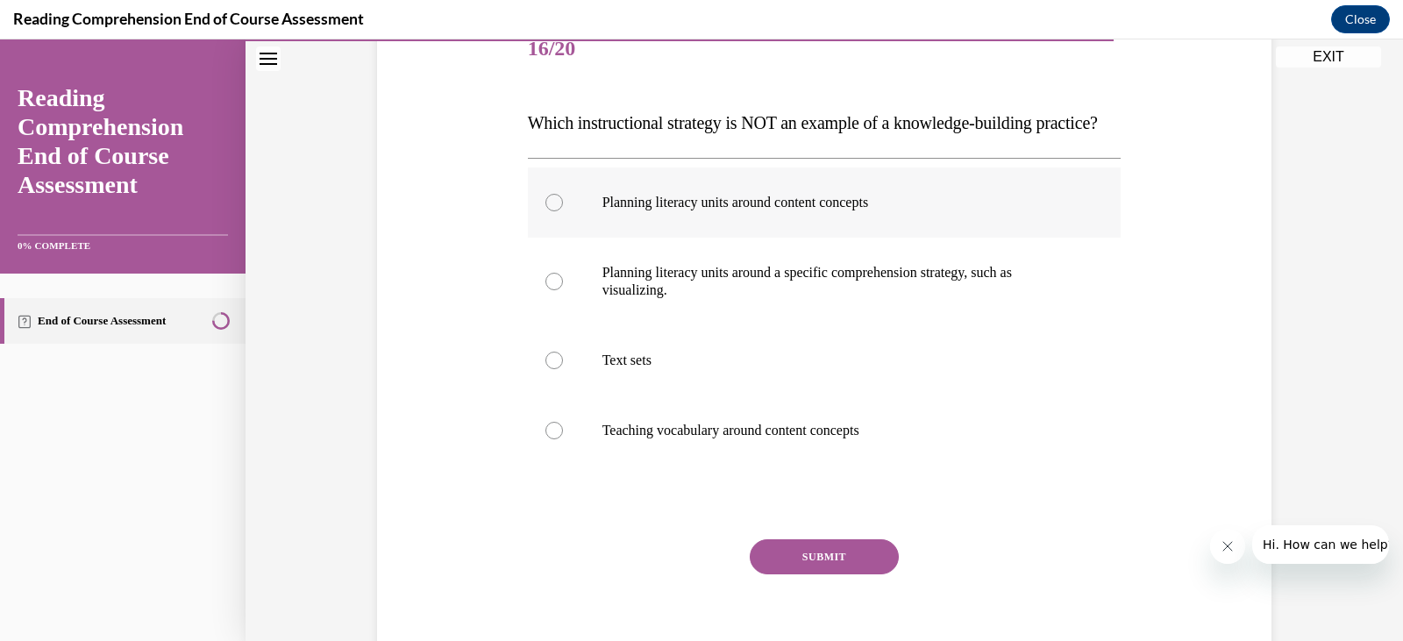
click at [657, 211] on p "Planning literacy units around content concepts" at bounding box center [839, 203] width 475 height 18
click at [563, 211] on input "Planning literacy units around content concepts" at bounding box center [554, 203] width 18 height 18
radio input "true"
click at [622, 299] on p "Planning literacy units around a specific comprehension strategy, such as visua…" at bounding box center [839, 281] width 475 height 35
click at [563, 290] on input "Planning literacy units around a specific comprehension strategy, such as visua…" at bounding box center [554, 282] width 18 height 18
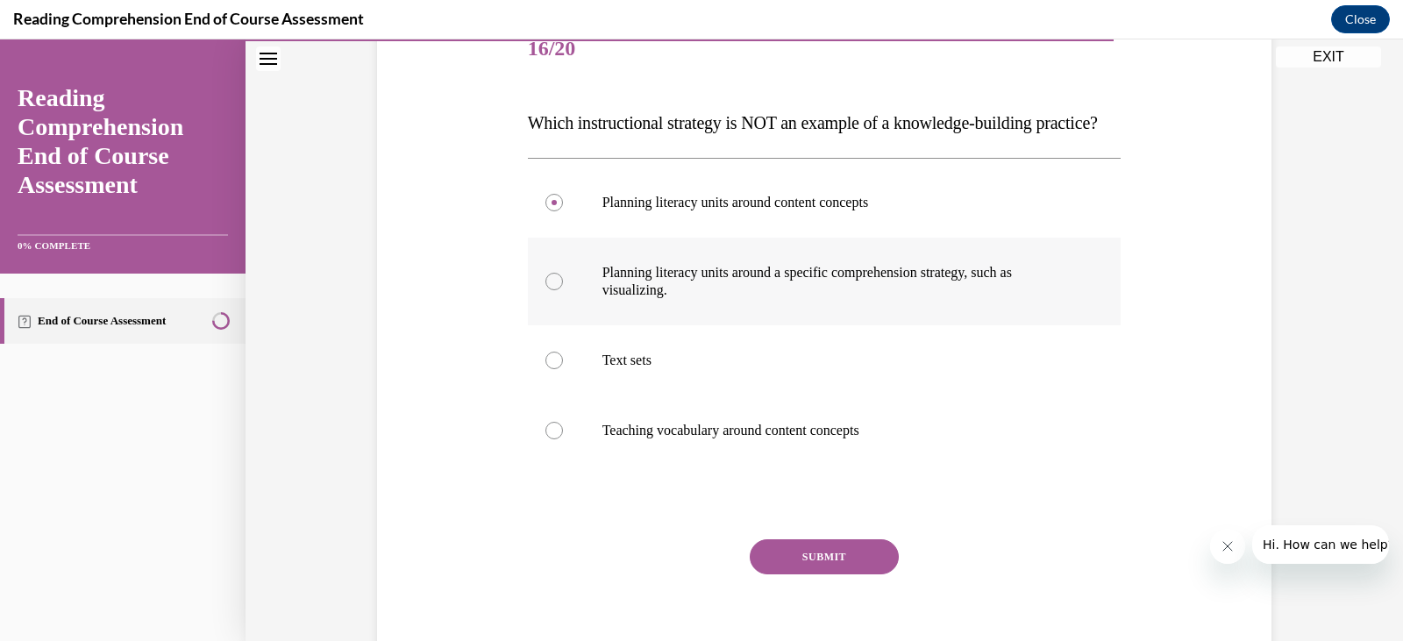
radio input "true"
click at [805, 574] on button "SUBMIT" at bounding box center [824, 556] width 149 height 35
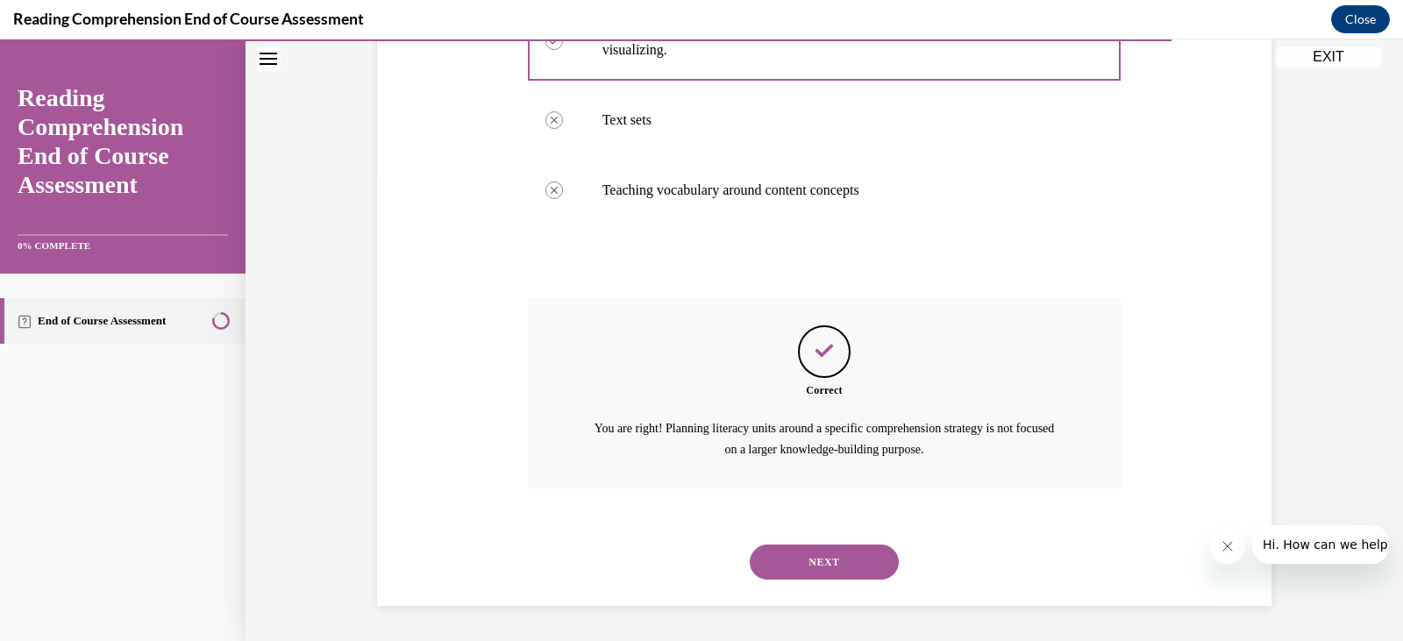
scroll to position [504, 0]
click at [824, 565] on button "NEXT" at bounding box center [824, 561] width 149 height 35
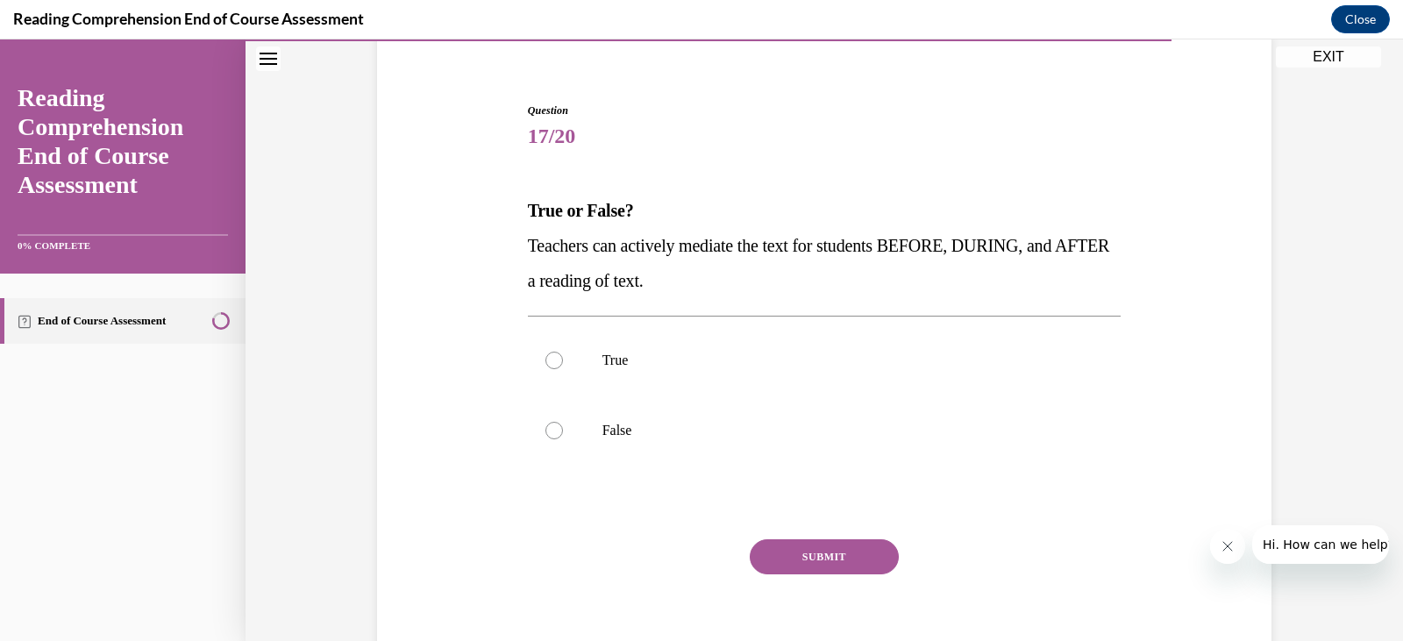
scroll to position [166, 0]
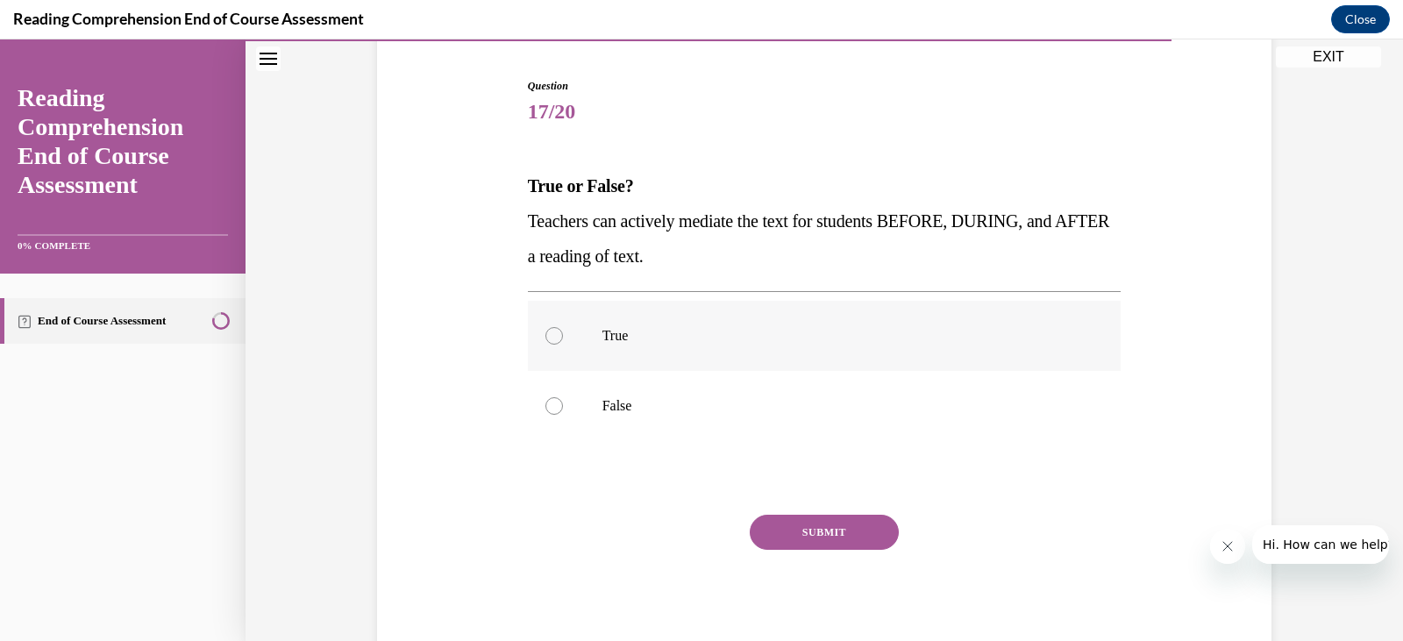
click at [553, 324] on label "True" at bounding box center [825, 336] width 594 height 70
click at [553, 327] on input "True" at bounding box center [554, 336] width 18 height 18
radio input "true"
click at [808, 536] on button "SUBMIT" at bounding box center [824, 532] width 149 height 35
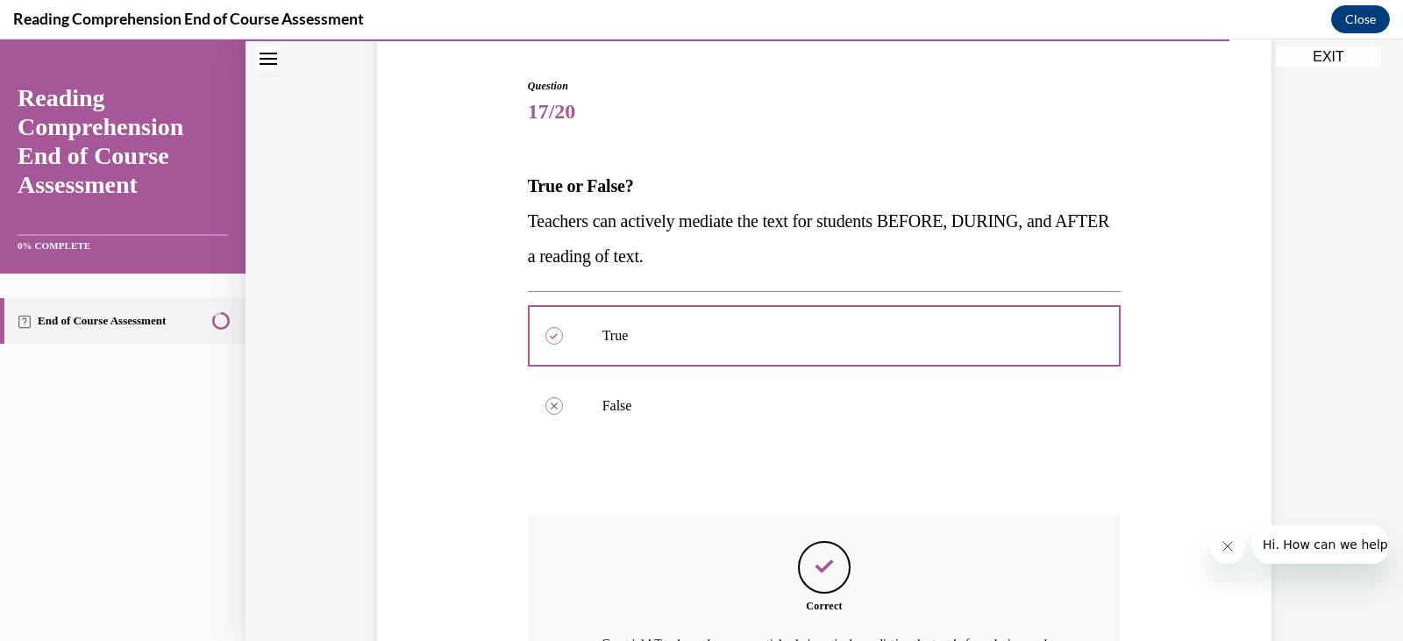
scroll to position [381, 0]
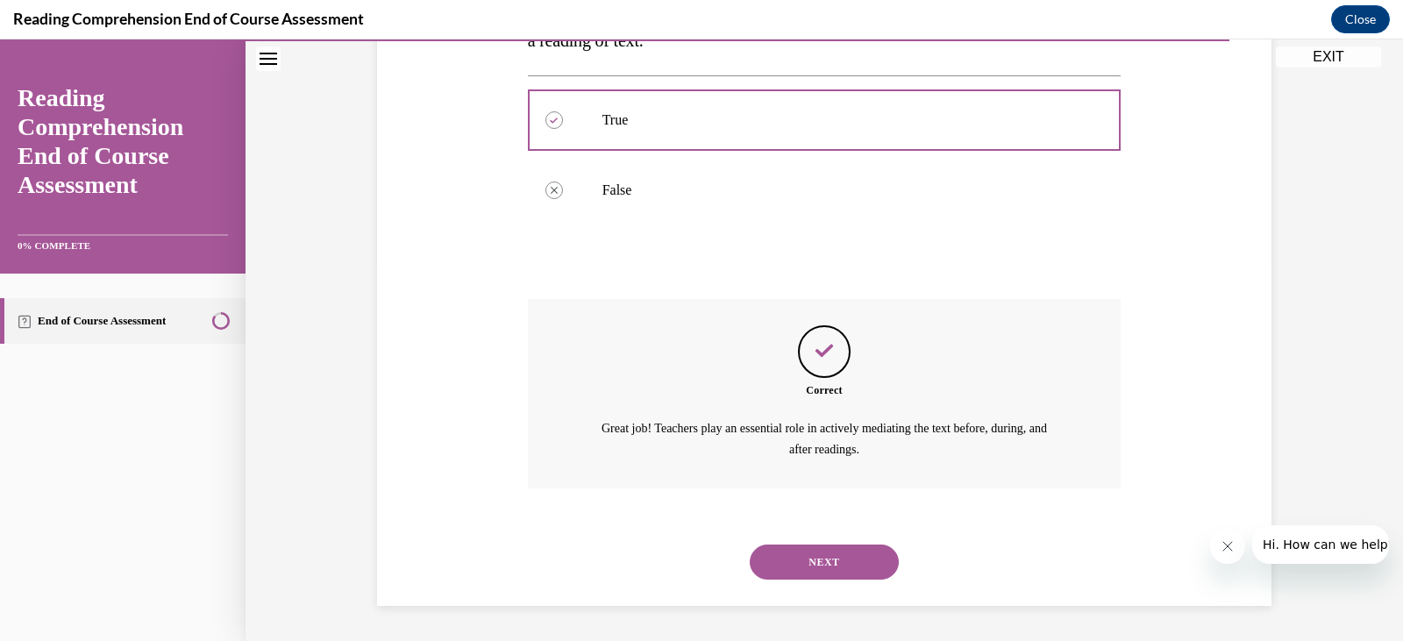
click at [882, 566] on button "NEXT" at bounding box center [824, 561] width 149 height 35
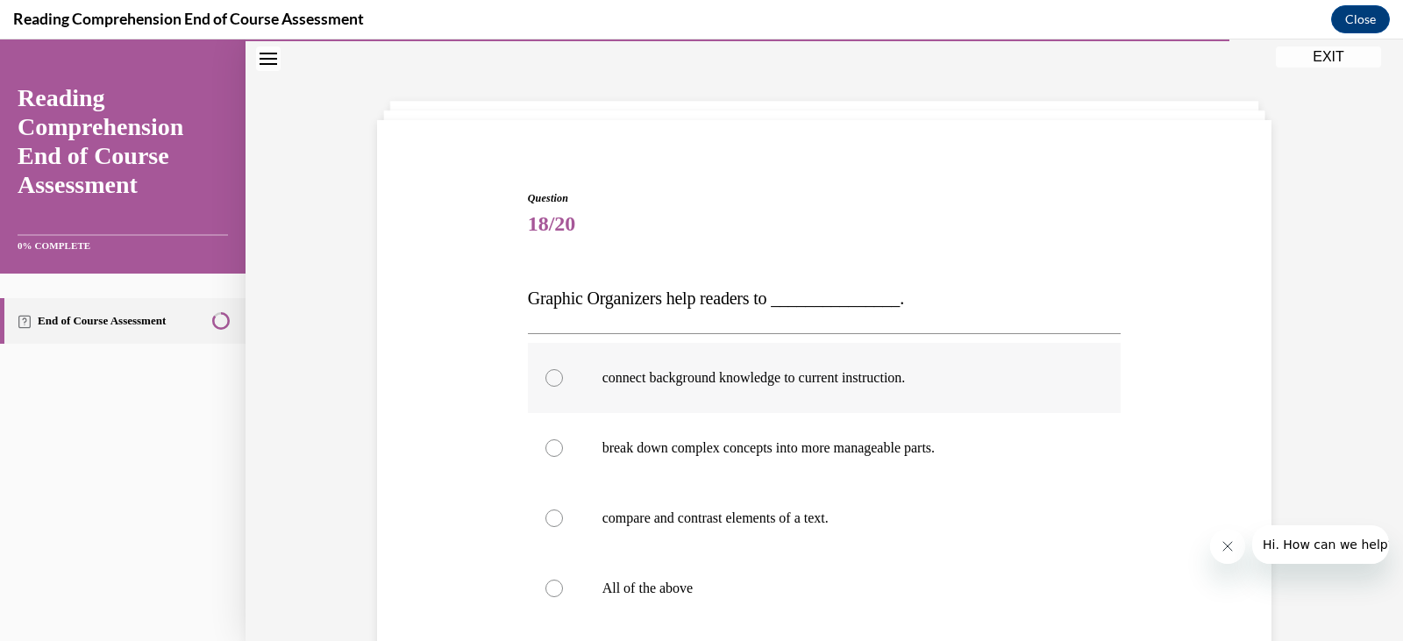
scroll to position [141, 0]
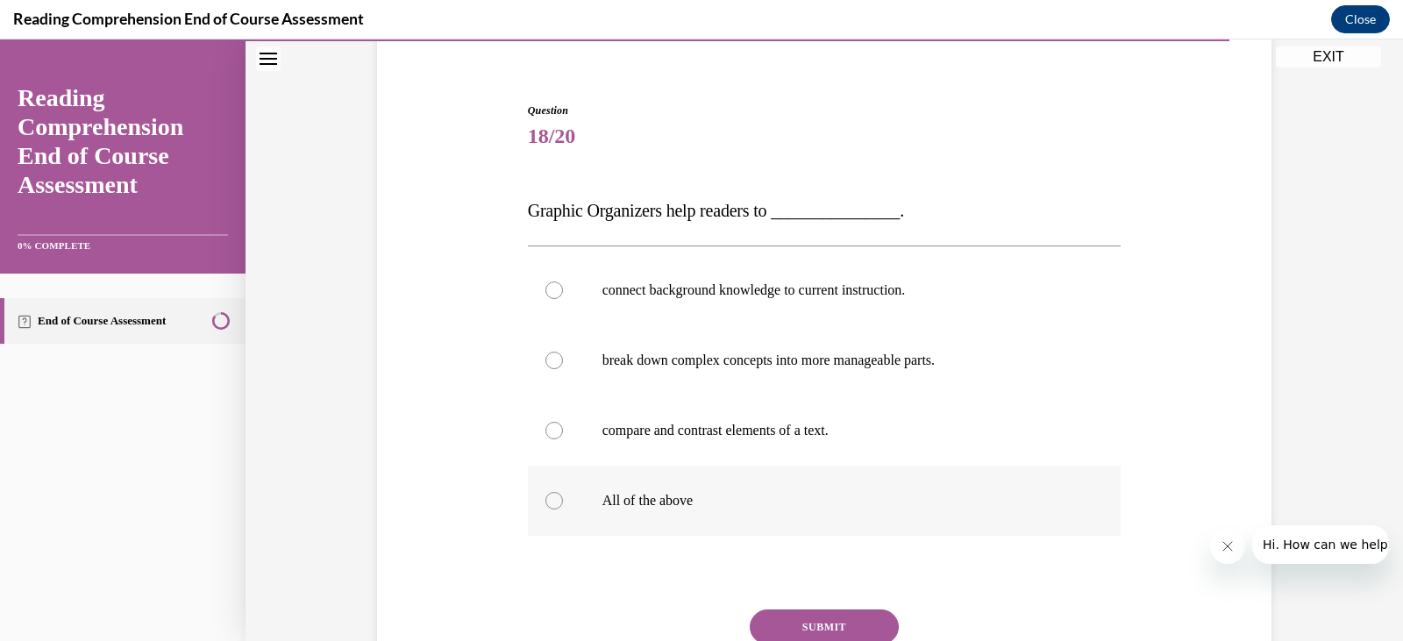
click at [545, 502] on div at bounding box center [554, 501] width 18 height 18
click at [545, 502] on input "All of the above" at bounding box center [554, 501] width 18 height 18
radio input "true"
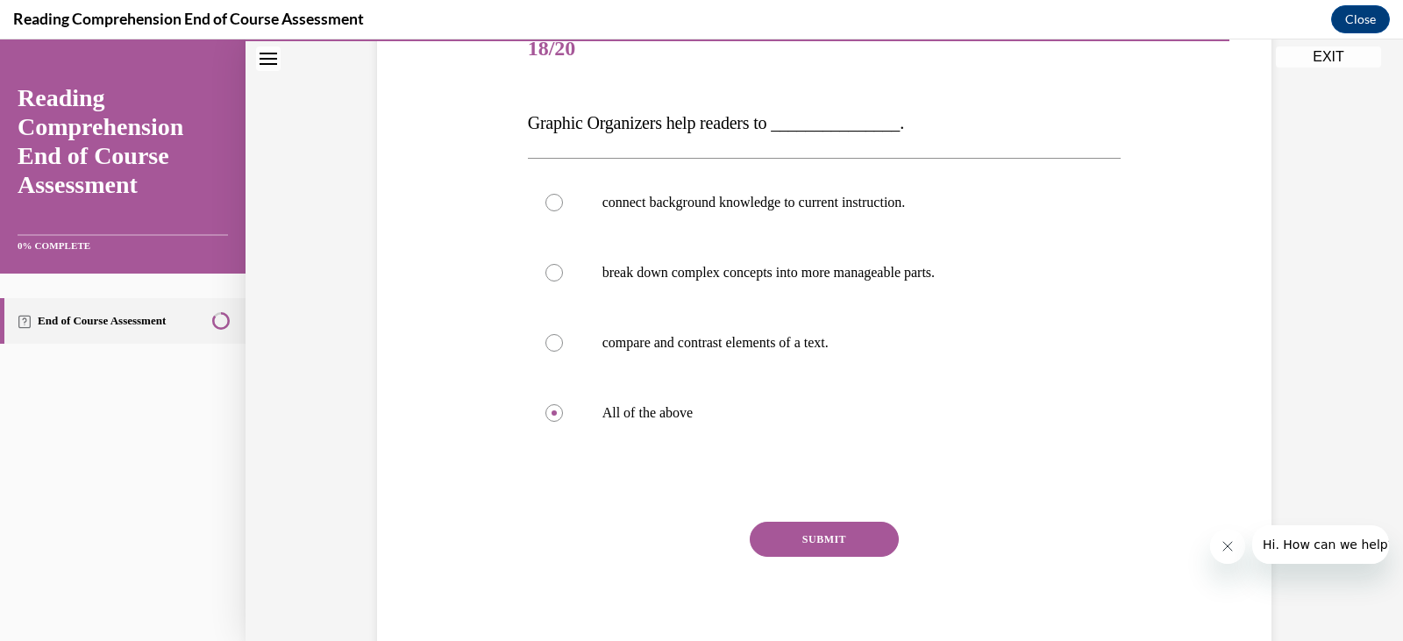
click at [826, 536] on button "SUBMIT" at bounding box center [824, 539] width 149 height 35
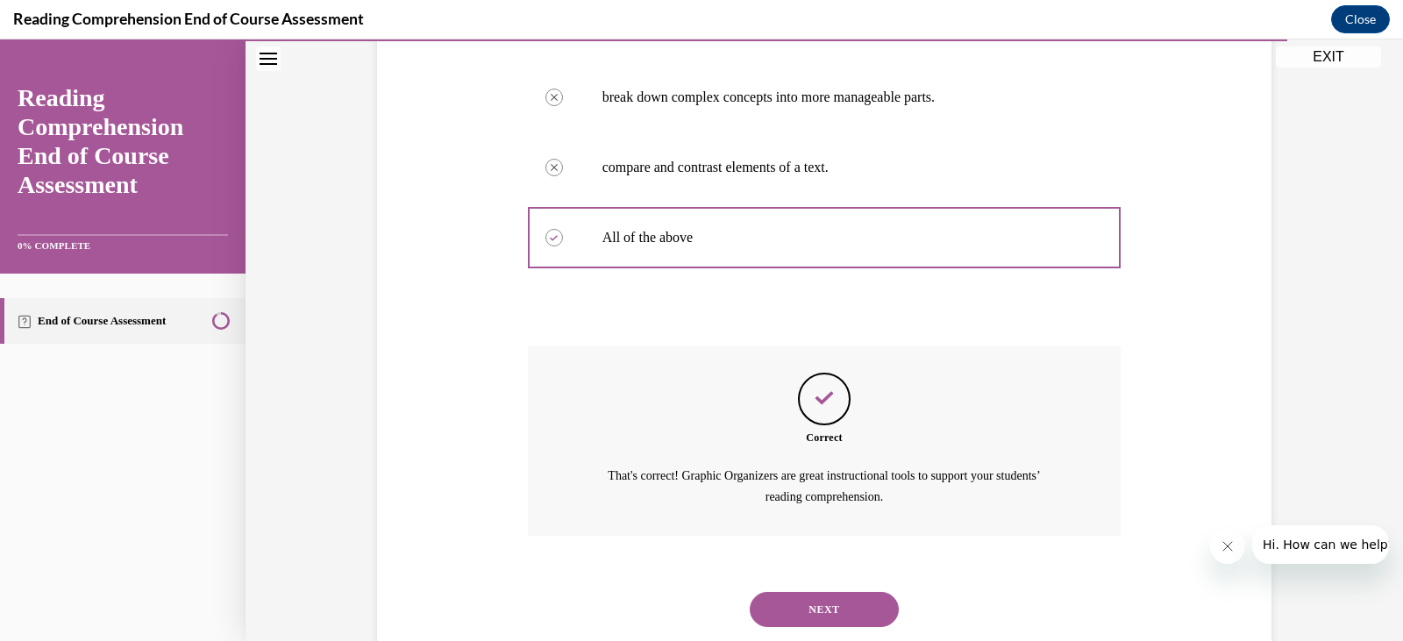
scroll to position [451, 0]
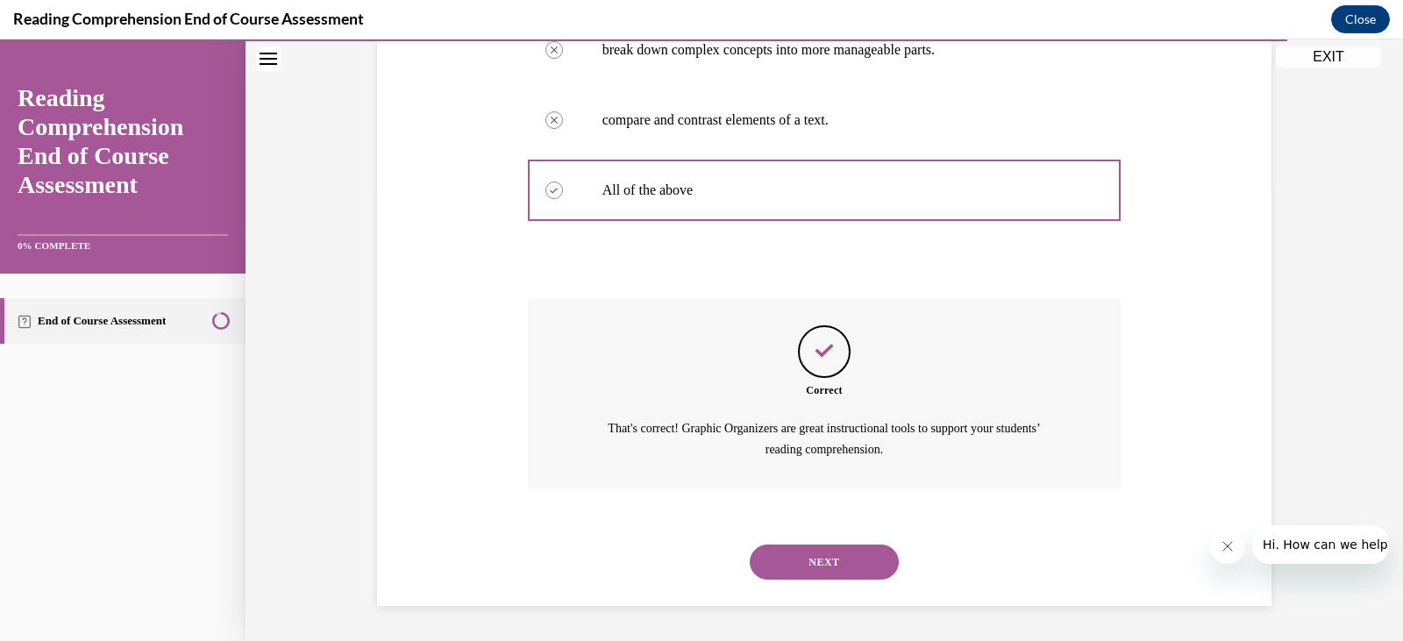
click at [821, 562] on button "NEXT" at bounding box center [824, 561] width 149 height 35
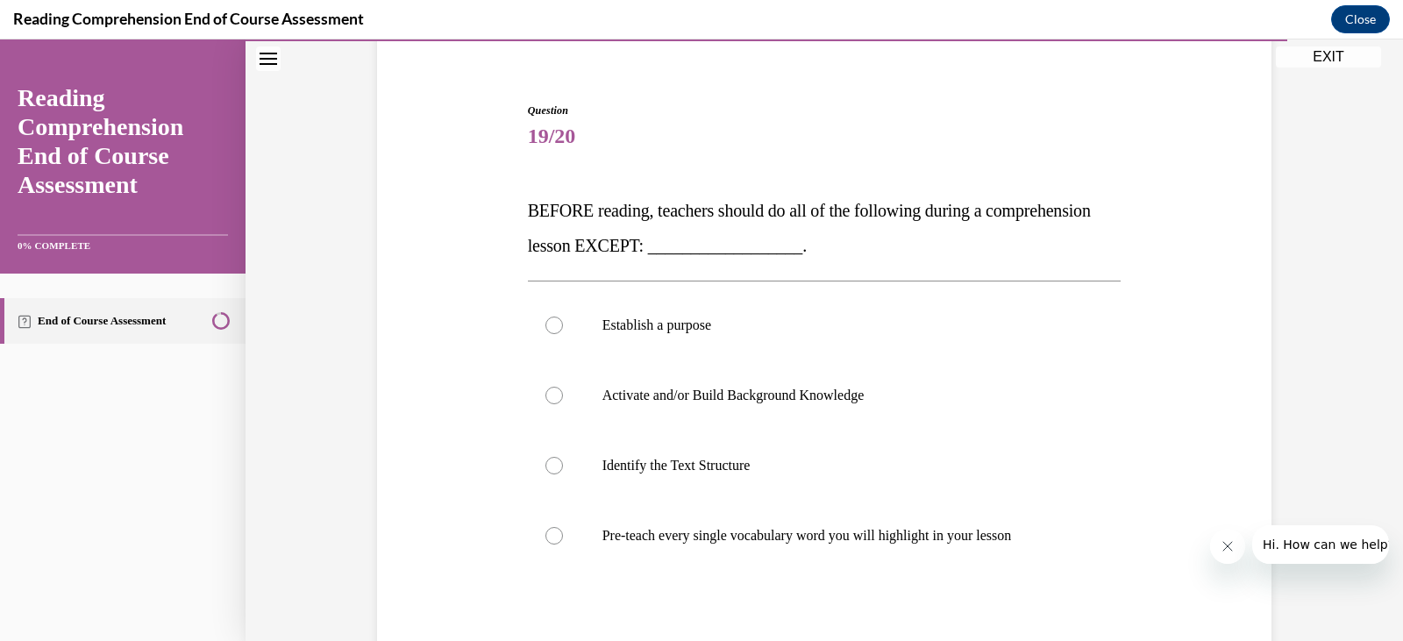
scroll to position [229, 0]
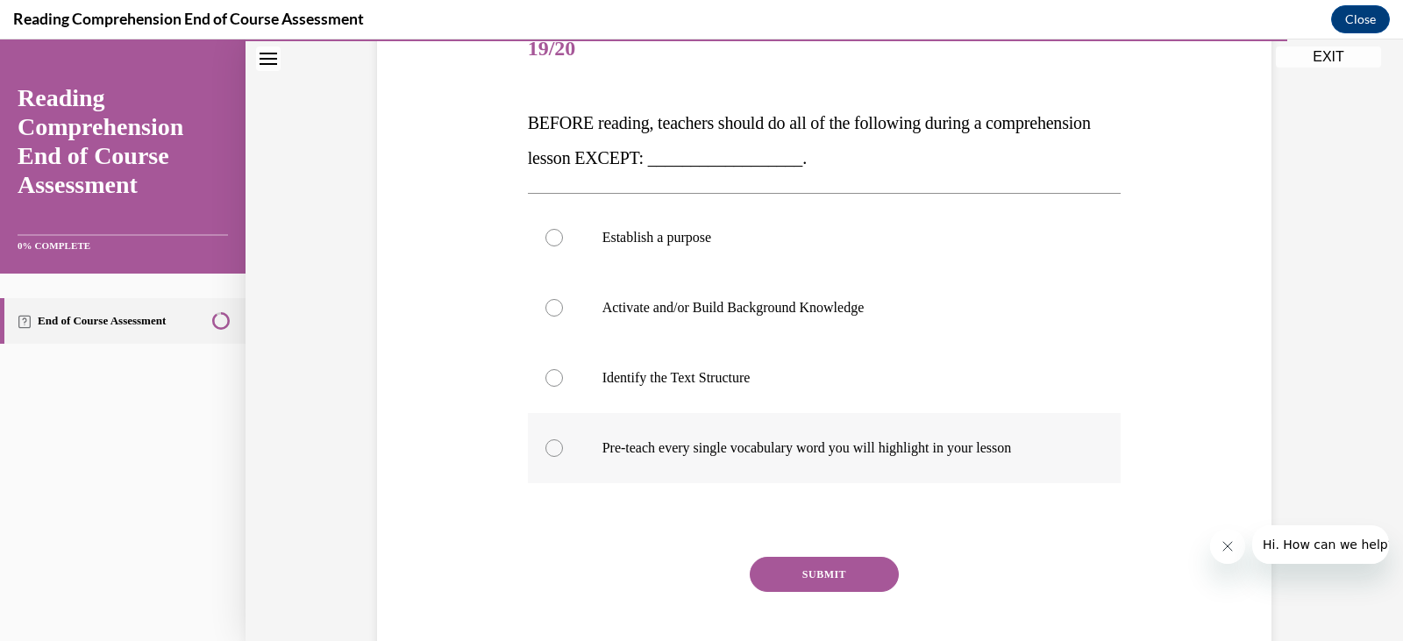
click at [628, 442] on p "Pre-teach every single vocabulary word you will highlight in your lesson" at bounding box center [839, 448] width 475 height 18
click at [563, 442] on input "Pre-teach every single vocabulary word you will highlight in your lesson" at bounding box center [554, 448] width 18 height 18
radio input "true"
click at [803, 576] on button "SUBMIT" at bounding box center [824, 574] width 149 height 35
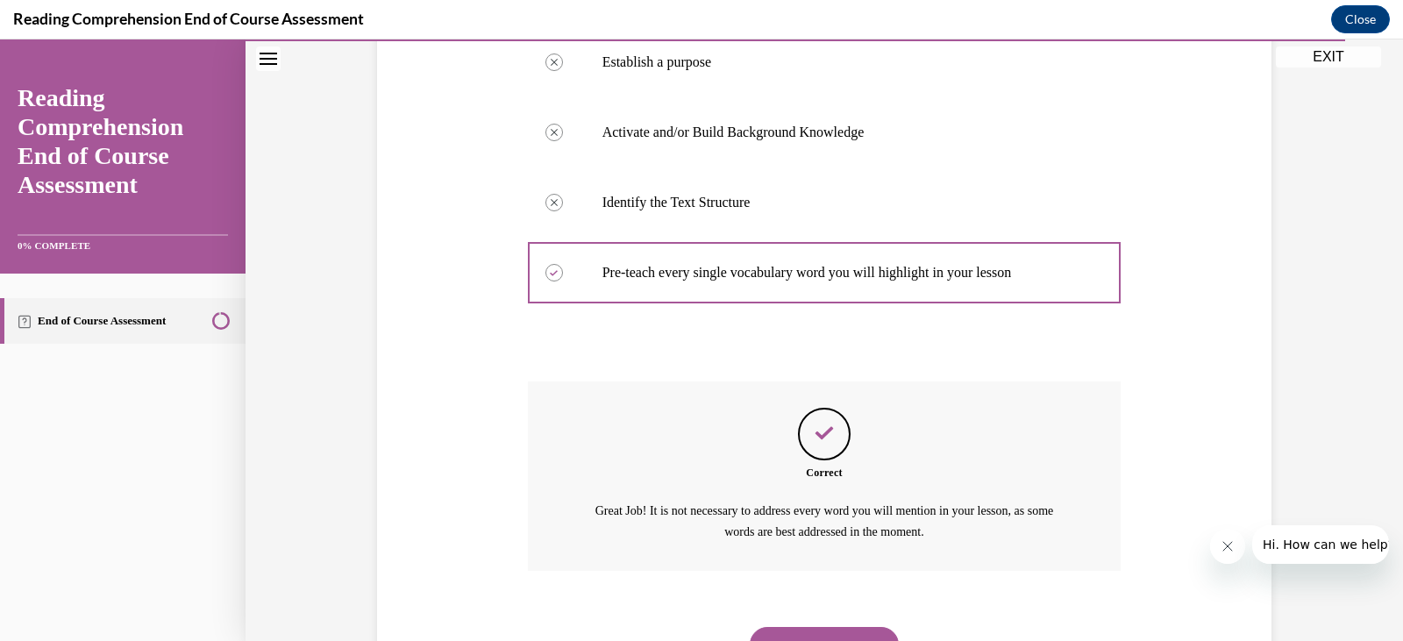
scroll to position [487, 0]
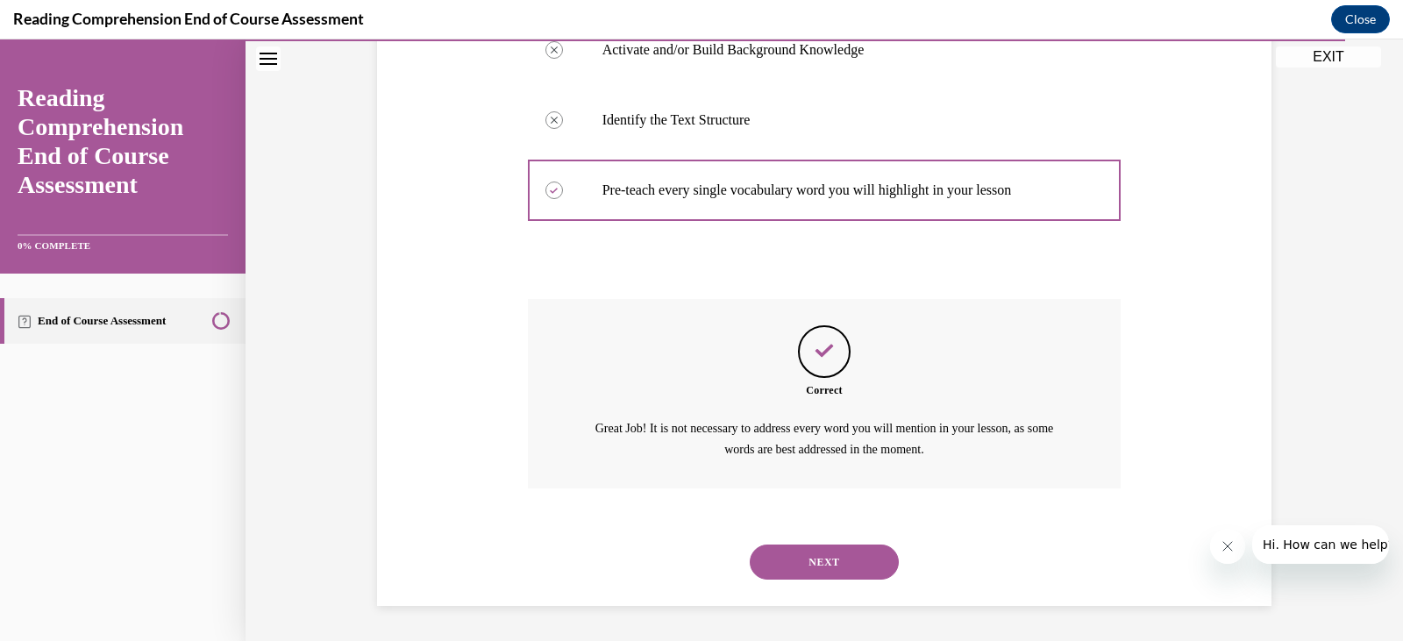
click at [828, 564] on button "NEXT" at bounding box center [824, 561] width 149 height 35
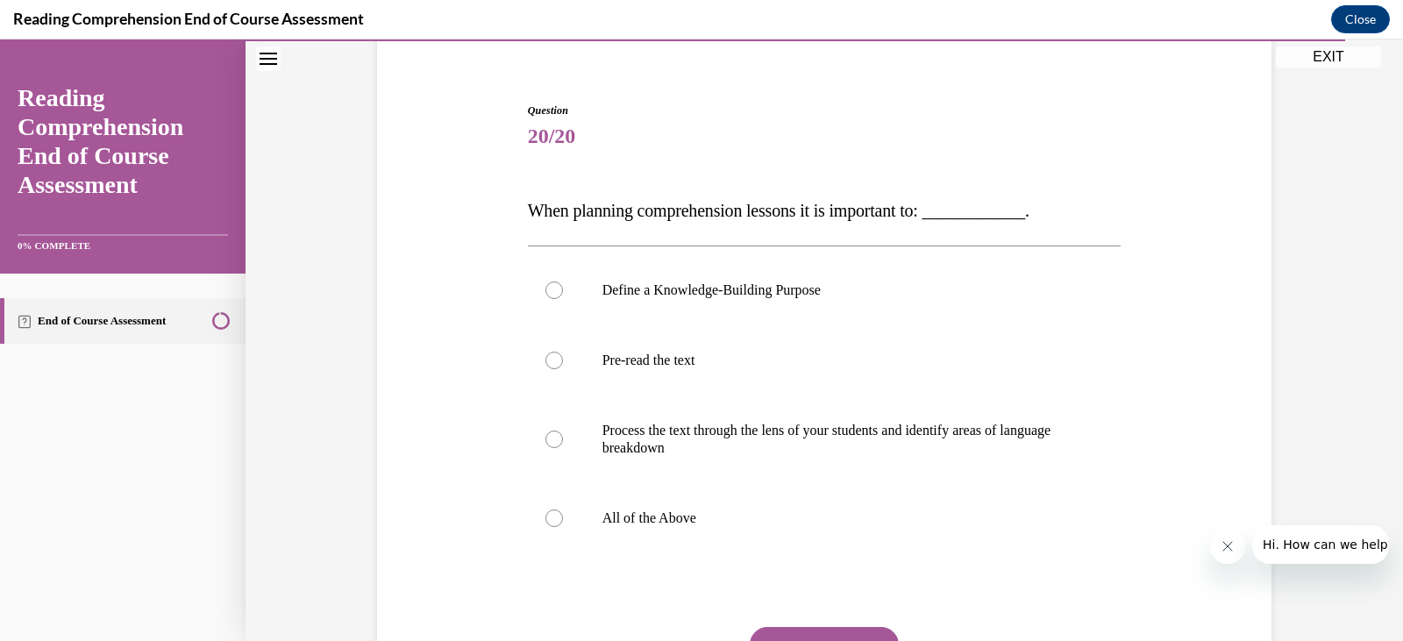
scroll to position [229, 0]
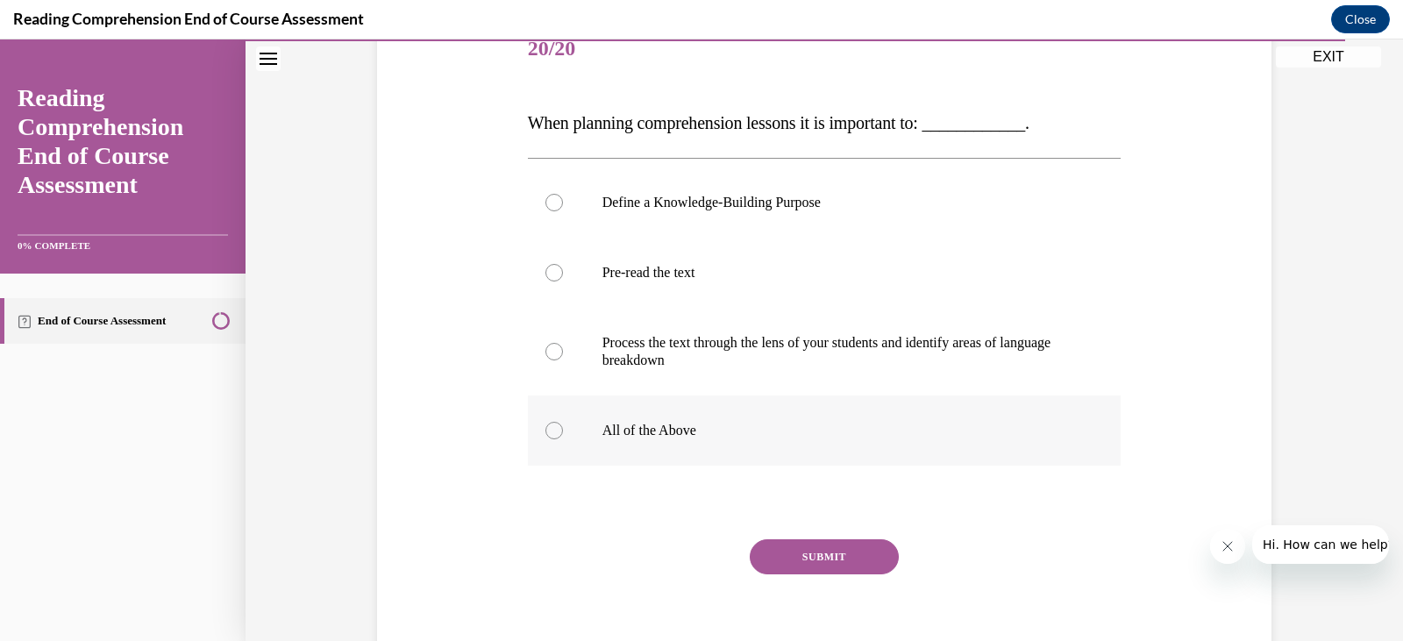
click at [632, 424] on p "All of the Above" at bounding box center [839, 431] width 475 height 18
click at [563, 424] on input "All of the Above" at bounding box center [554, 431] width 18 height 18
radio input "true"
click at [784, 556] on button "SUBMIT" at bounding box center [824, 556] width 149 height 35
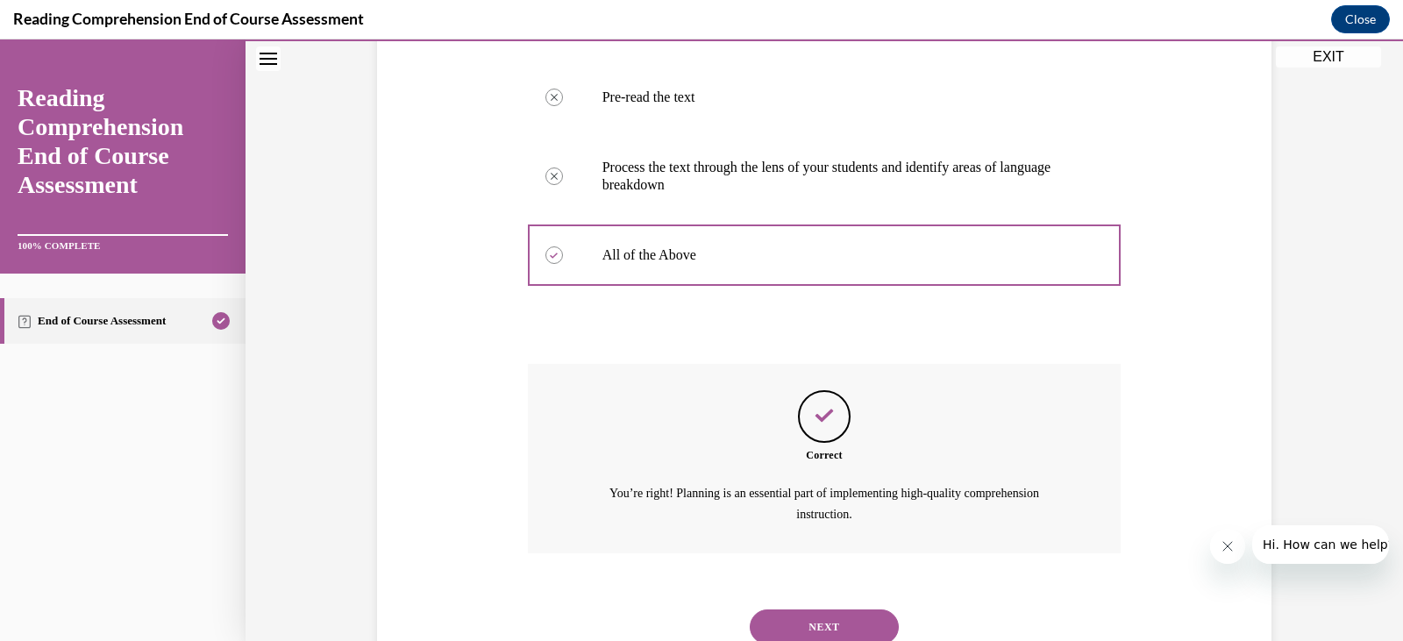
scroll to position [469, 0]
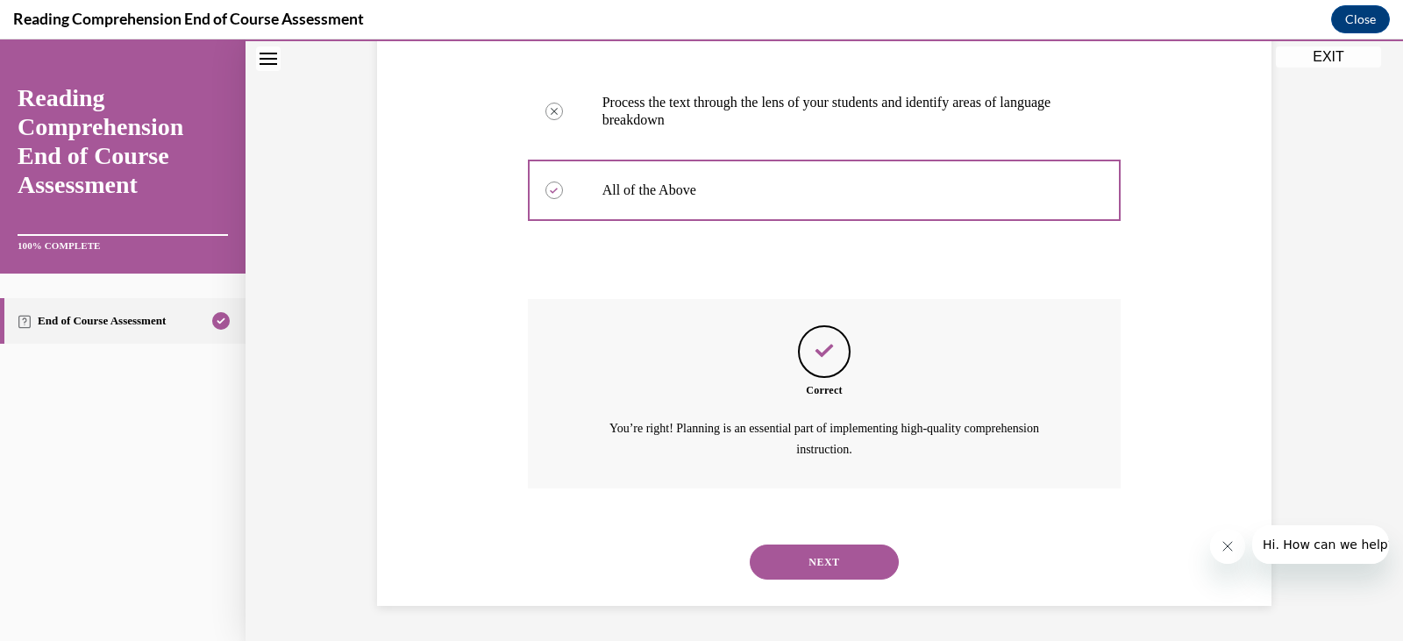
click at [796, 558] on button "NEXT" at bounding box center [824, 561] width 149 height 35
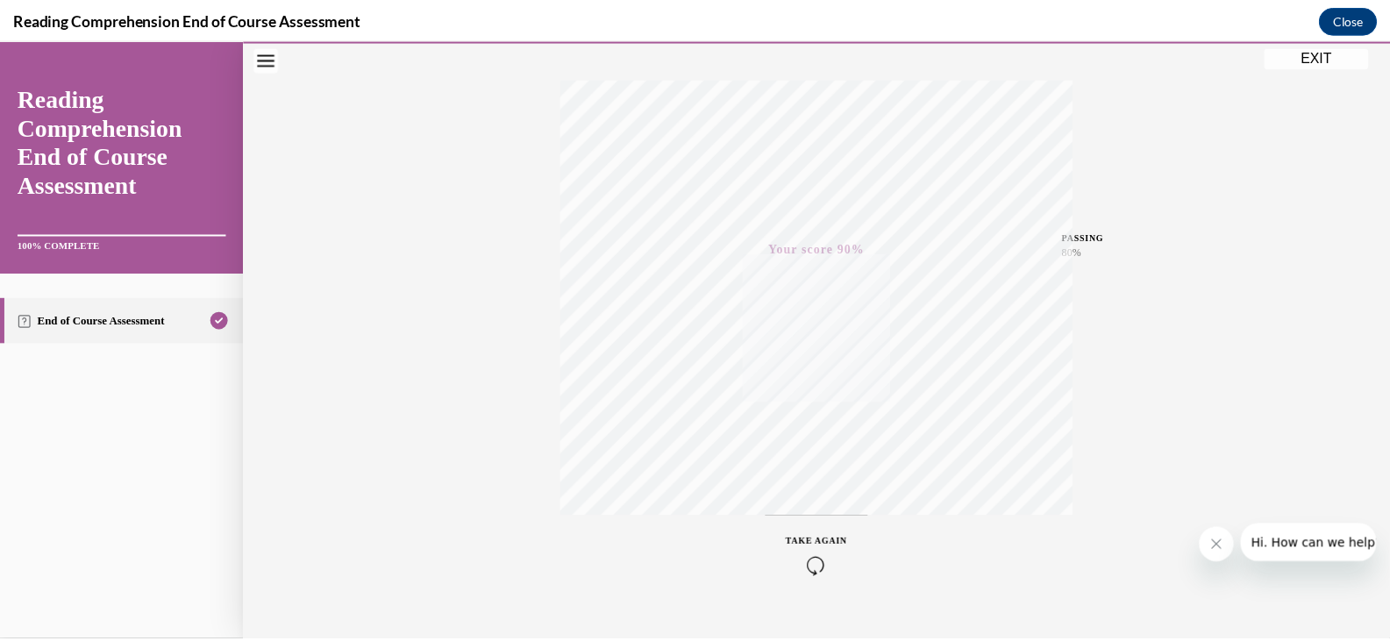
scroll to position [297, 0]
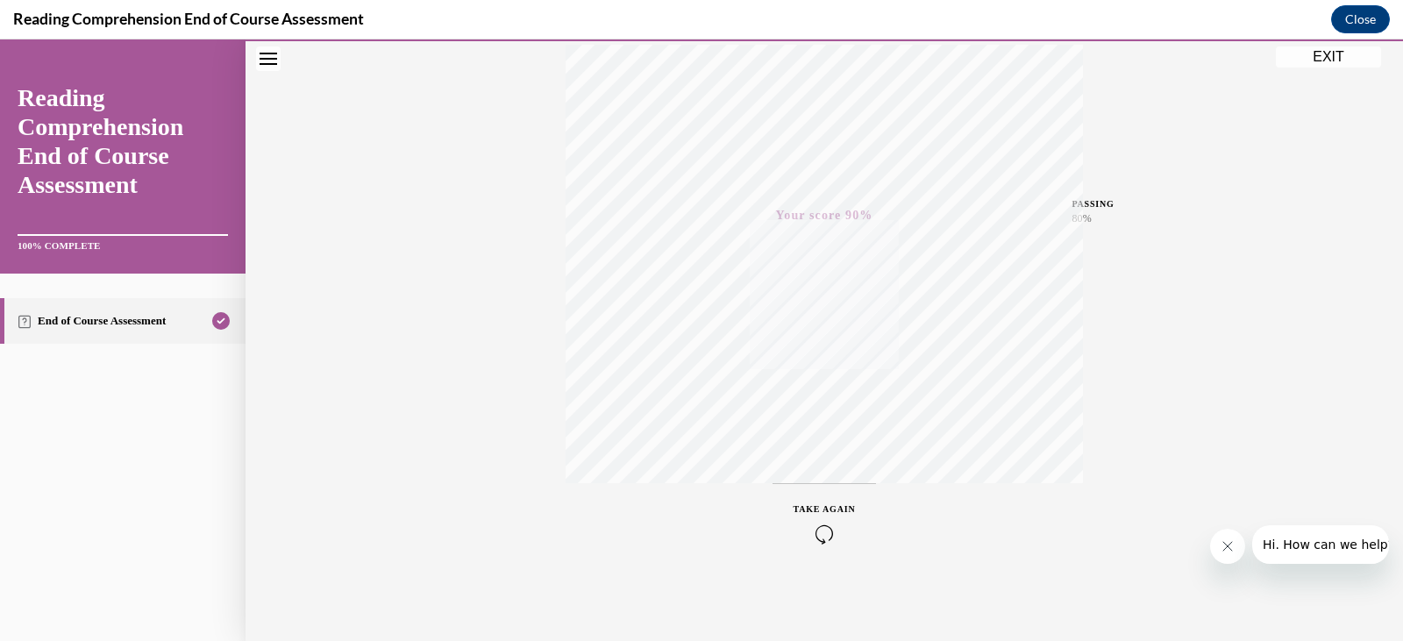
click at [1320, 57] on button "EXIT" at bounding box center [1328, 56] width 105 height 21
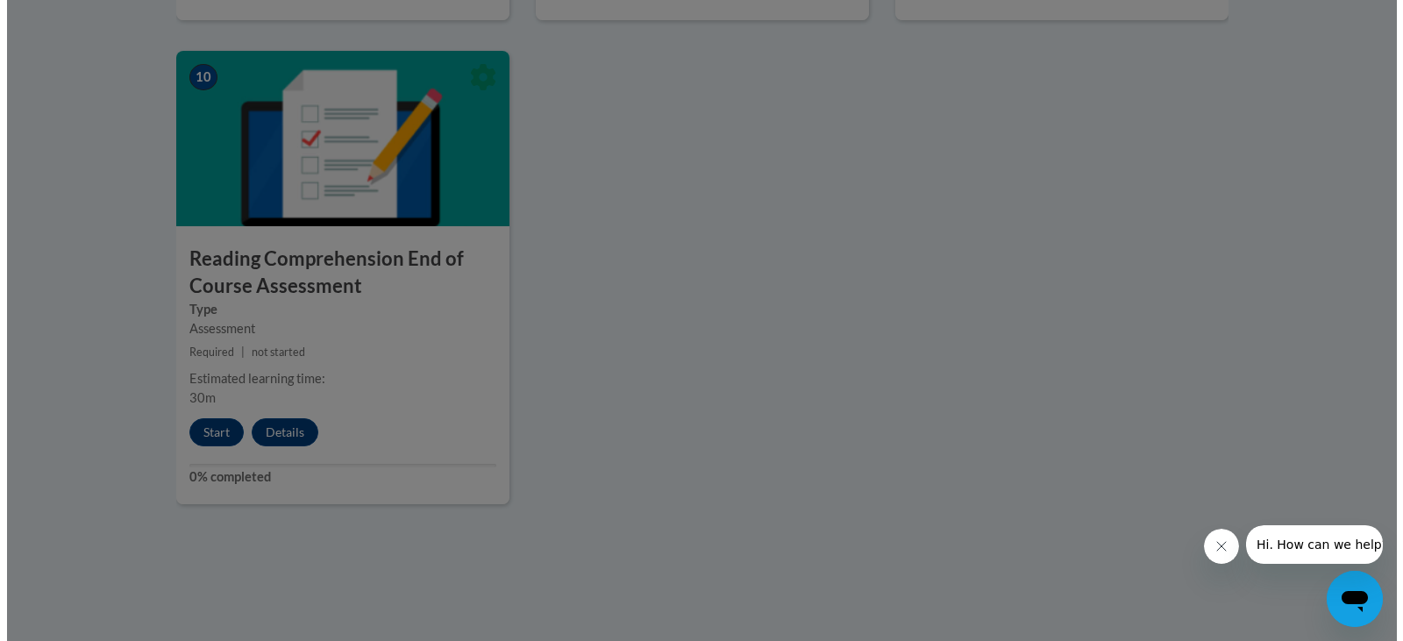
scroll to position [1666, 0]
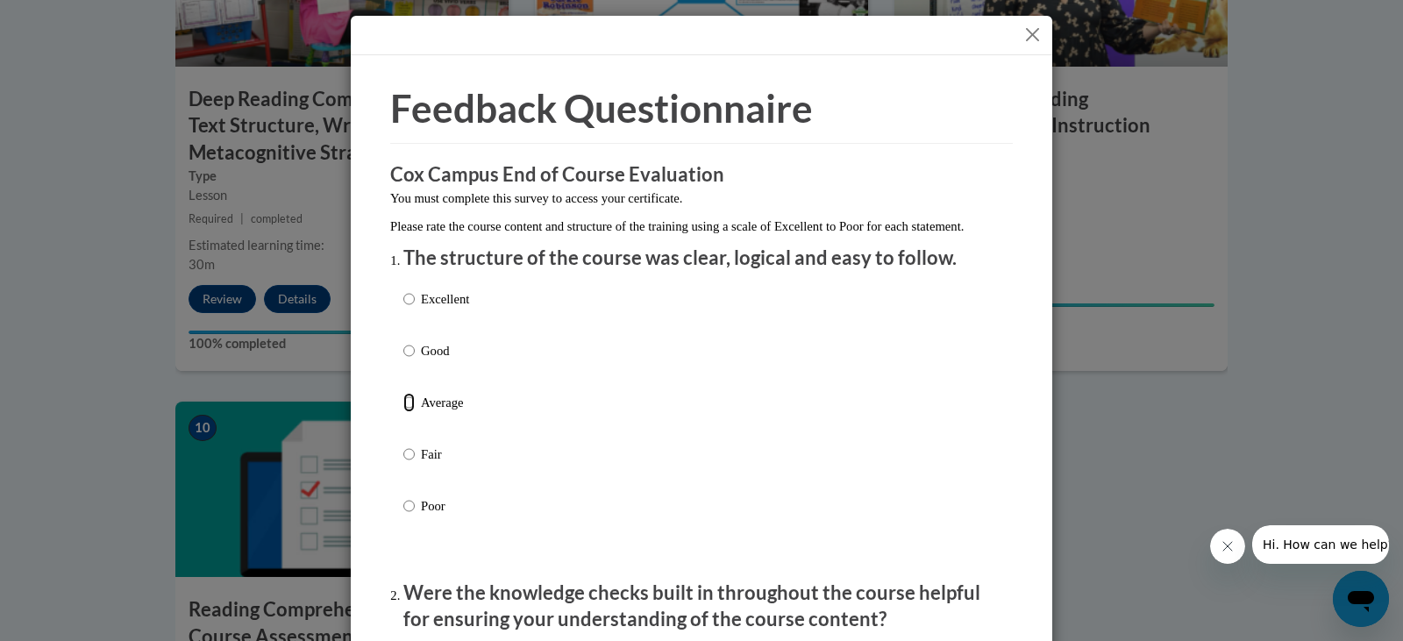
click at [408, 412] on input "Average" at bounding box center [408, 402] width 11 height 19
radio input "true"
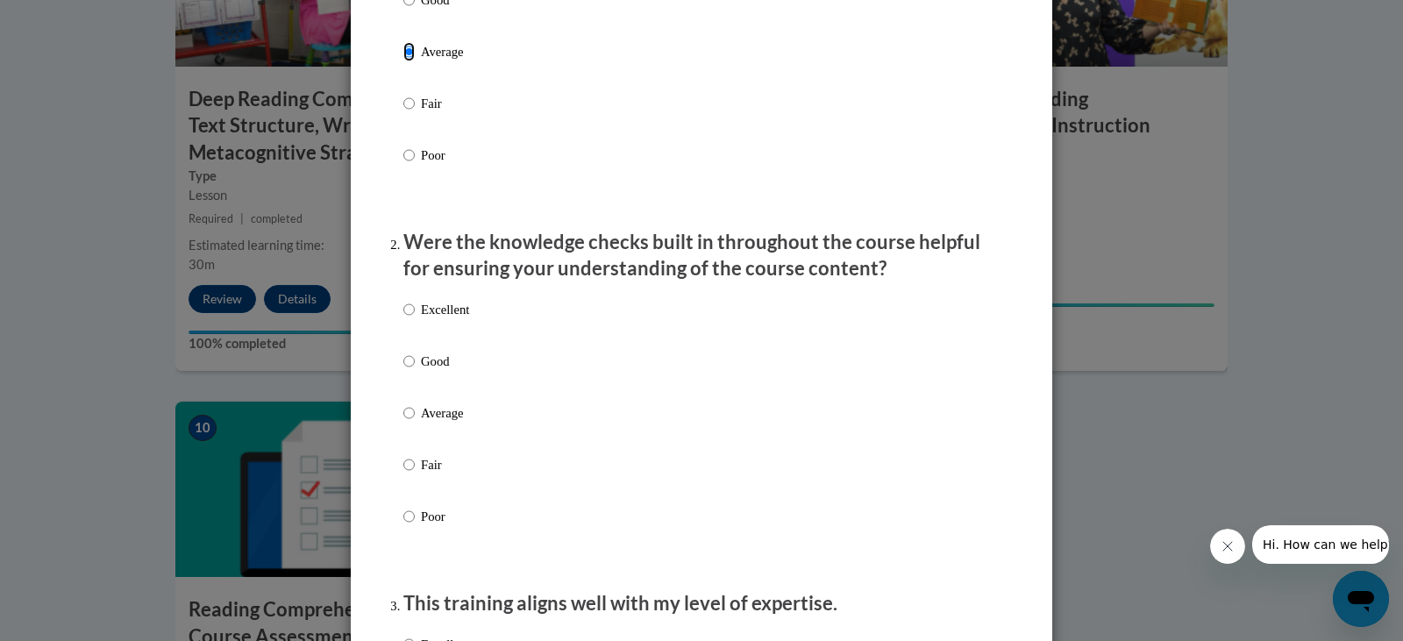
scroll to position [438, 0]
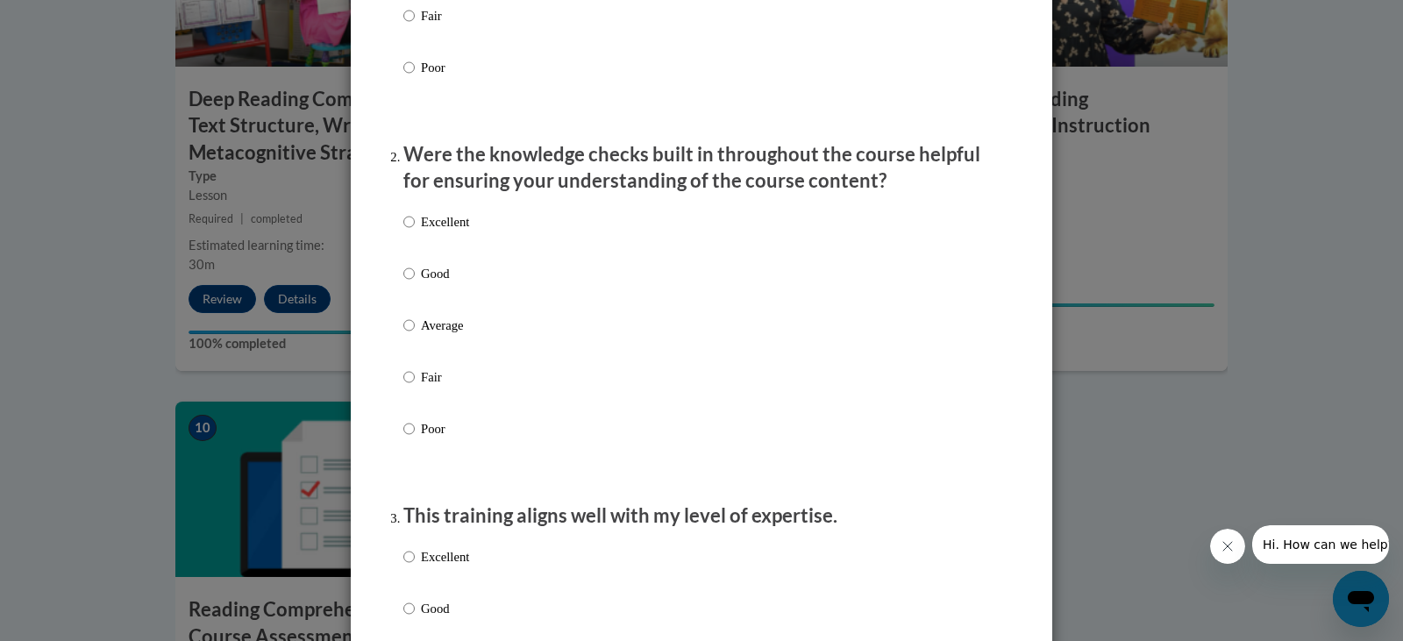
click at [409, 338] on label "Average" at bounding box center [436, 339] width 66 height 47
click at [409, 335] on input "Average" at bounding box center [408, 325] width 11 height 19
radio input "true"
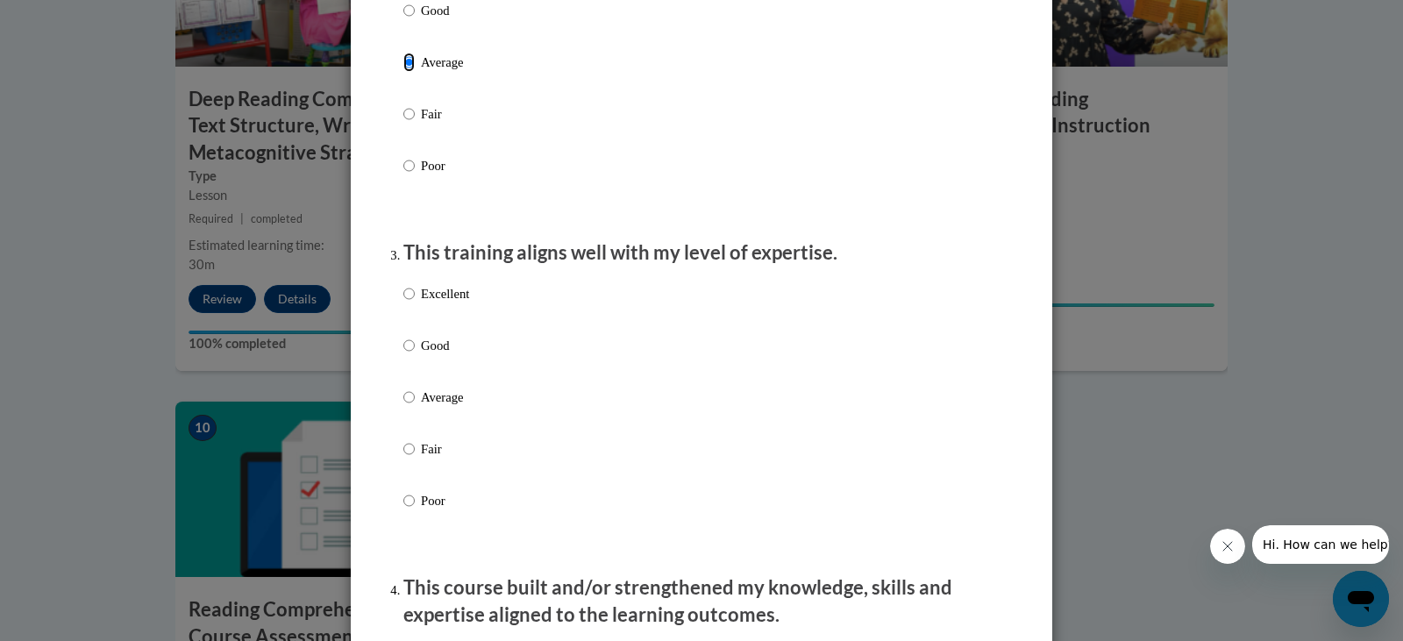
scroll to position [789, 0]
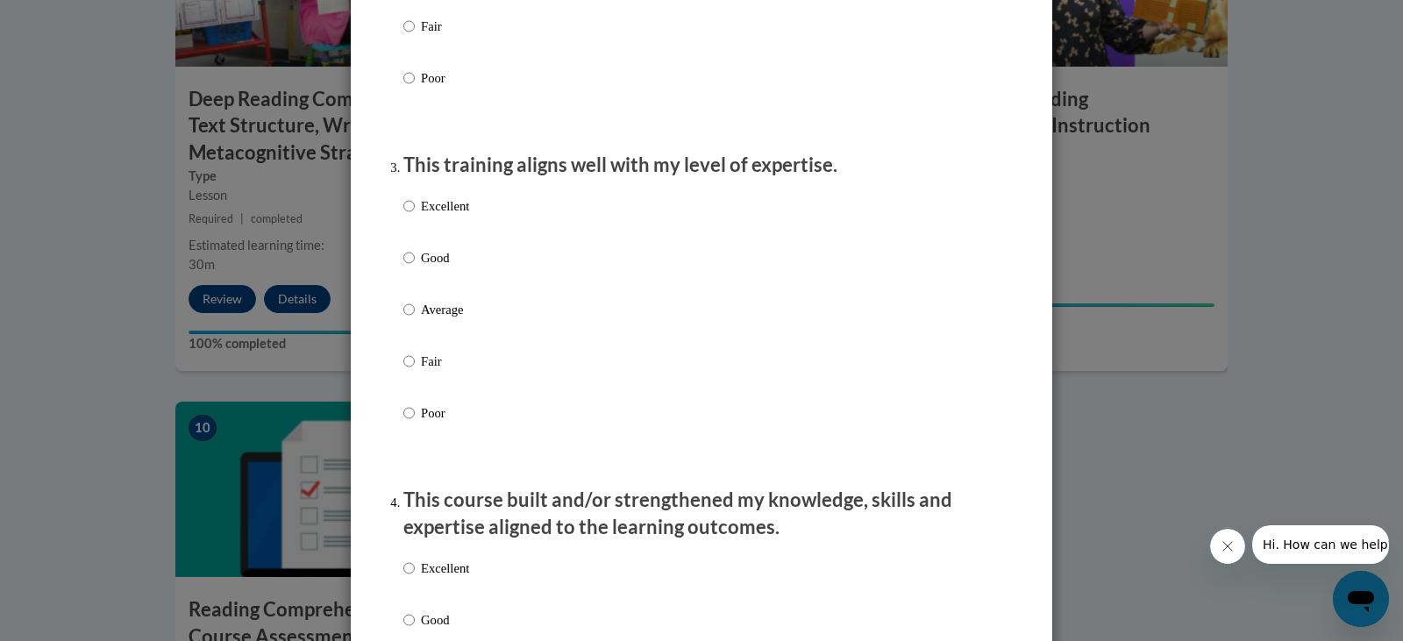
click at [412, 323] on label "Average" at bounding box center [436, 323] width 66 height 47
click at [412, 319] on input "Average" at bounding box center [408, 309] width 11 height 19
radio input "true"
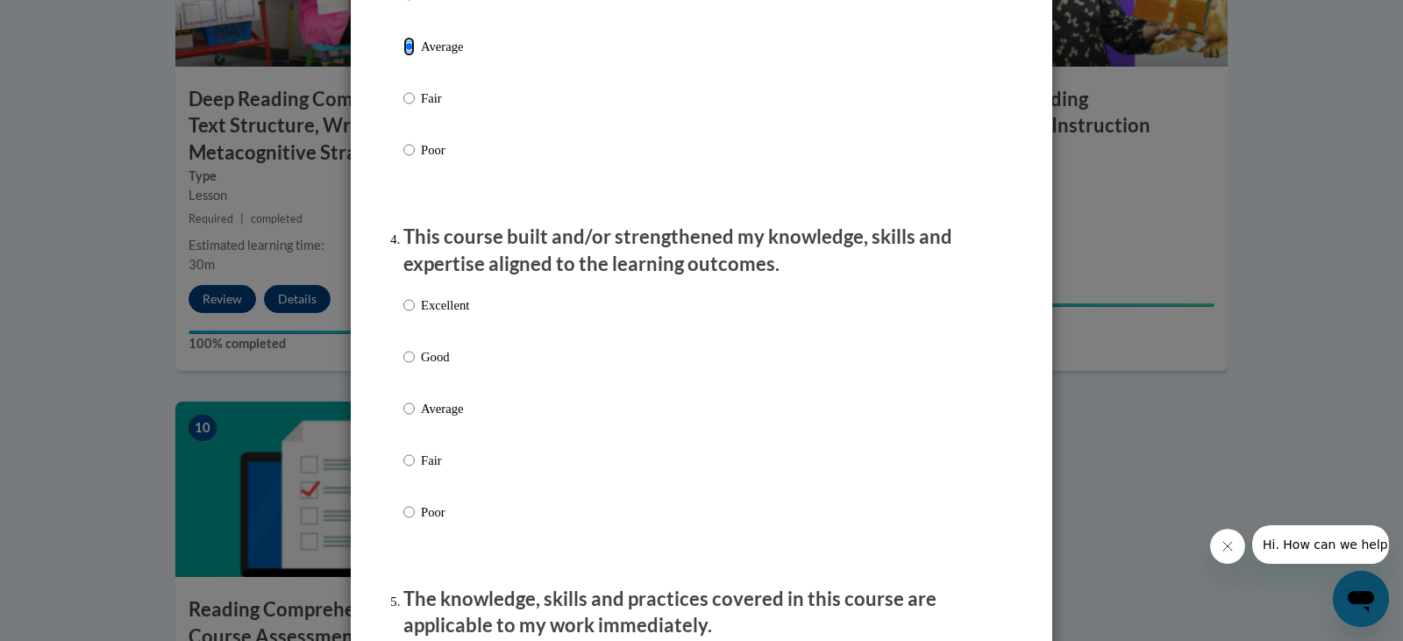
scroll to position [1140, 0]
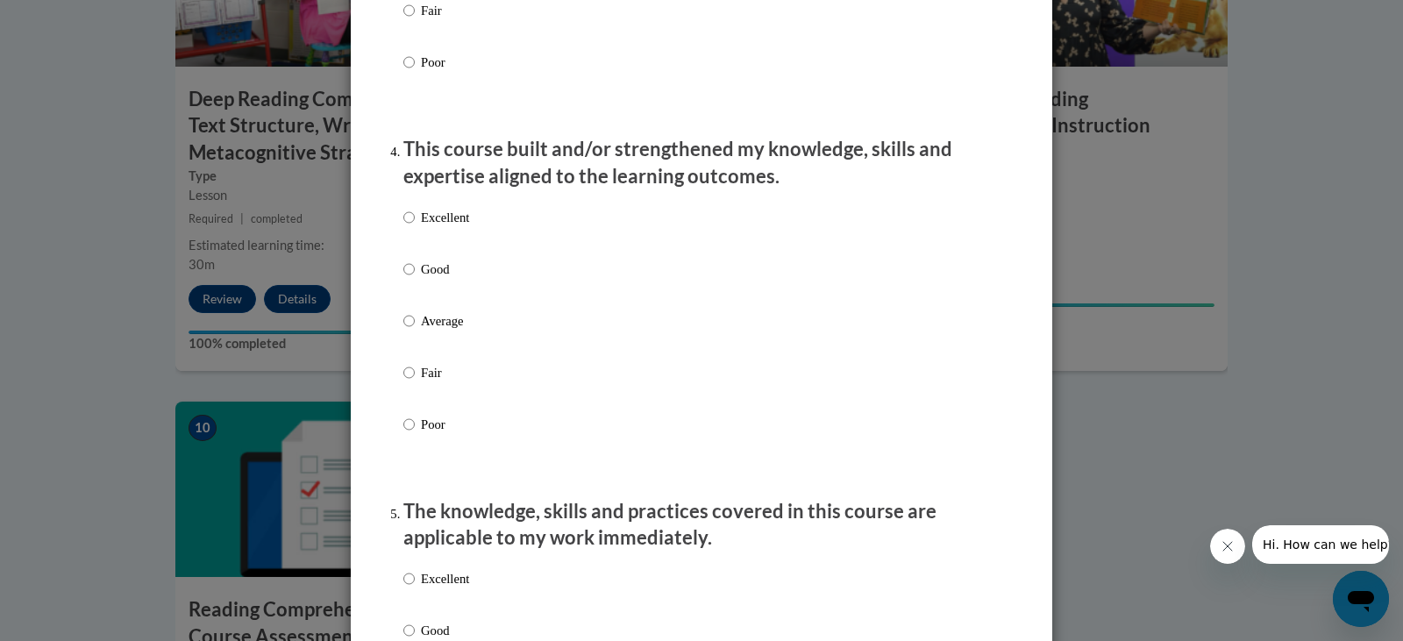
click at [411, 330] on label "Average" at bounding box center [436, 334] width 66 height 47
click at [411, 330] on input "Average" at bounding box center [408, 320] width 11 height 19
radio input "true"
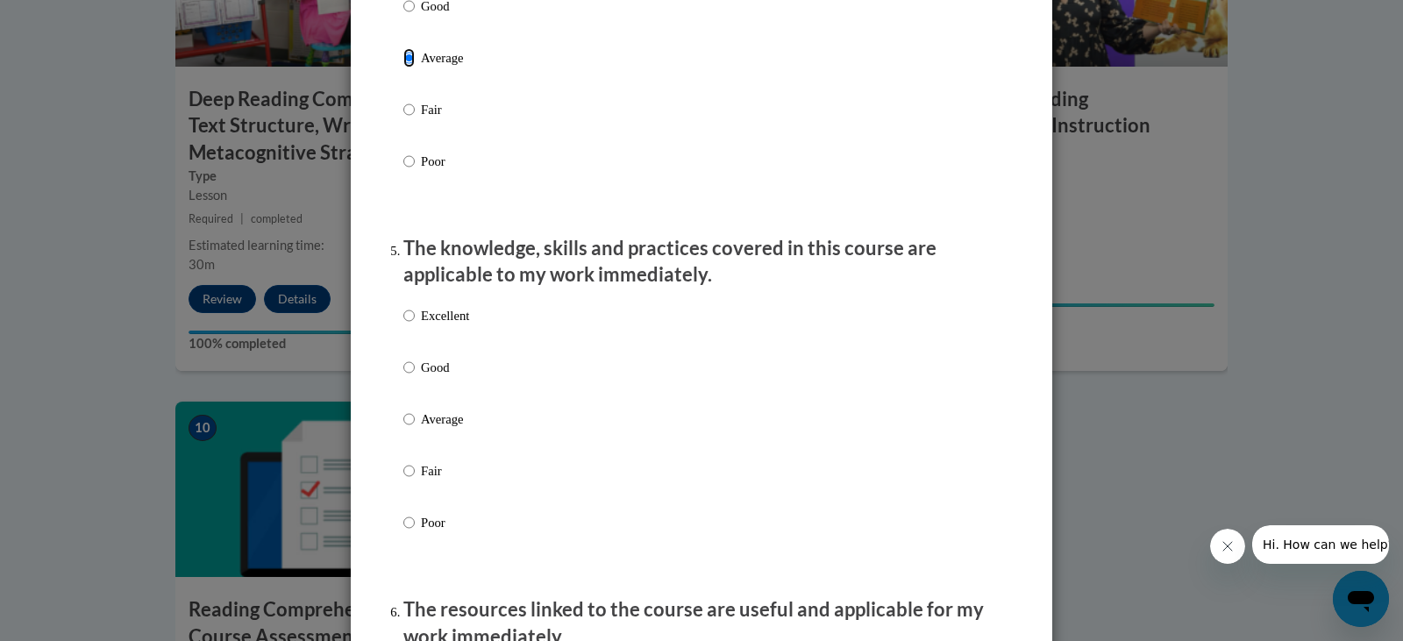
scroll to position [1490, 0]
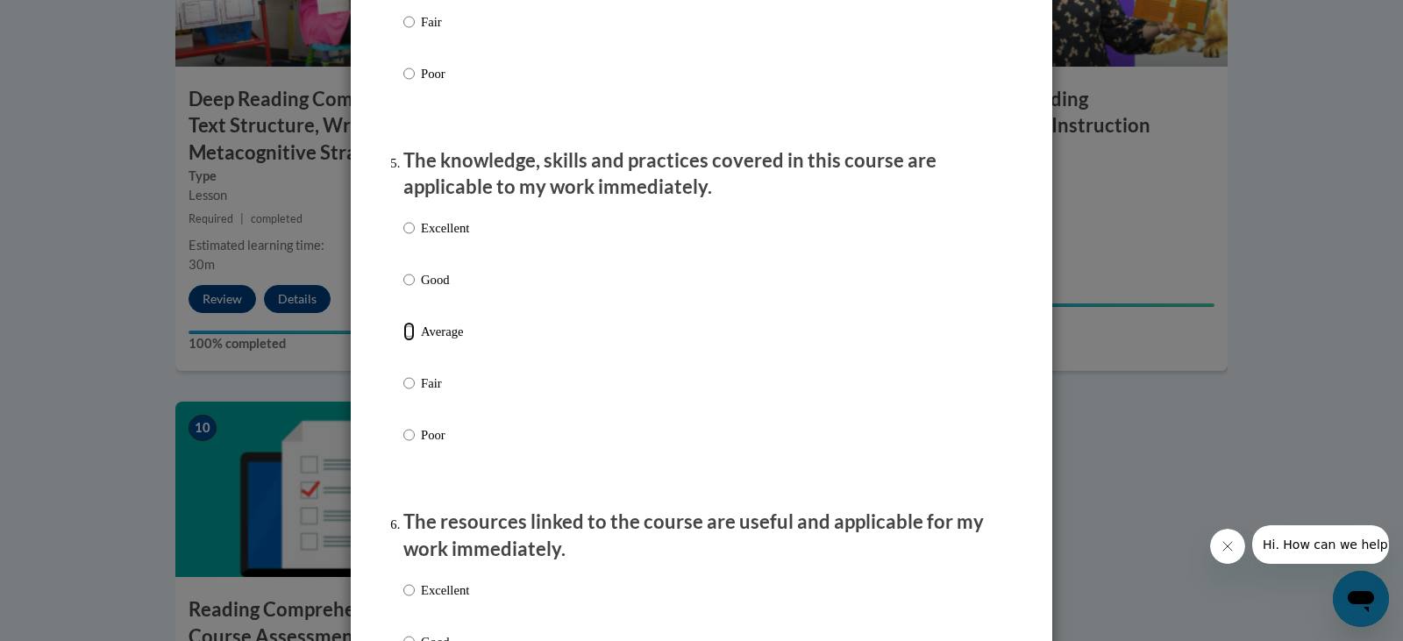
click at [405, 341] on input "Average" at bounding box center [408, 331] width 11 height 19
radio input "true"
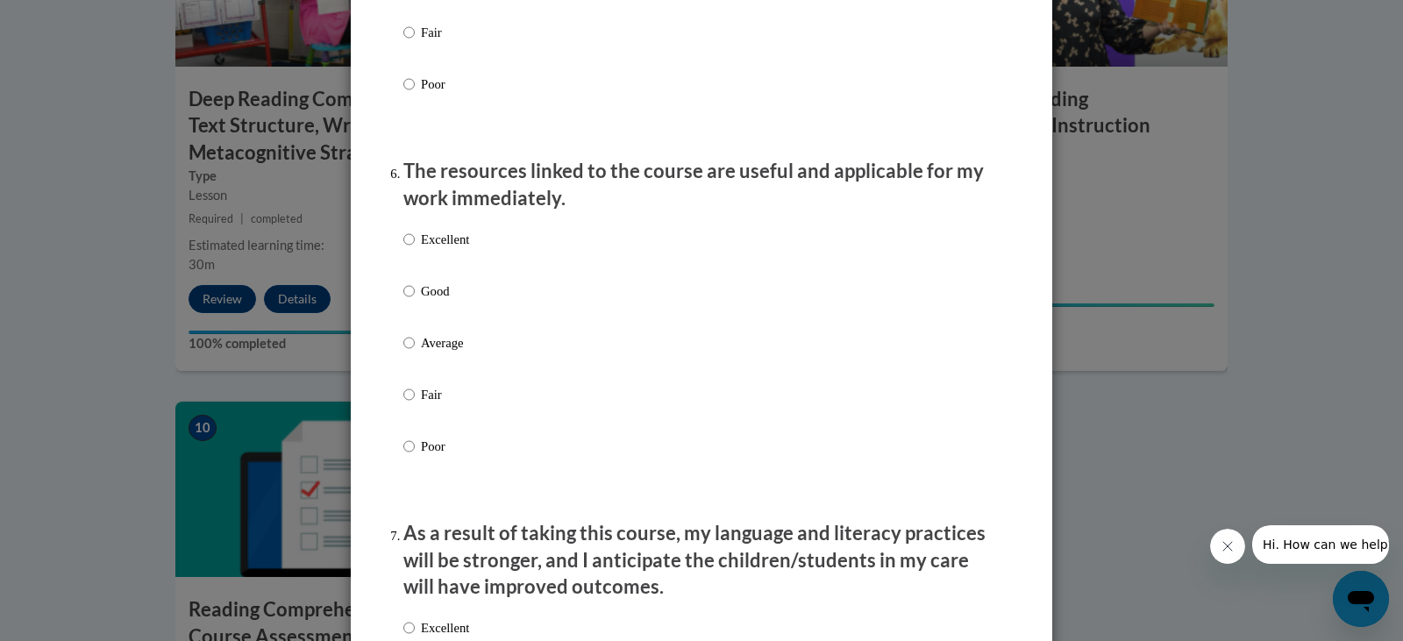
click at [461, 352] on p "Average" at bounding box center [445, 342] width 48 height 19
click at [415, 352] on input "Average" at bounding box center [408, 342] width 11 height 19
radio input "true"
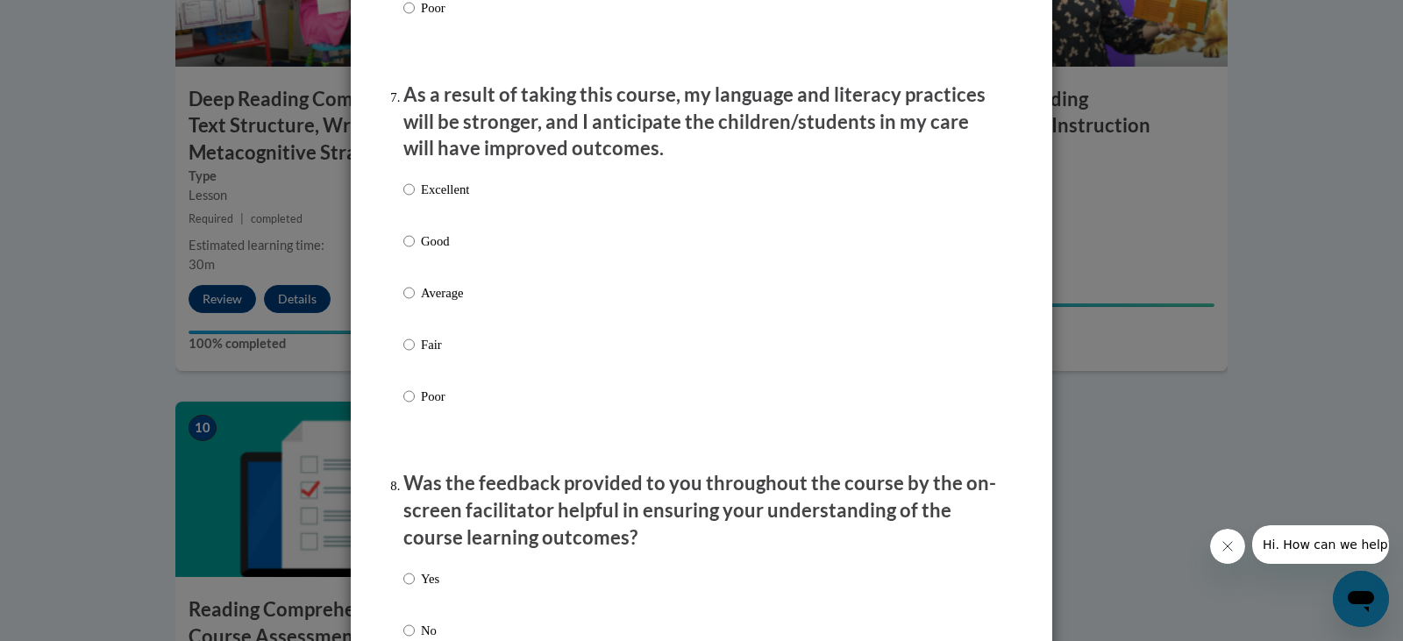
click at [444, 317] on label "Average" at bounding box center [436, 306] width 66 height 47
click at [415, 302] on input "Average" at bounding box center [408, 292] width 11 height 19
radio input "true"
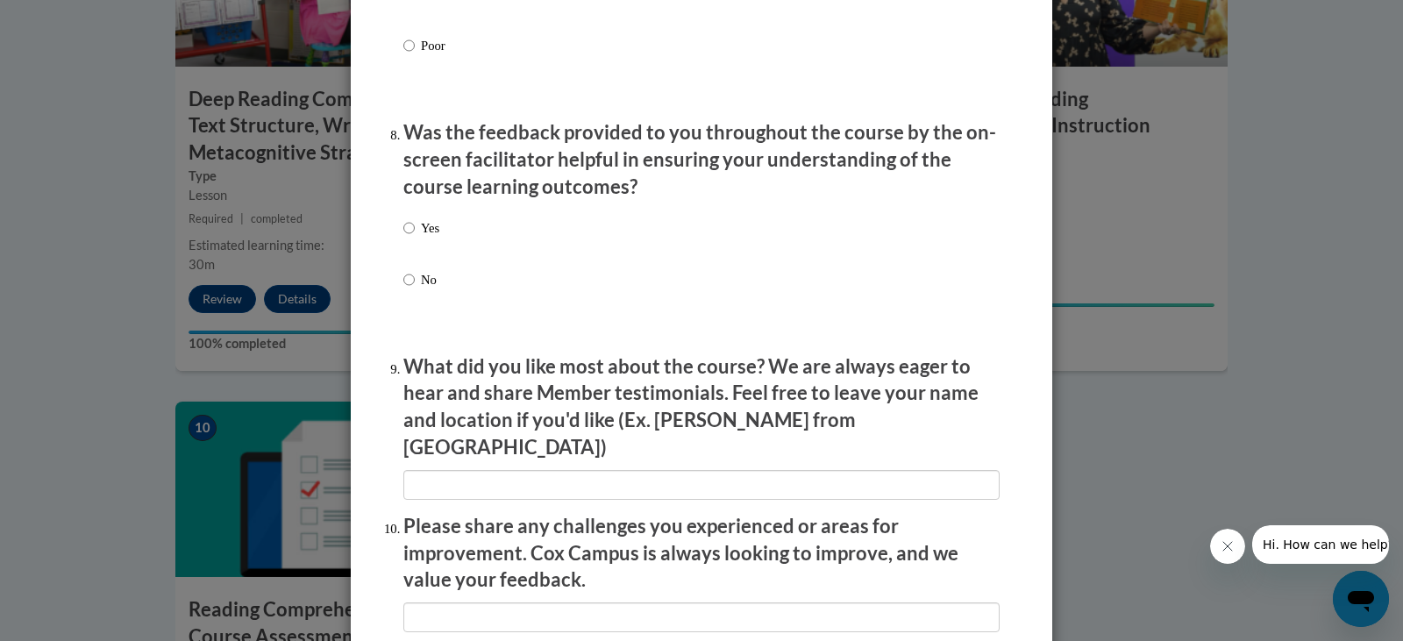
scroll to position [2718, 0]
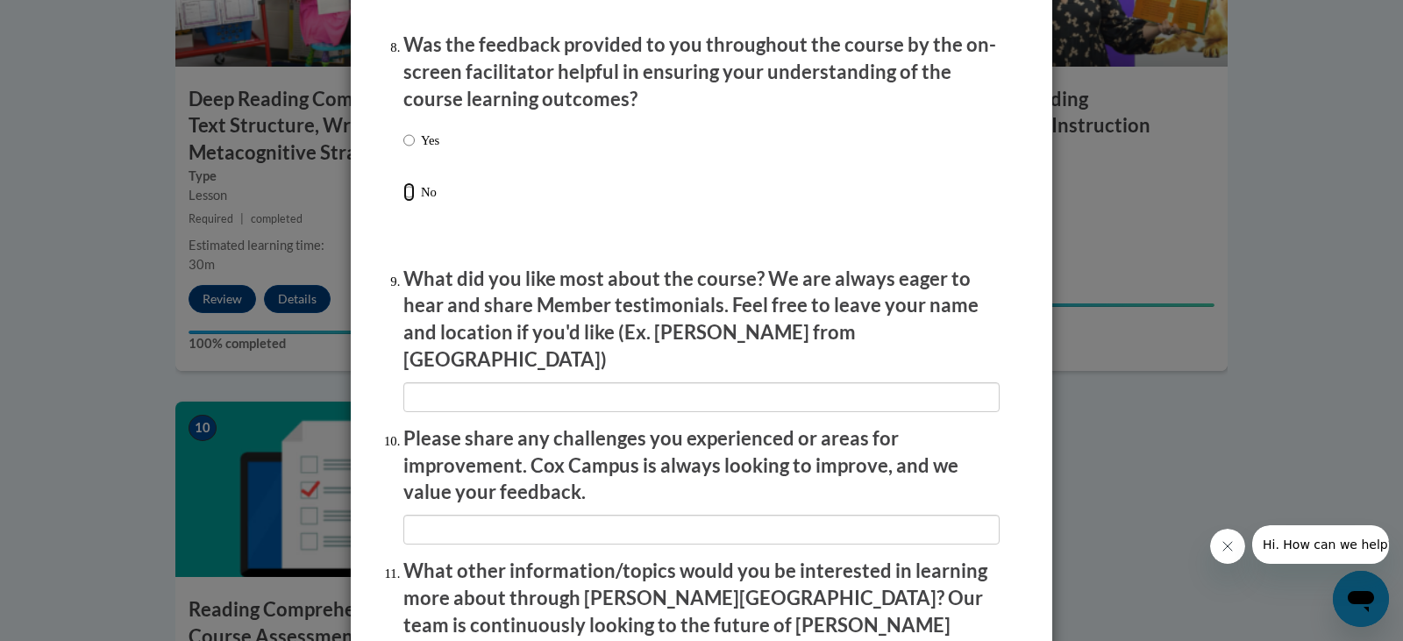
click at [408, 202] on input "No" at bounding box center [408, 191] width 11 height 19
radio input "true"
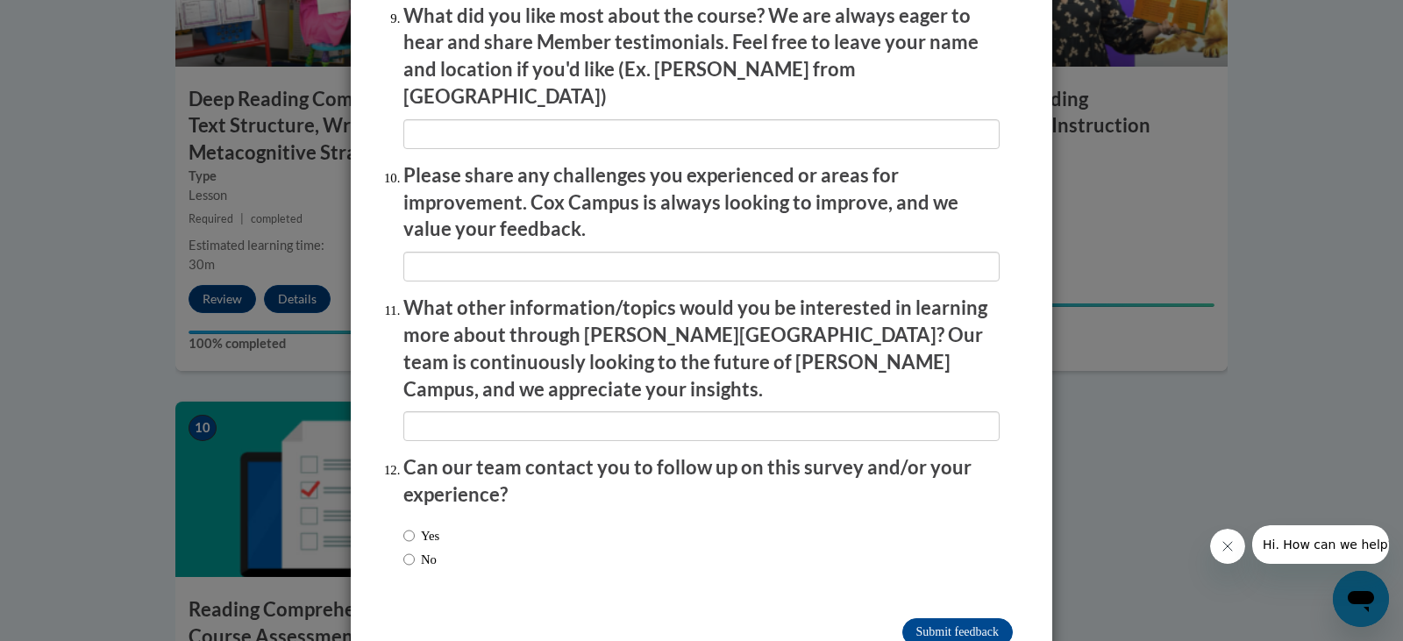
scroll to position [3002, 0]
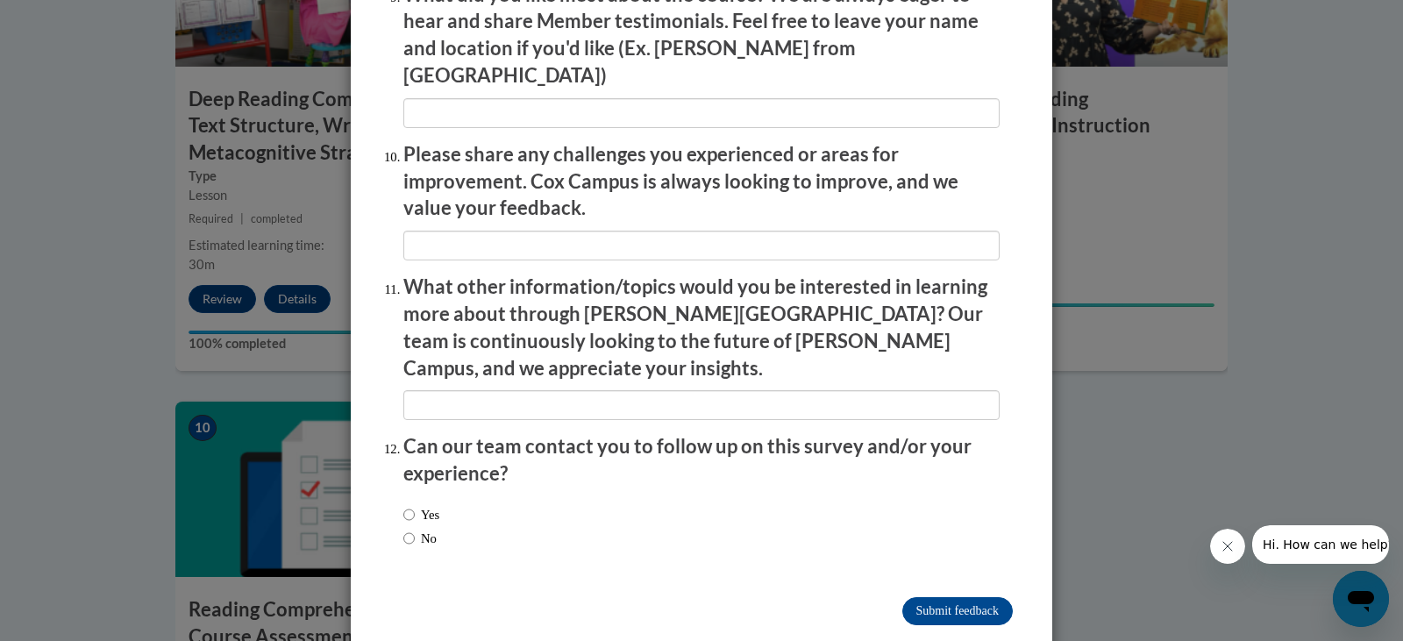
click at [423, 529] on label "No" at bounding box center [419, 538] width 33 height 19
click at [415, 529] on input "No" at bounding box center [408, 538] width 11 height 19
radio input "true"
click at [942, 597] on input "Submit feedback" at bounding box center [957, 611] width 110 height 28
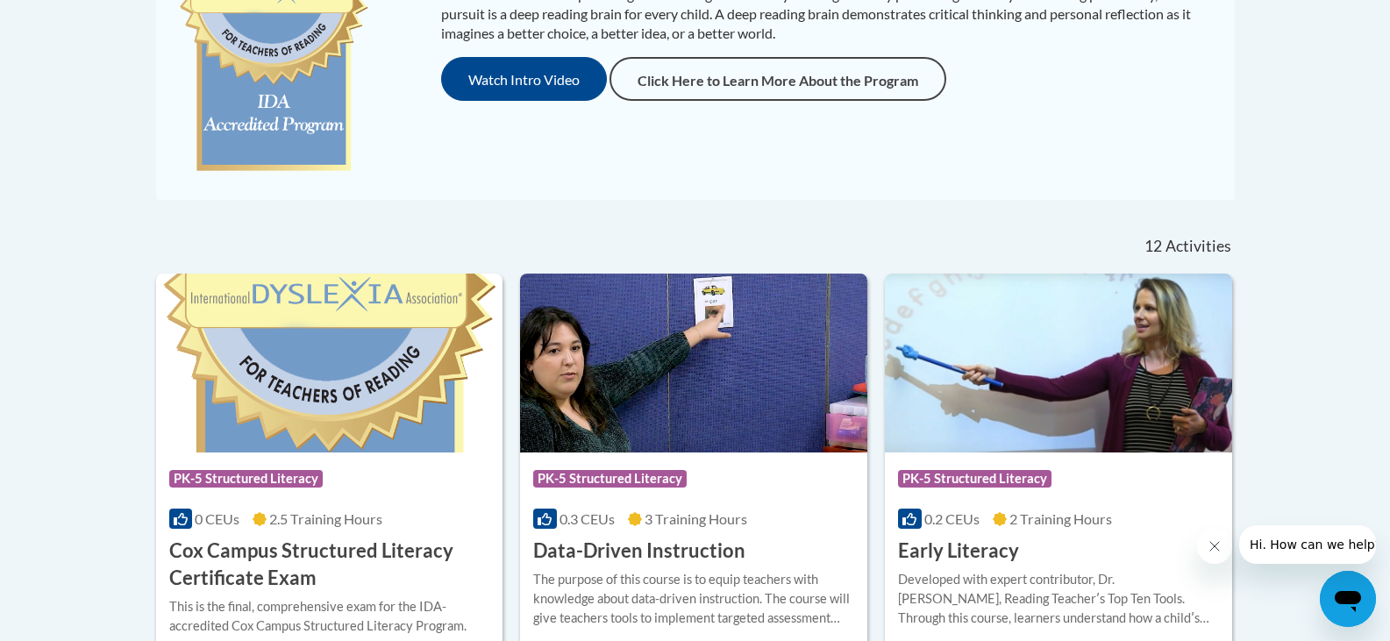
scroll to position [789, 0]
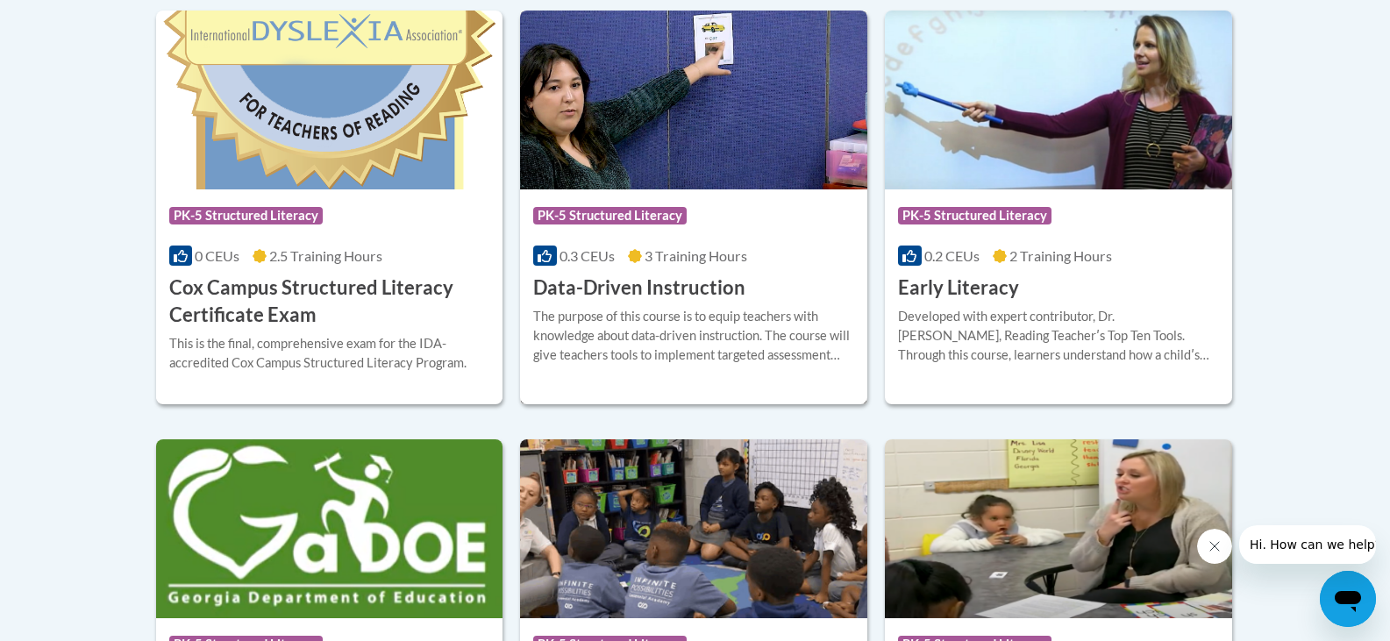
click at [707, 285] on h3 "Data-Driven Instruction" at bounding box center [639, 287] width 212 height 27
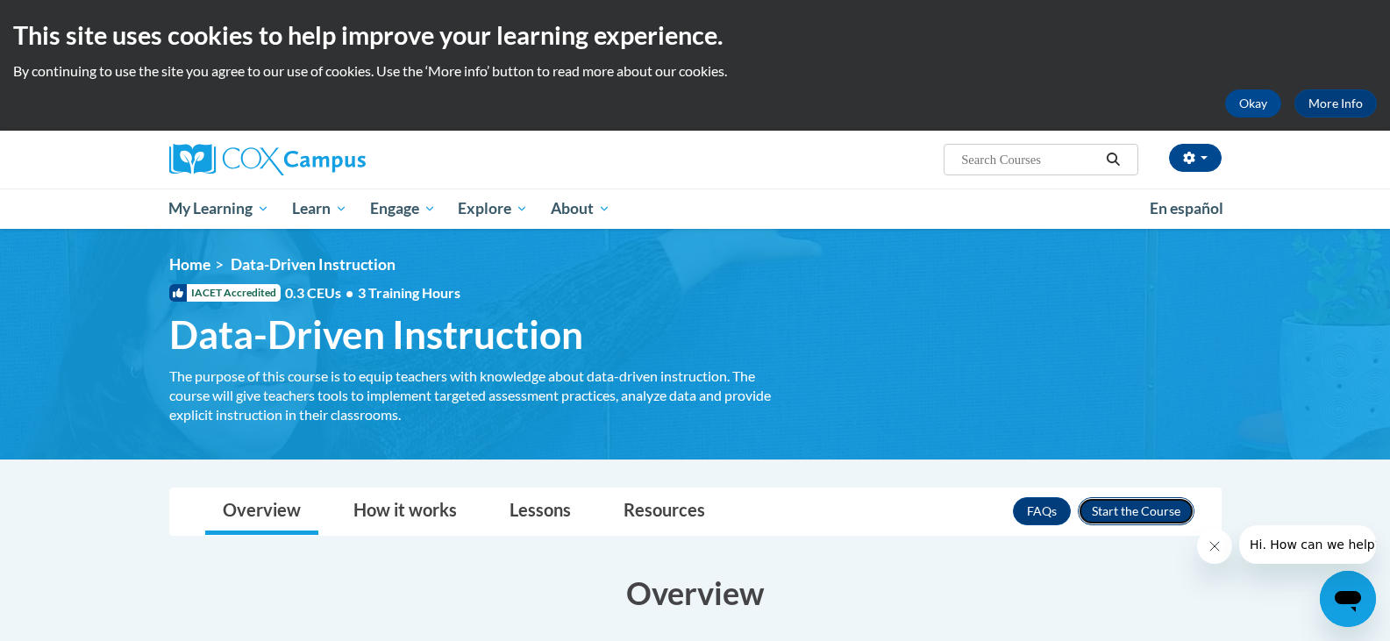
click at [1162, 501] on button "Enroll" at bounding box center [1135, 511] width 117 height 28
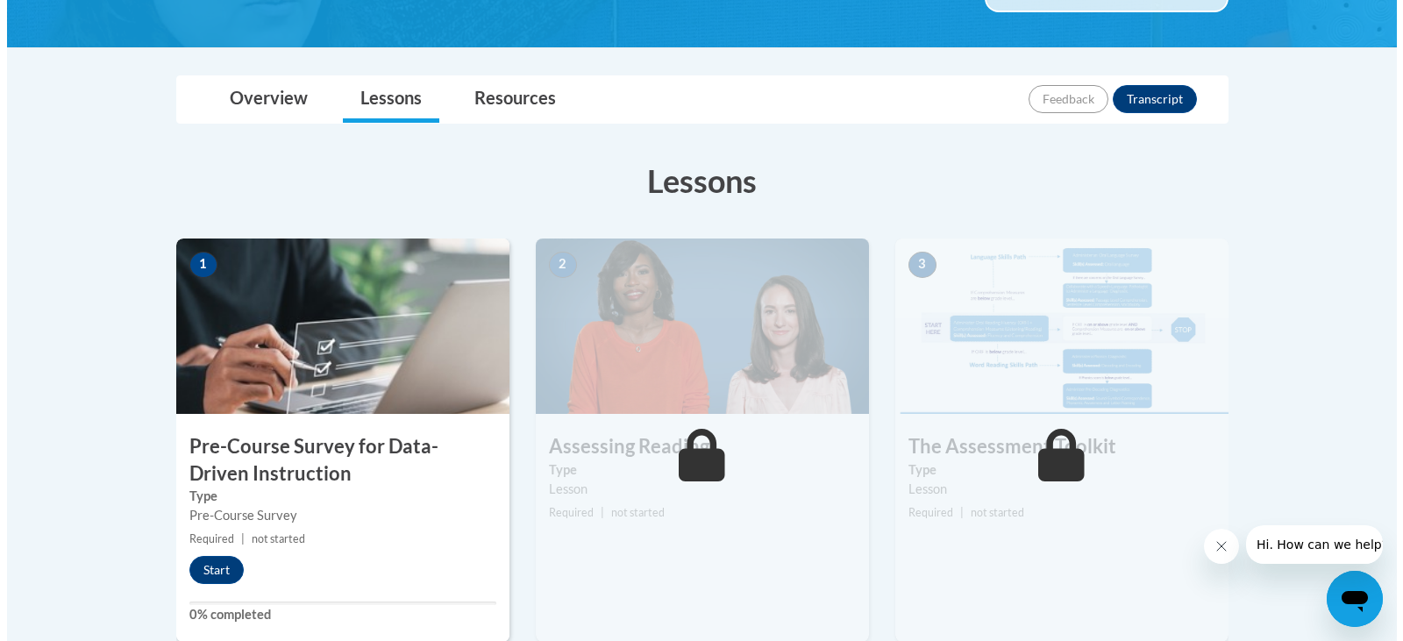
scroll to position [526, 0]
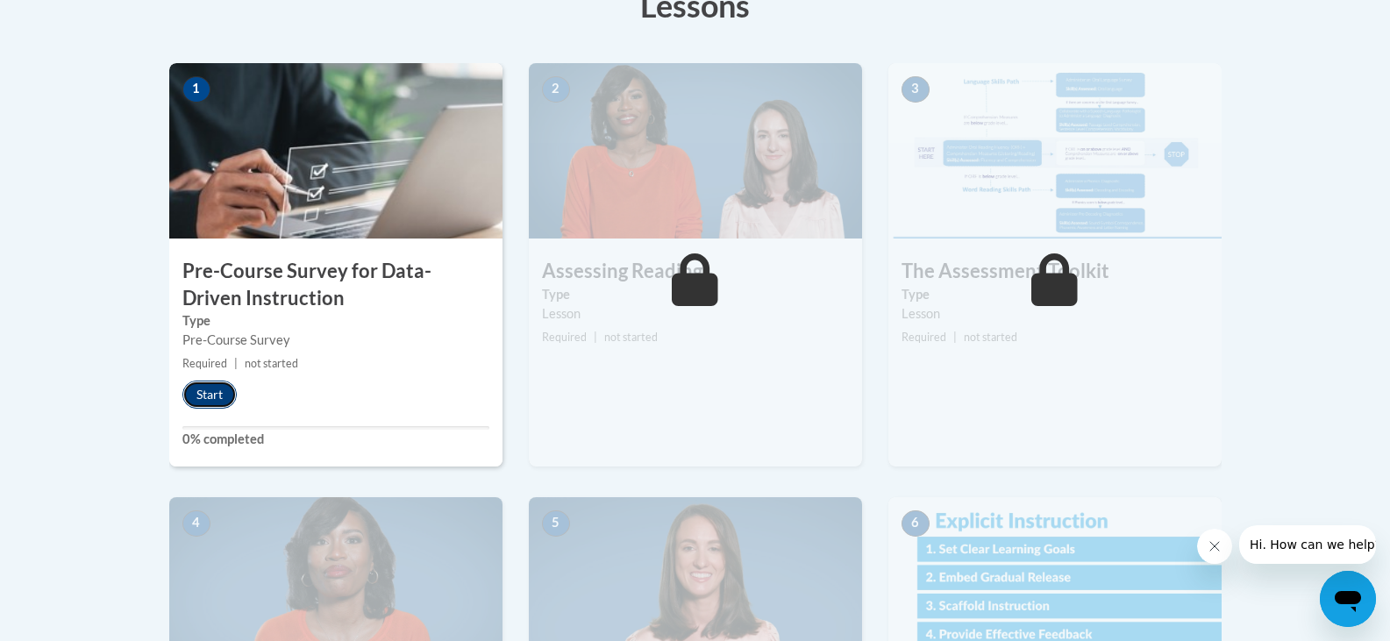
click at [203, 401] on button "Start" at bounding box center [209, 394] width 54 height 28
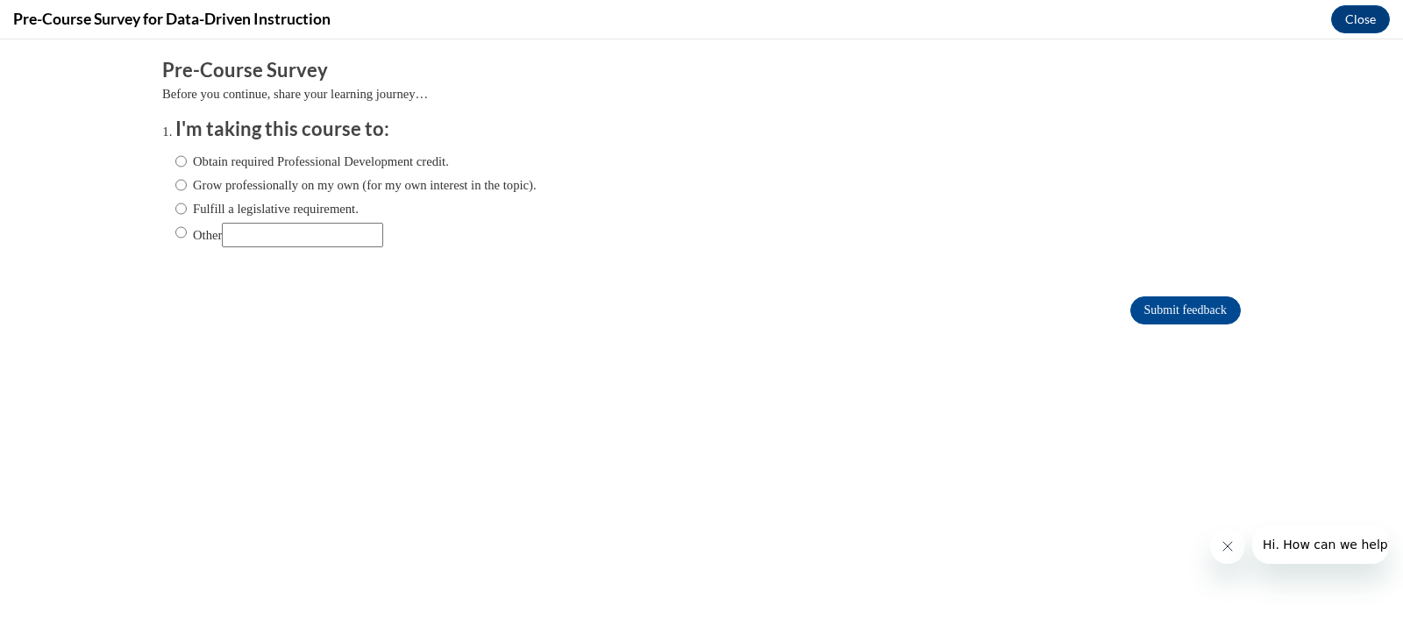
scroll to position [0, 0]
click at [175, 217] on input "Fulfill a legislative requirement." at bounding box center [180, 208] width 11 height 19
radio input "true"
click at [1176, 307] on input "Submit feedback" at bounding box center [1185, 310] width 110 height 28
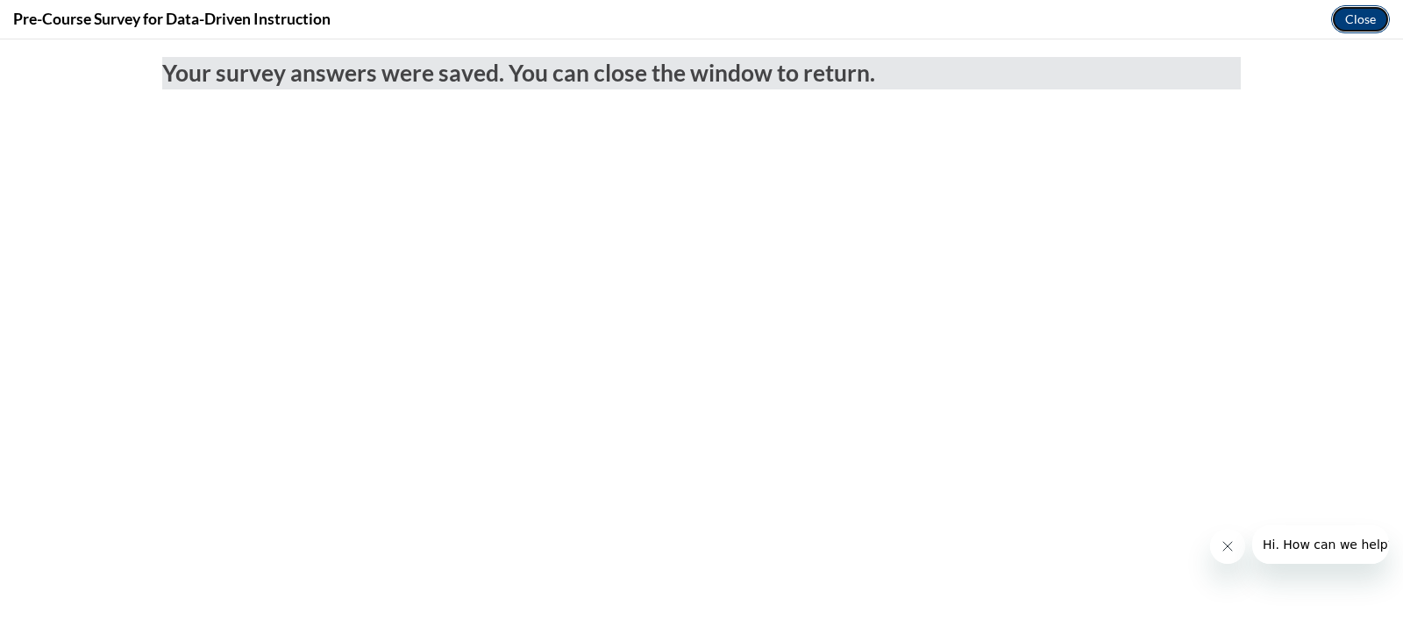
click at [1361, 14] on button "Close" at bounding box center [1360, 19] width 59 height 28
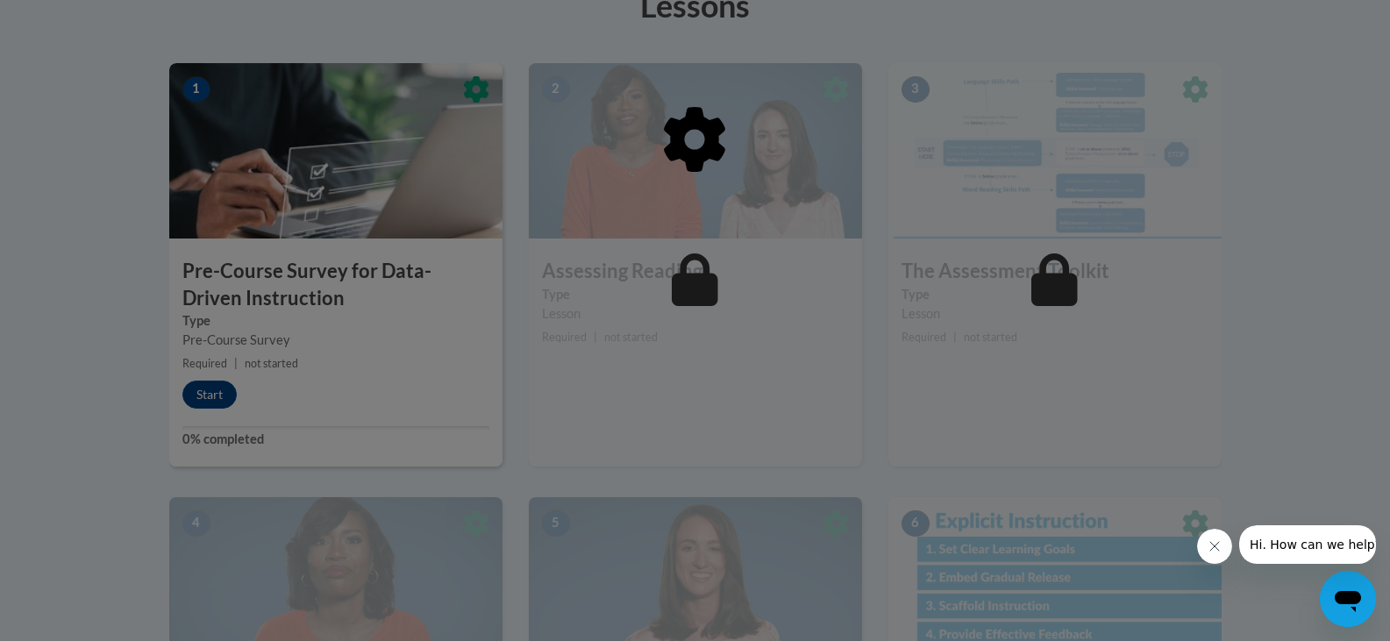
click at [1208, 540] on icon "Close message from company" at bounding box center [1213, 546] width 14 height 14
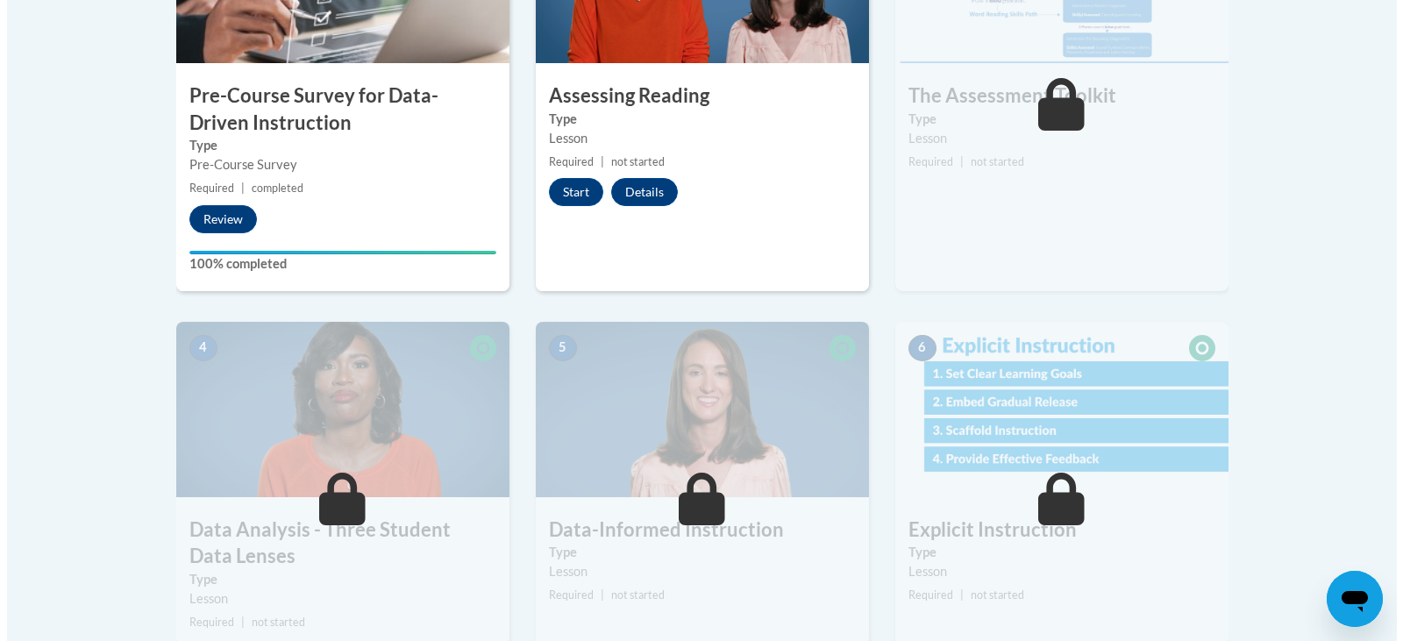
scroll to position [614, 0]
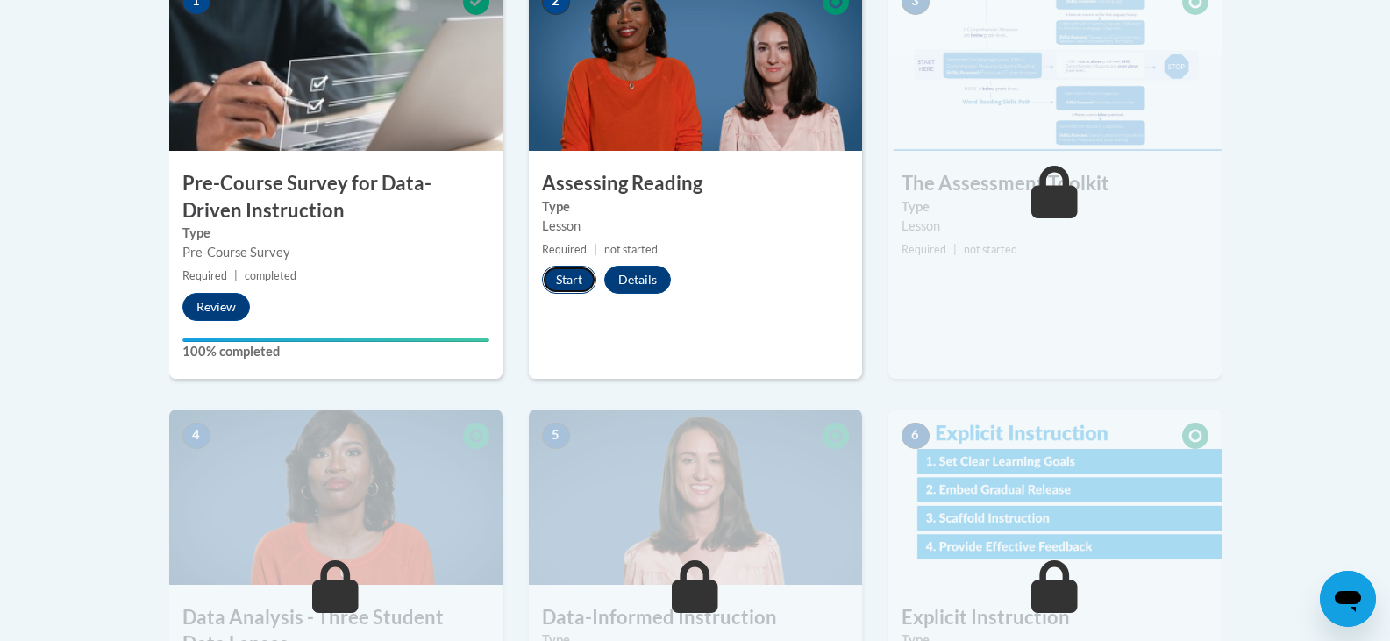
click at [581, 274] on button "Start" at bounding box center [569, 280] width 54 height 28
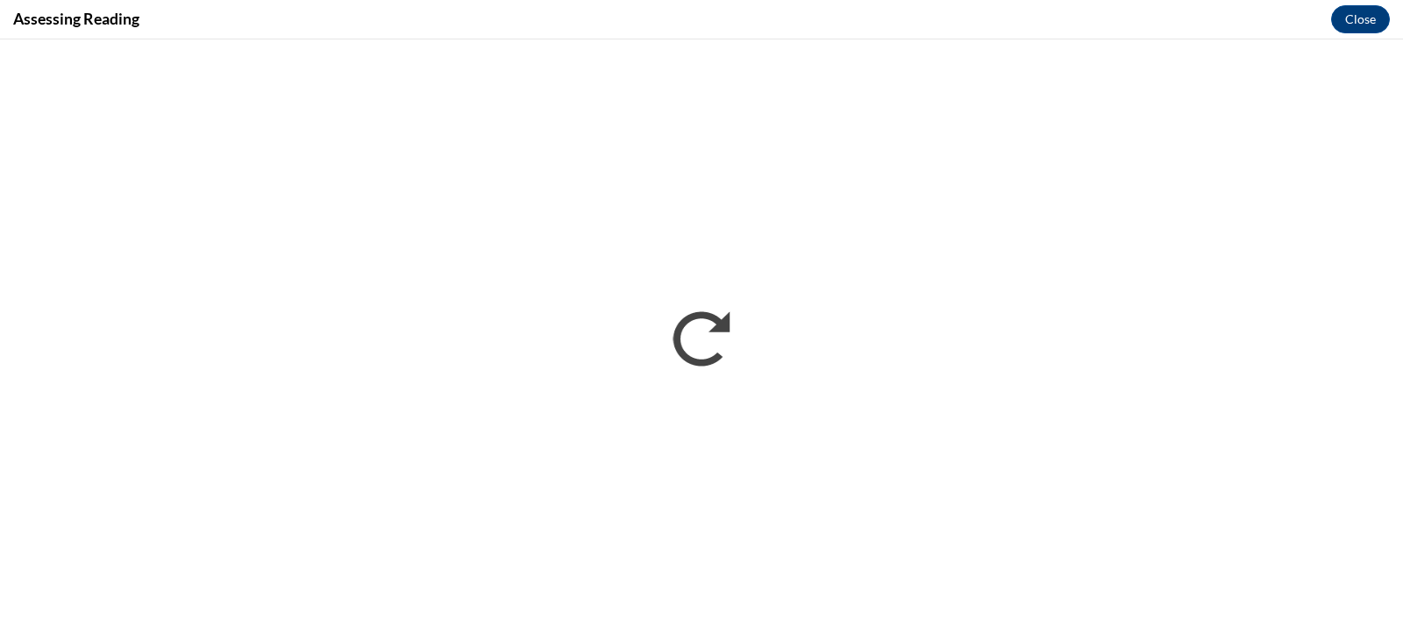
scroll to position [0, 0]
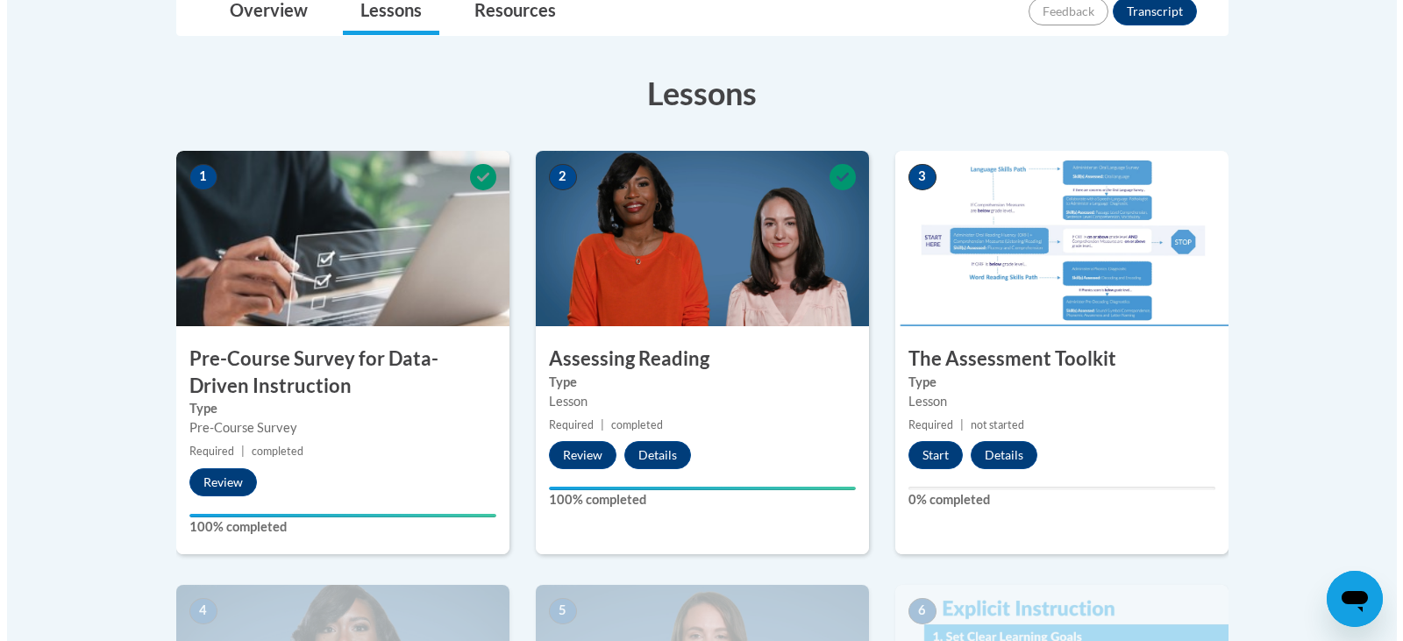
scroll to position [526, 0]
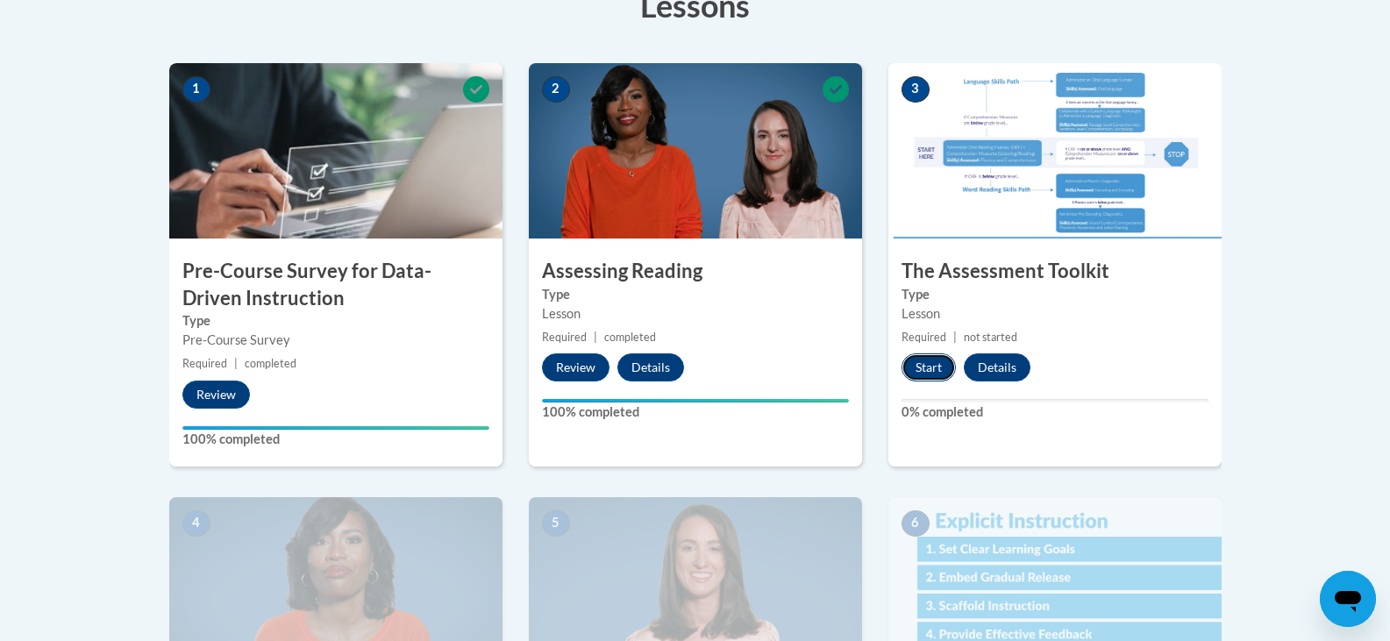
click at [924, 373] on button "Start" at bounding box center [928, 367] width 54 height 28
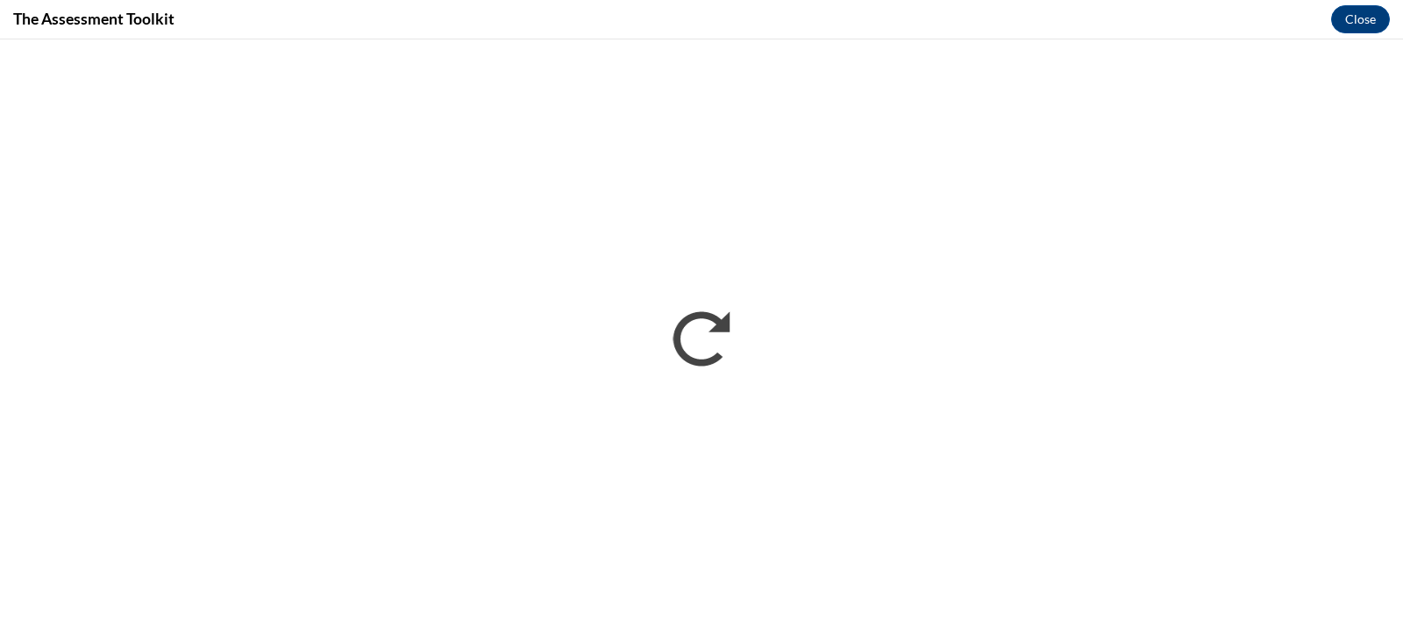
scroll to position [0, 0]
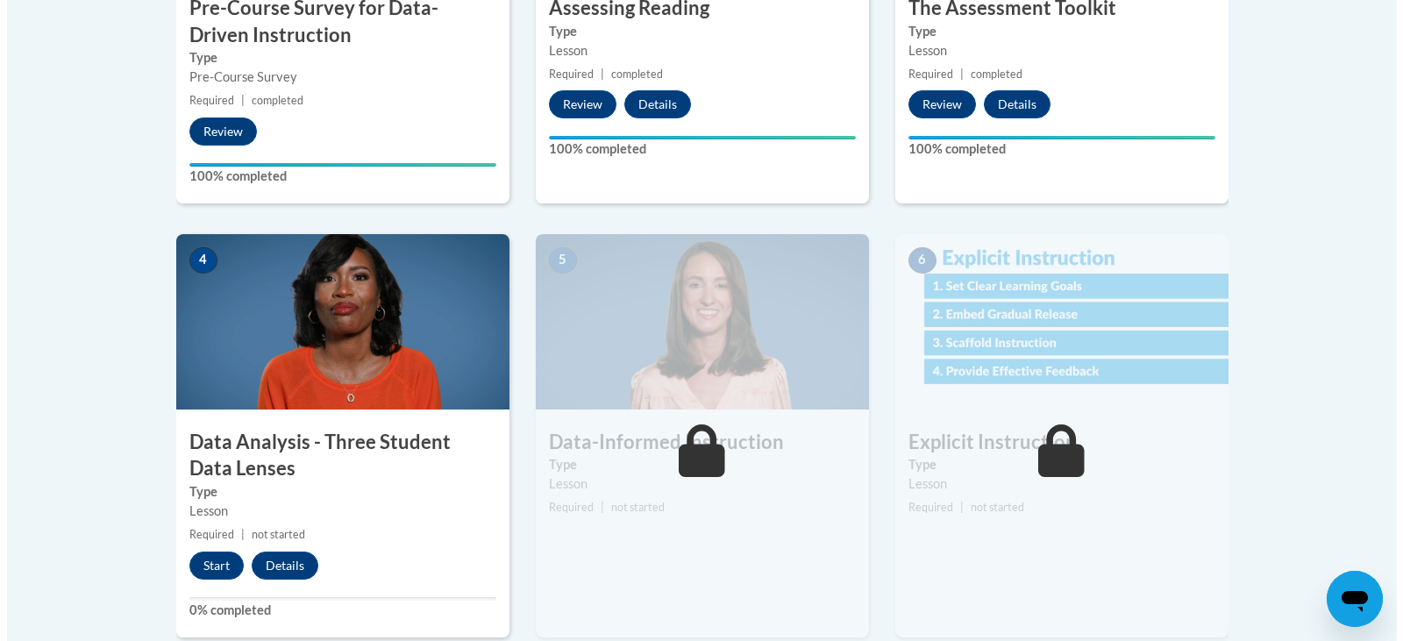
scroll to position [964, 0]
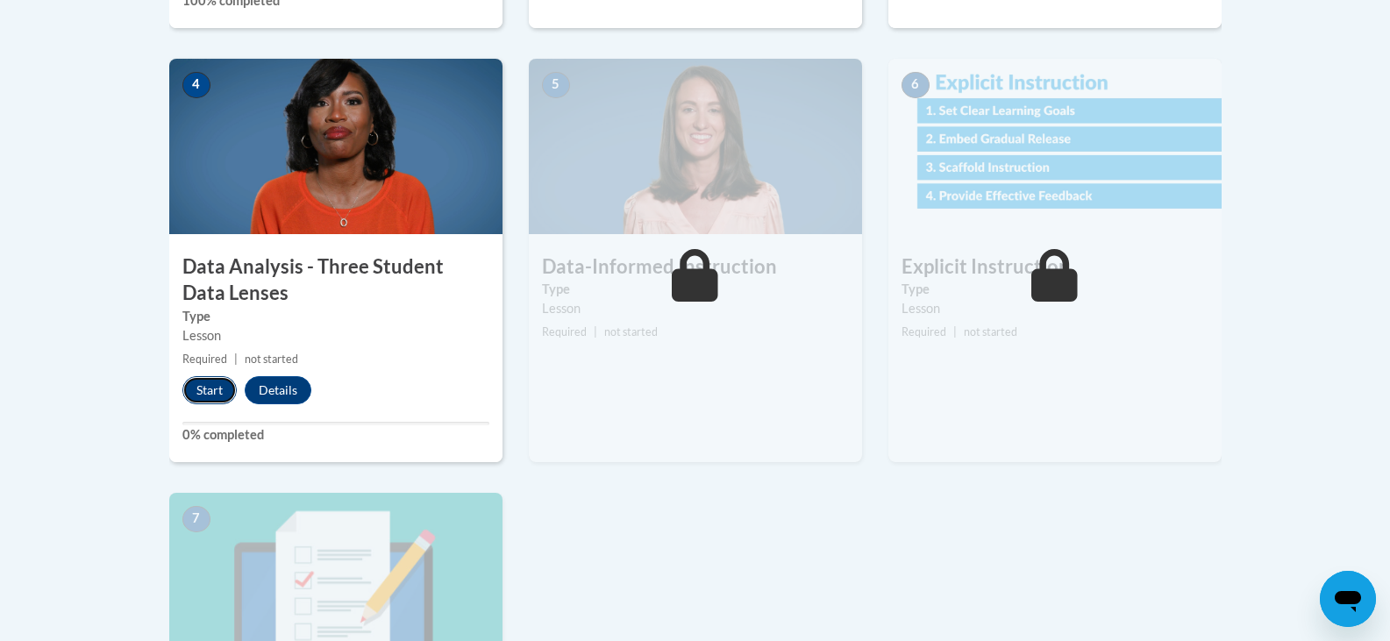
click at [217, 387] on button "Start" at bounding box center [209, 390] width 54 height 28
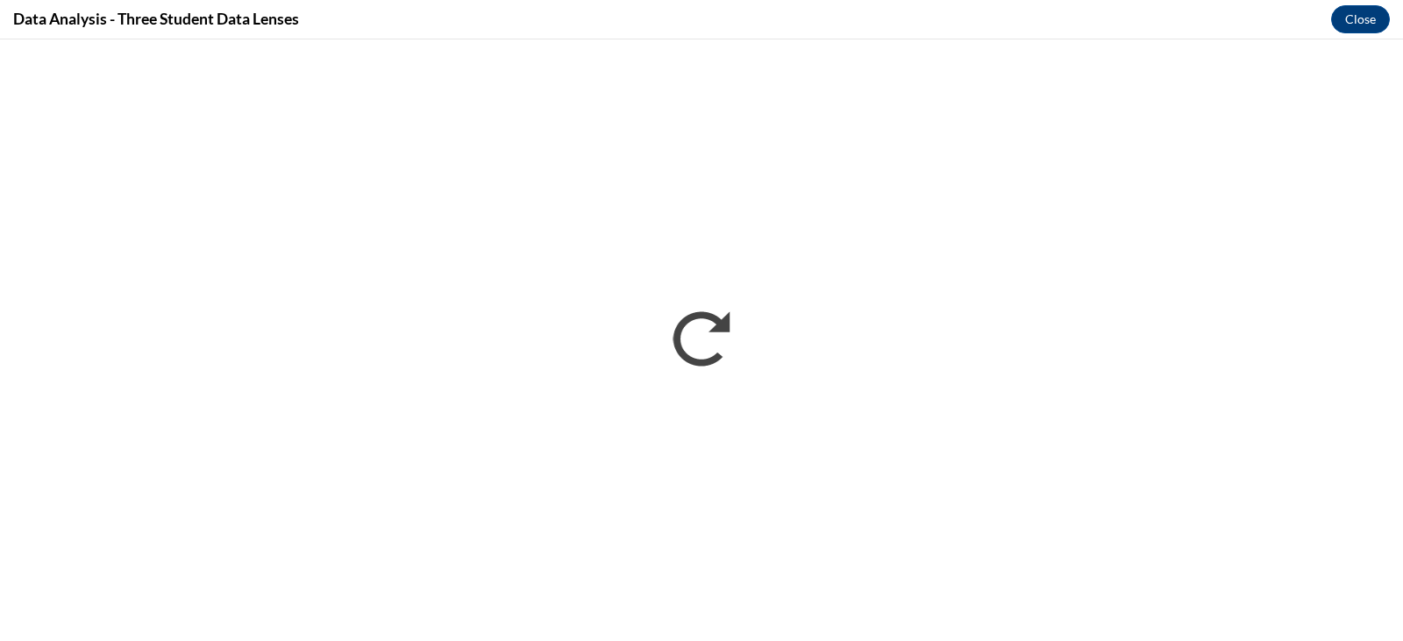
scroll to position [0, 0]
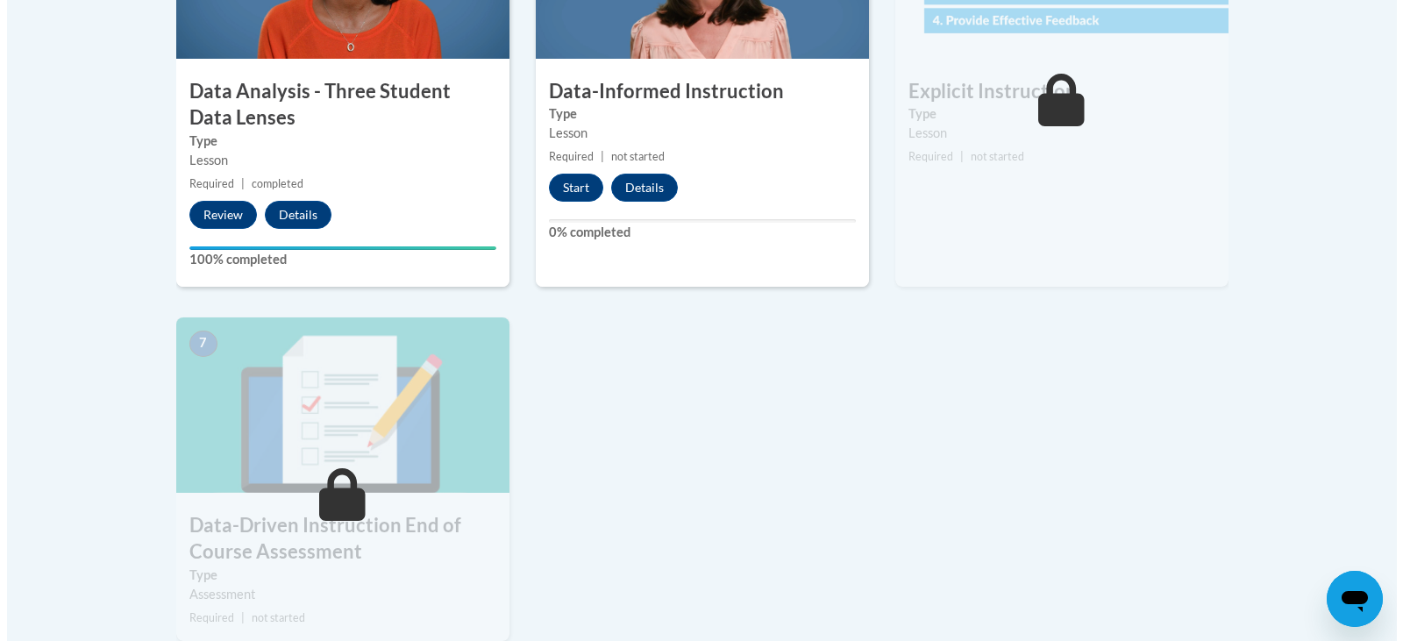
scroll to position [1052, 0]
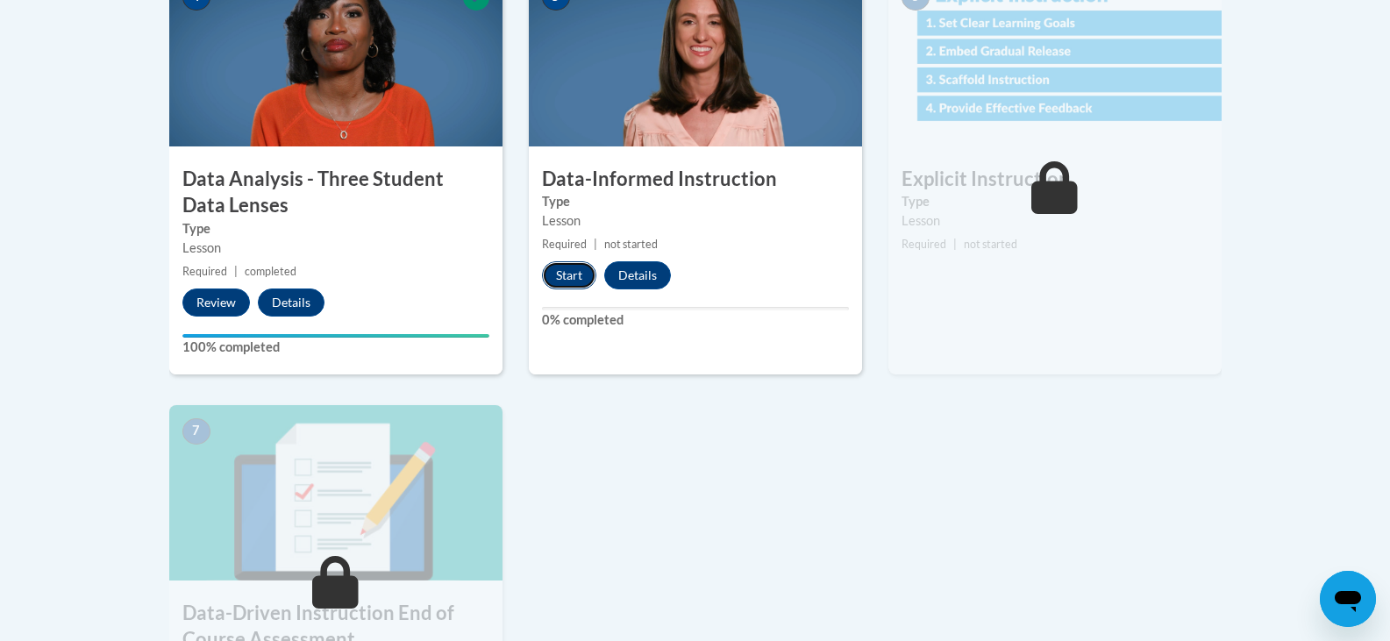
click at [569, 272] on button "Start" at bounding box center [569, 275] width 54 height 28
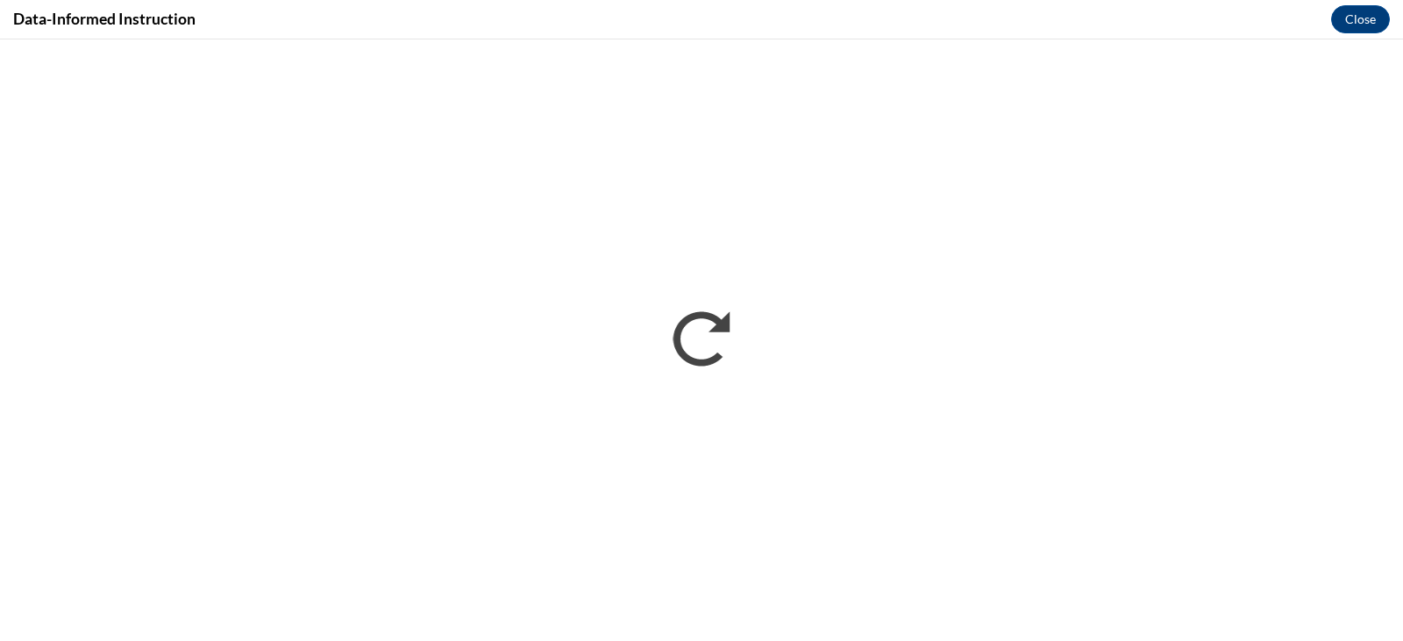
scroll to position [0, 0]
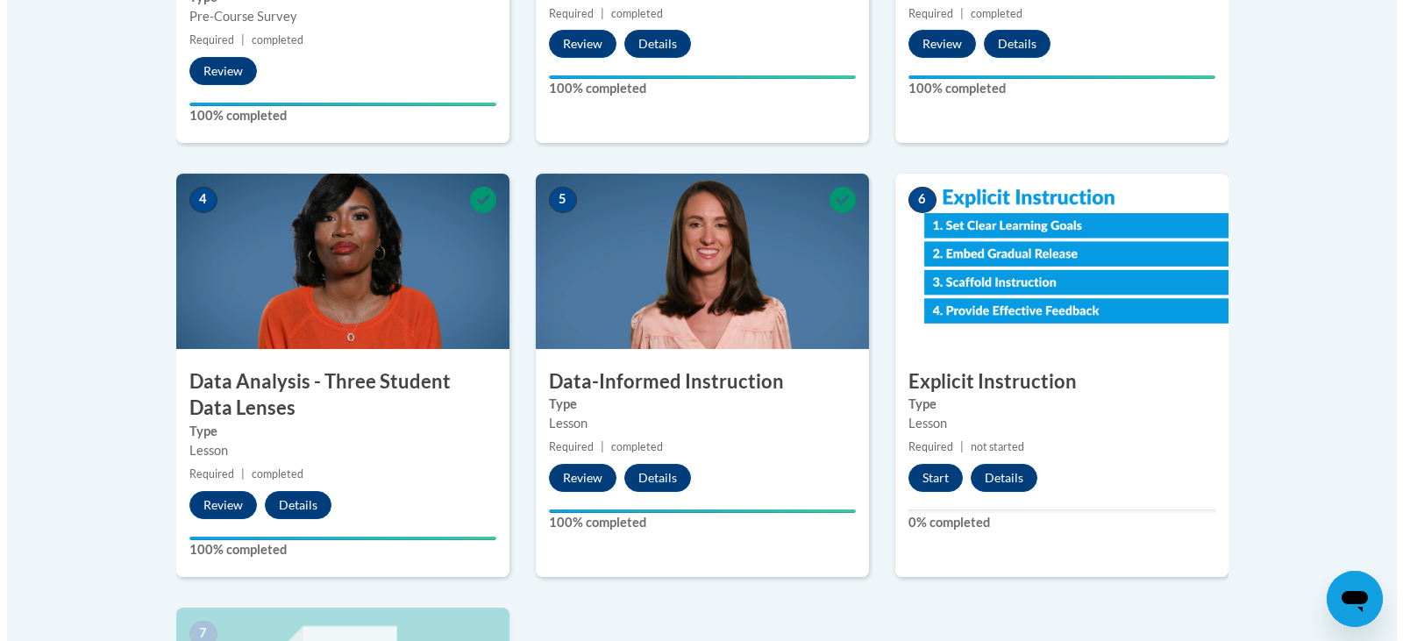
scroll to position [1025, 0]
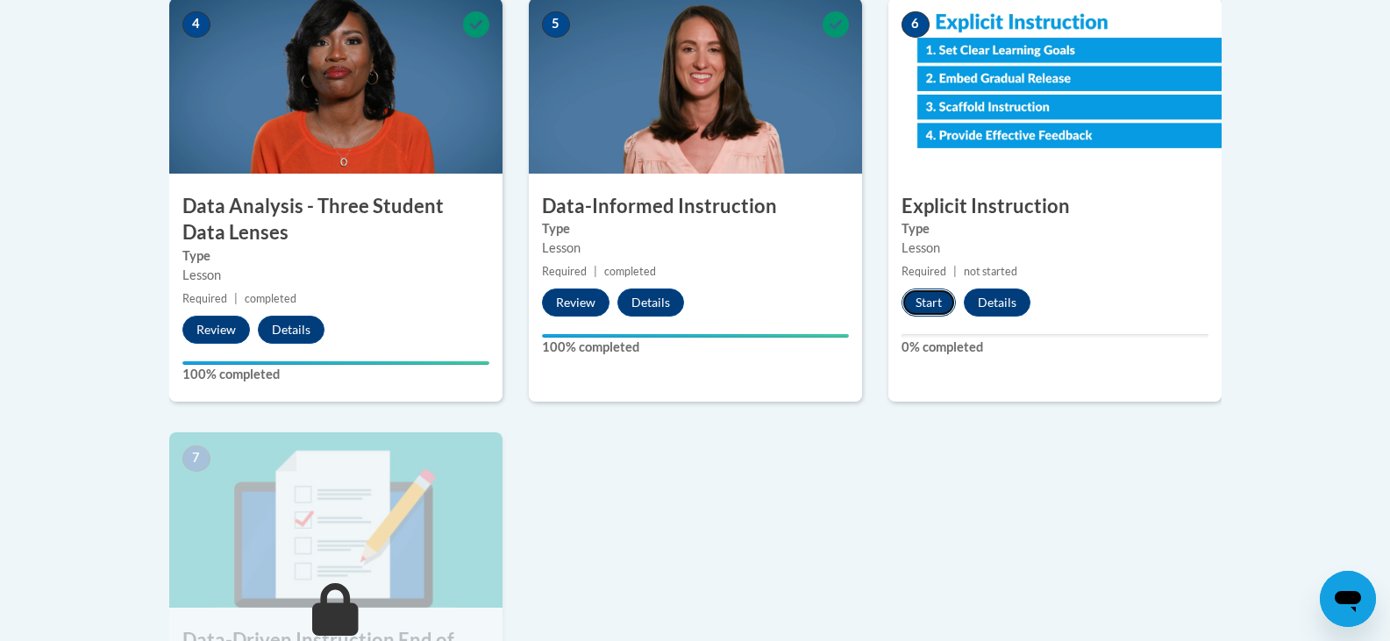
click at [906, 304] on button "Start" at bounding box center [928, 302] width 54 height 28
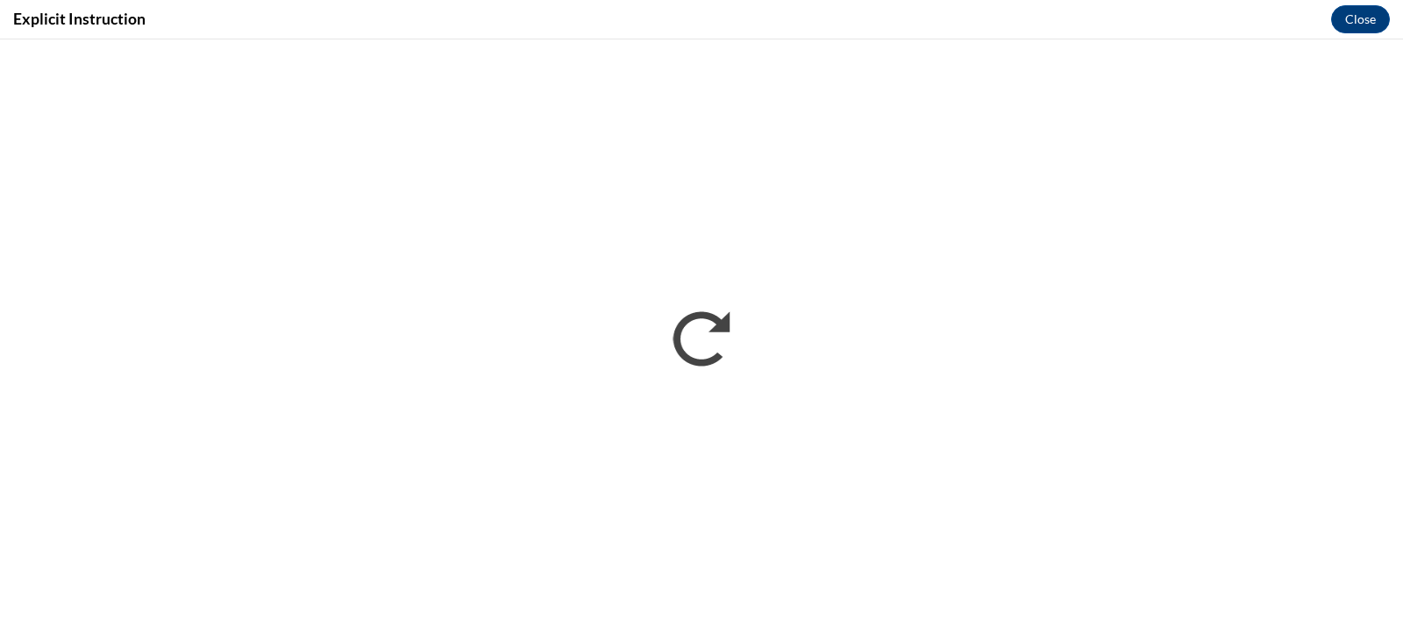
scroll to position [0, 0]
